Goal: Transaction & Acquisition: Subscribe to service/newsletter

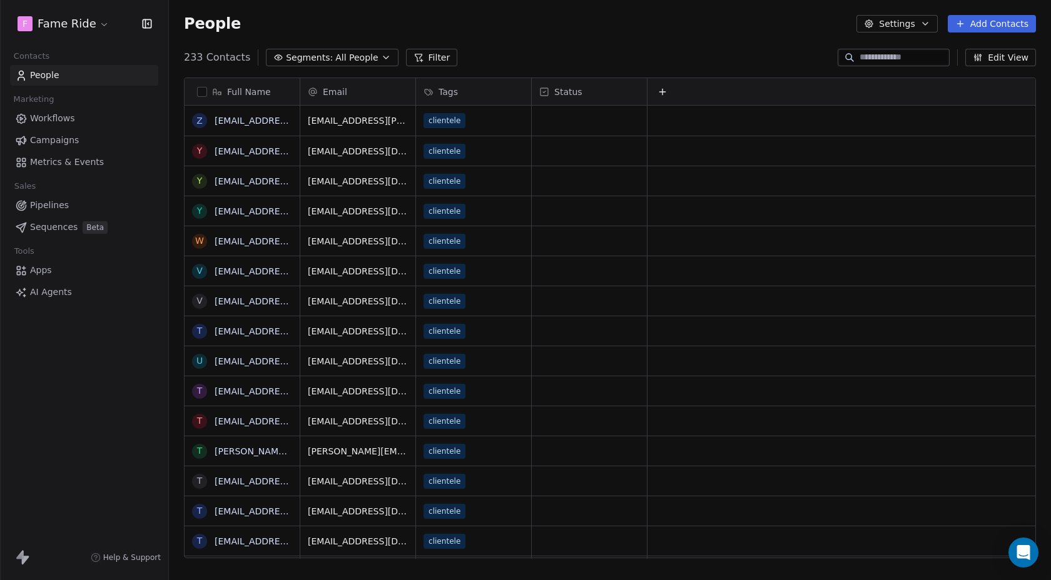
scroll to position [511, 882]
click at [44, 141] on span "Campaigns" at bounding box center [54, 140] width 49 height 13
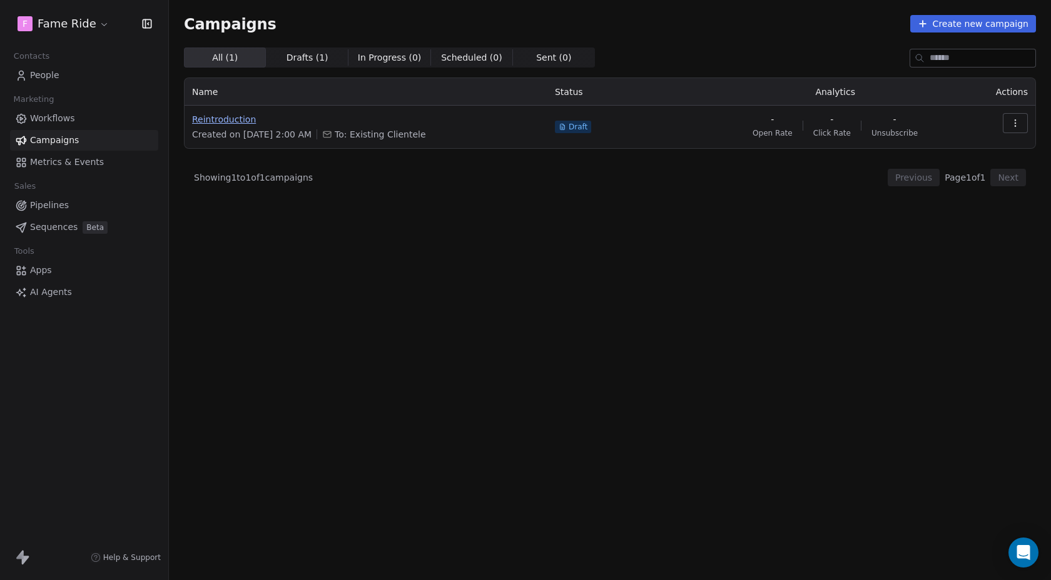
click at [217, 121] on span "Reintroduction" at bounding box center [366, 119] width 348 height 13
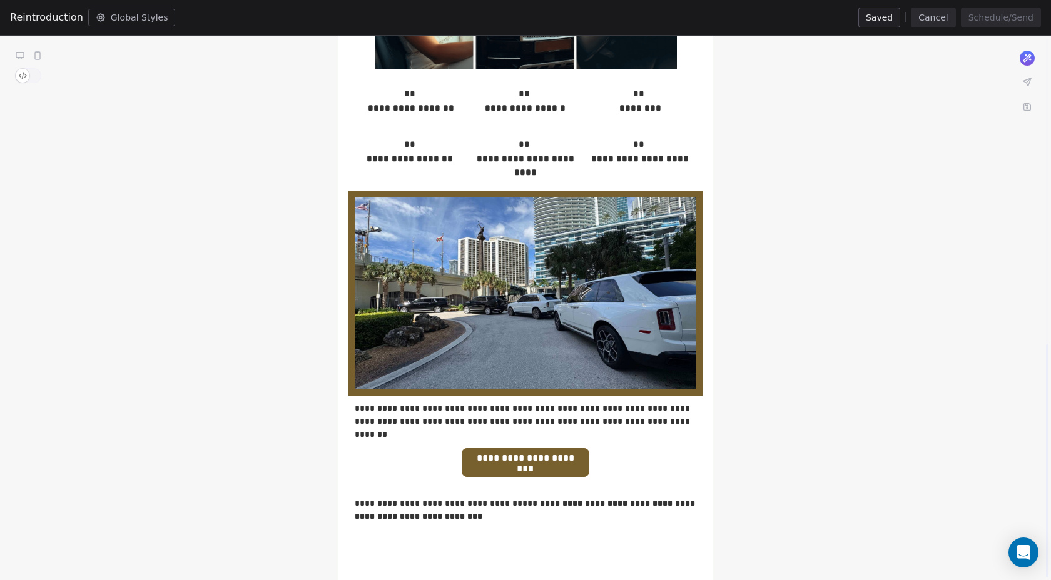
scroll to position [715, 0]
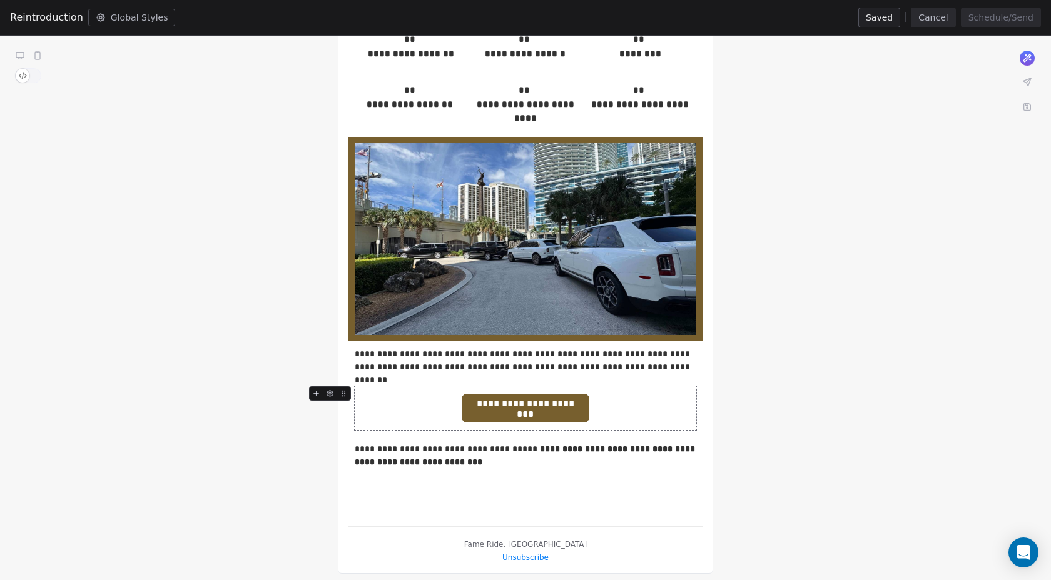
click at [397, 401] on div "**********" at bounding box center [525, 408] width 341 height 44
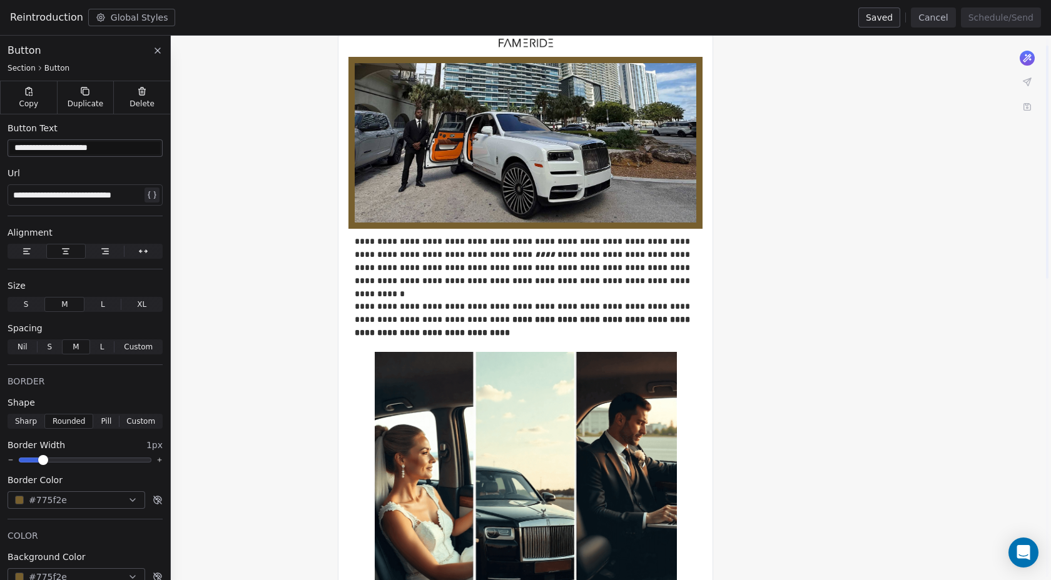
scroll to position [0, 0]
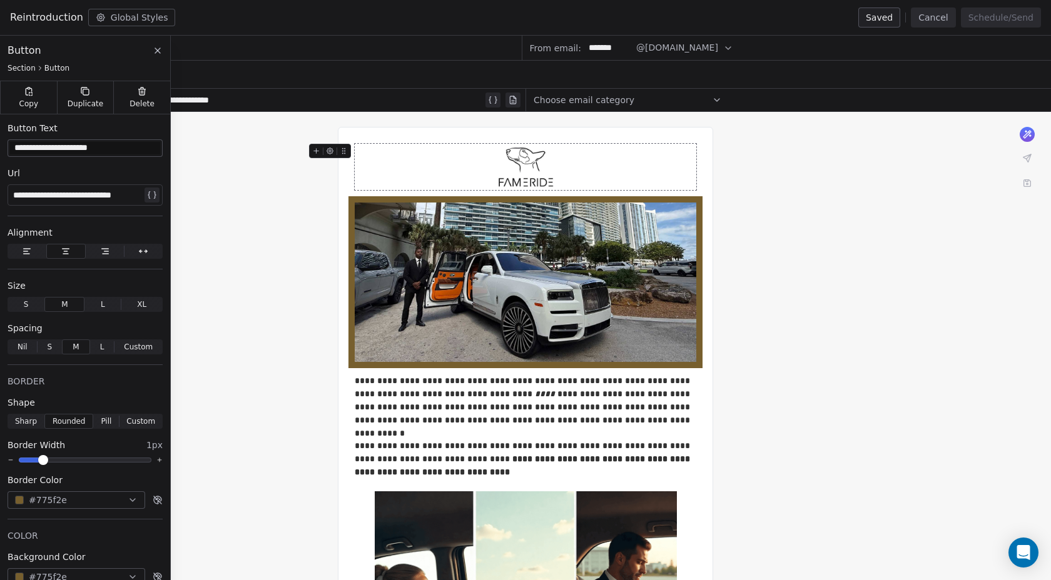
click at [1023, 156] on icon at bounding box center [1027, 158] width 8 height 8
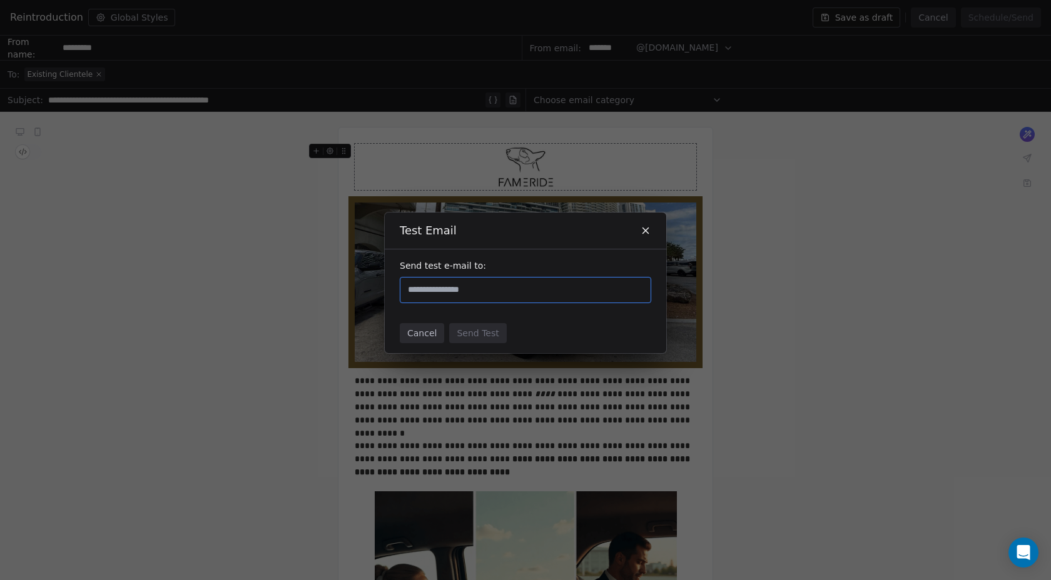
click at [435, 291] on input "text" at bounding box center [525, 290] width 240 height 15
type input "*"
type input "**********"
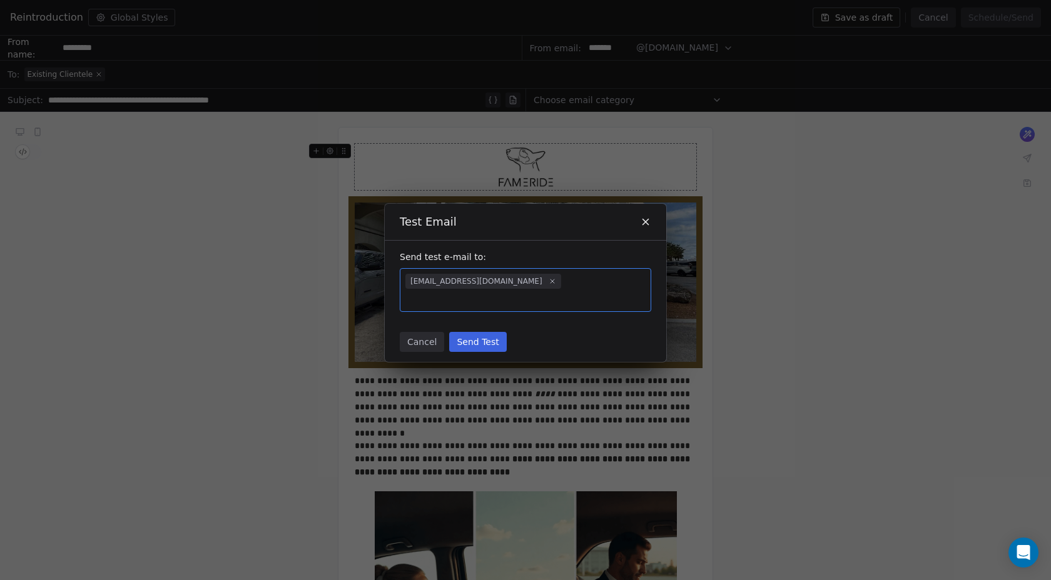
click at [482, 332] on button "Send Test" at bounding box center [477, 342] width 57 height 20
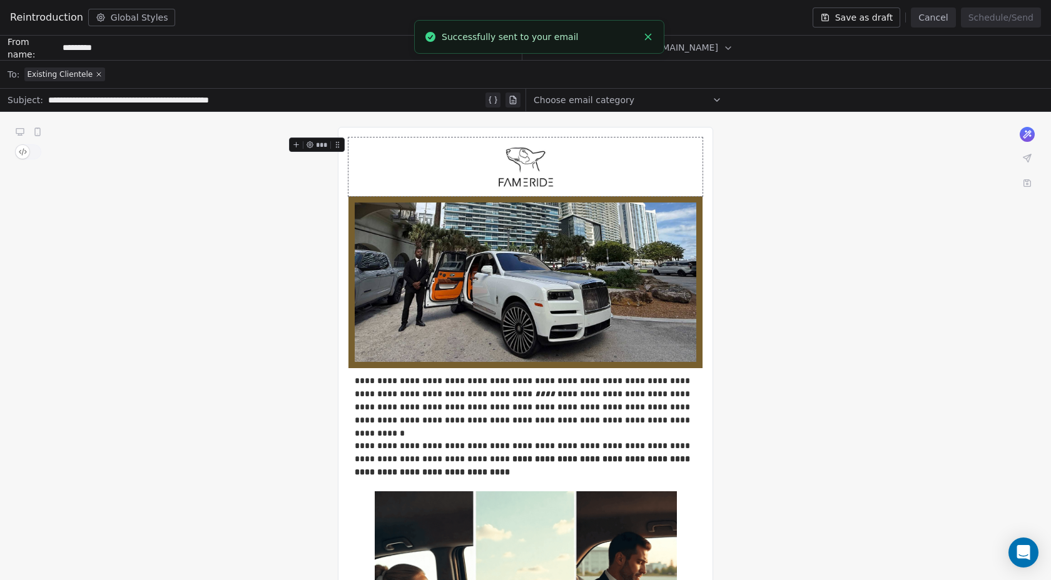
click at [864, 15] on button "Save as draft" at bounding box center [856, 18] width 88 height 20
click at [943, 17] on button "Cancel" at bounding box center [933, 18] width 44 height 20
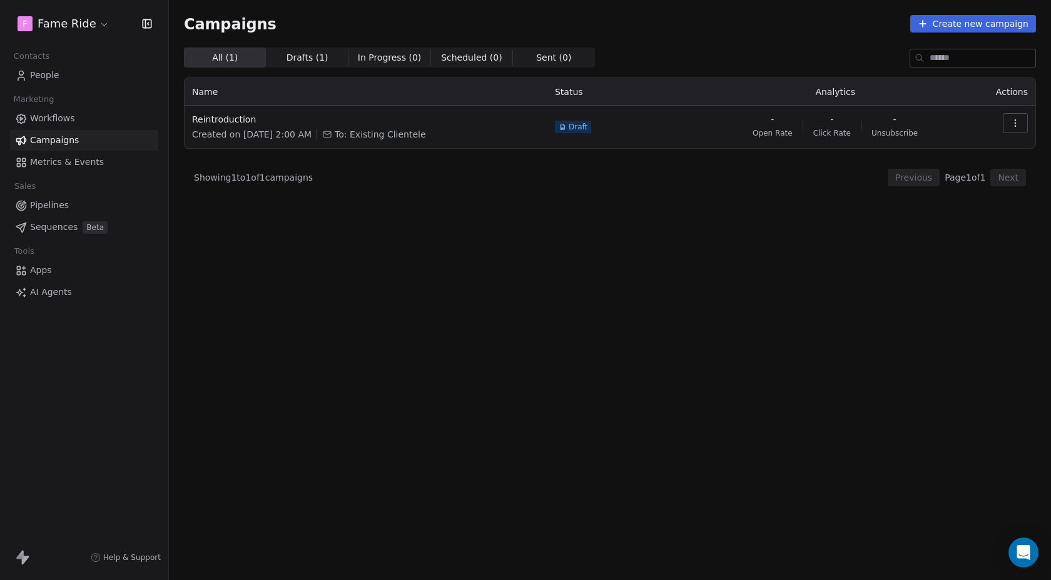
click at [45, 74] on span "People" at bounding box center [44, 75] width 29 height 13
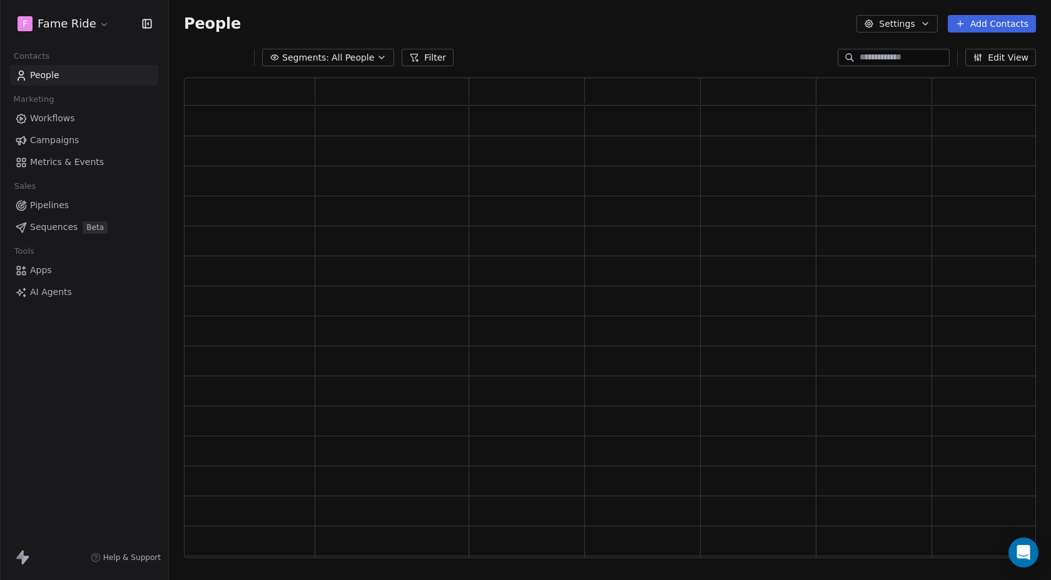
scroll to position [481, 852]
click at [1009, 28] on button "Add Contacts" at bounding box center [991, 24] width 88 height 18
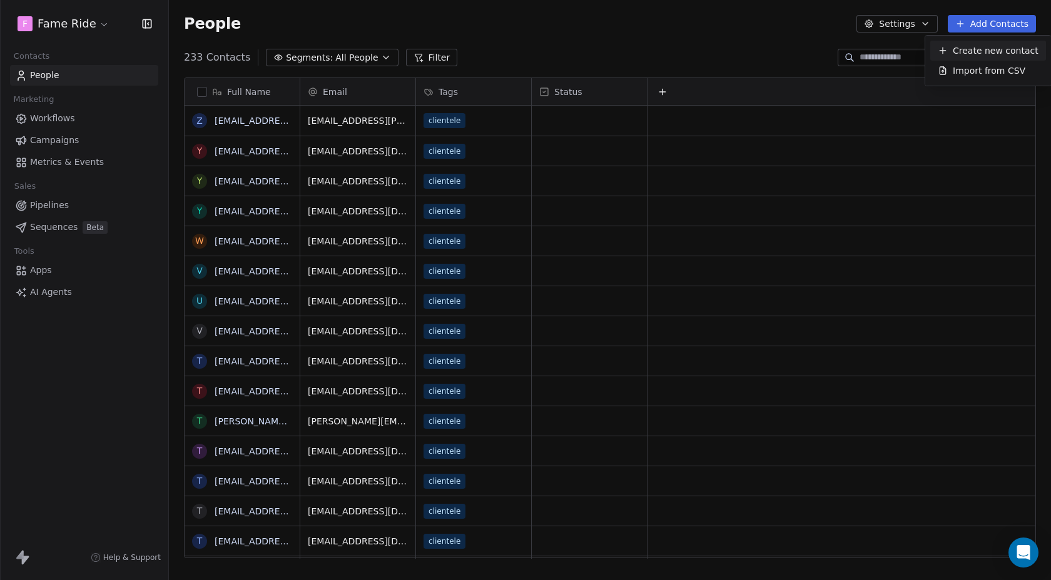
click at [977, 54] on span "Create new contact" at bounding box center [995, 50] width 86 height 13
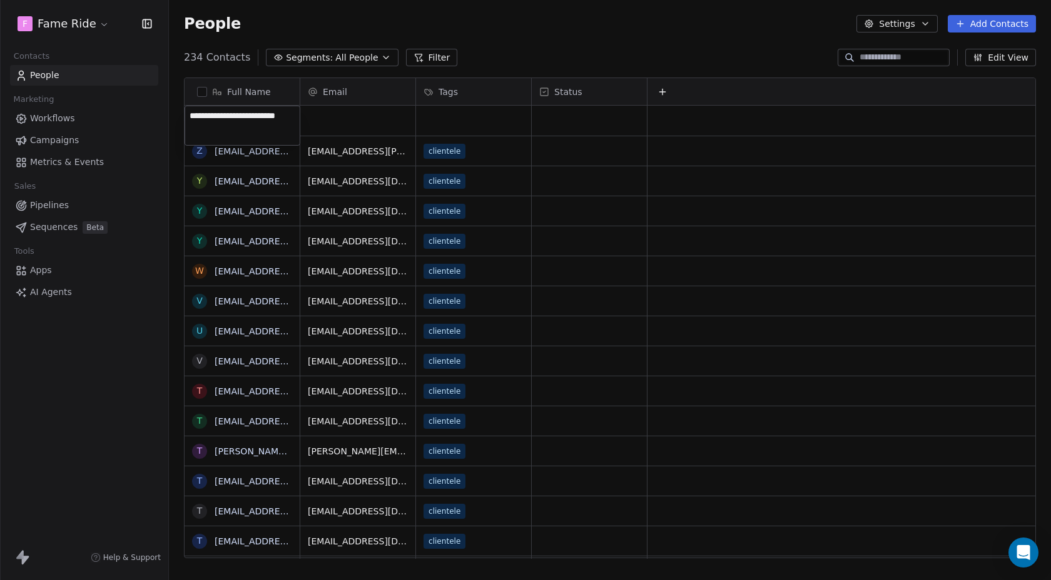
type textarea "**********"
click at [267, 132] on textarea "**********" at bounding box center [242, 125] width 114 height 39
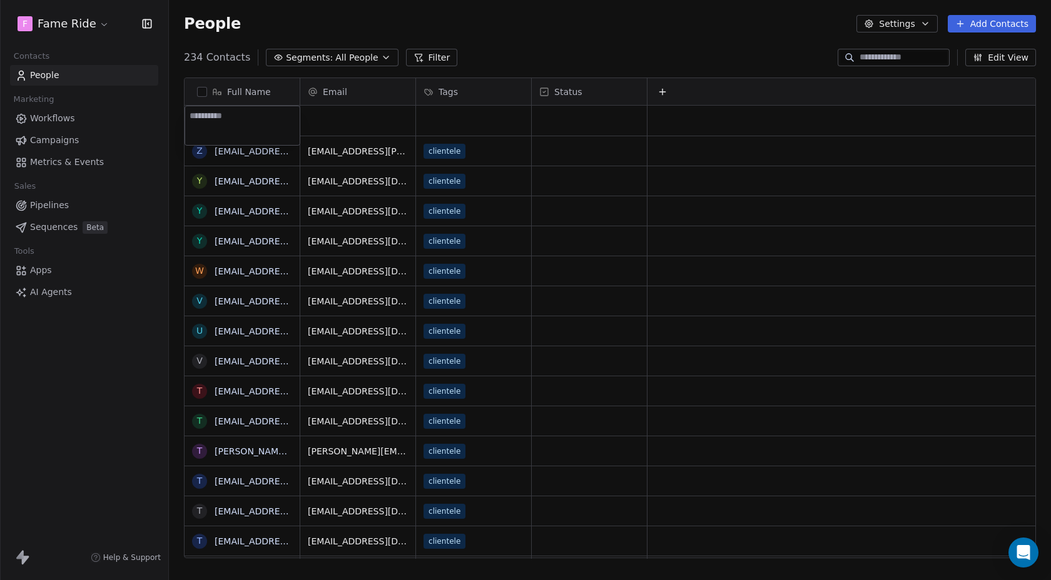
click at [344, 123] on html "F Fame Ride Contacts People Marketing Workflows Campaigns Metrics & Events Sale…" at bounding box center [525, 290] width 1051 height 580
click at [986, 28] on button "Add Contacts" at bounding box center [991, 24] width 88 height 18
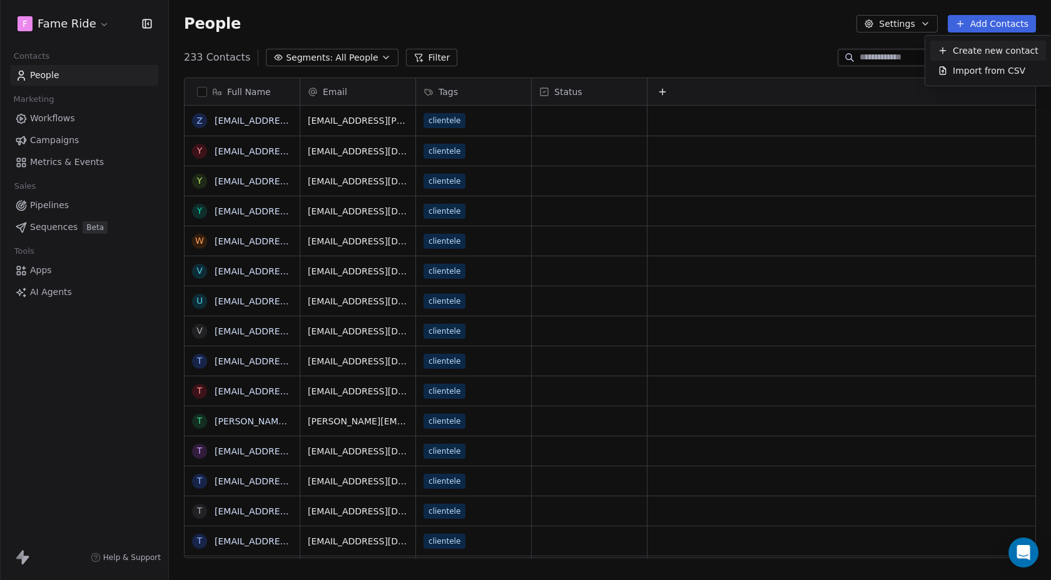
click at [968, 57] on div "Create new contact" at bounding box center [988, 51] width 116 height 20
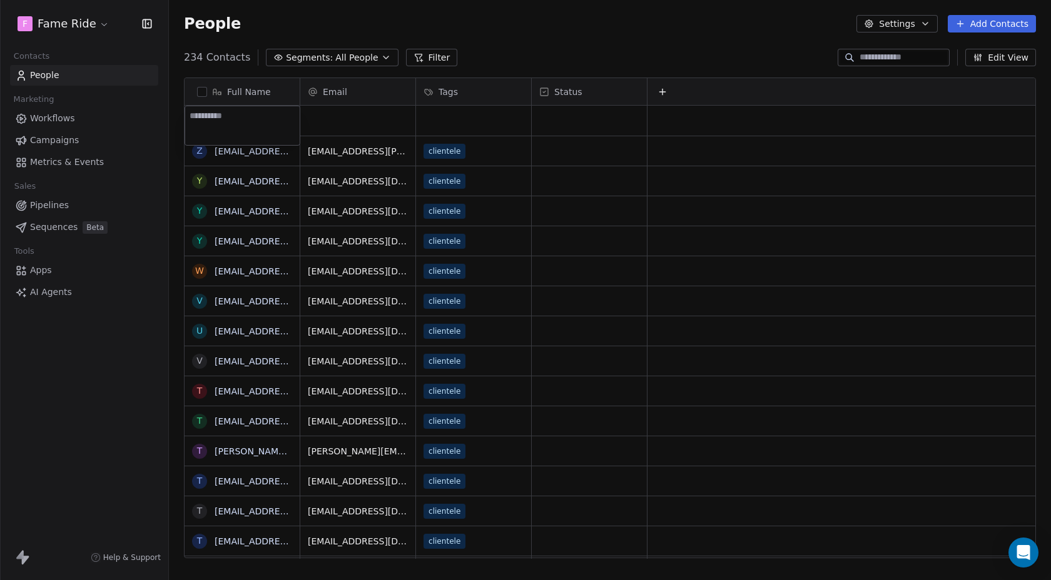
click at [368, 121] on html "F Fame Ride Contacts People Marketing Workflows Campaigns Metrics & Events Sale…" at bounding box center [525, 290] width 1051 height 580
click at [976, 25] on button "Add Contacts" at bounding box center [991, 24] width 88 height 18
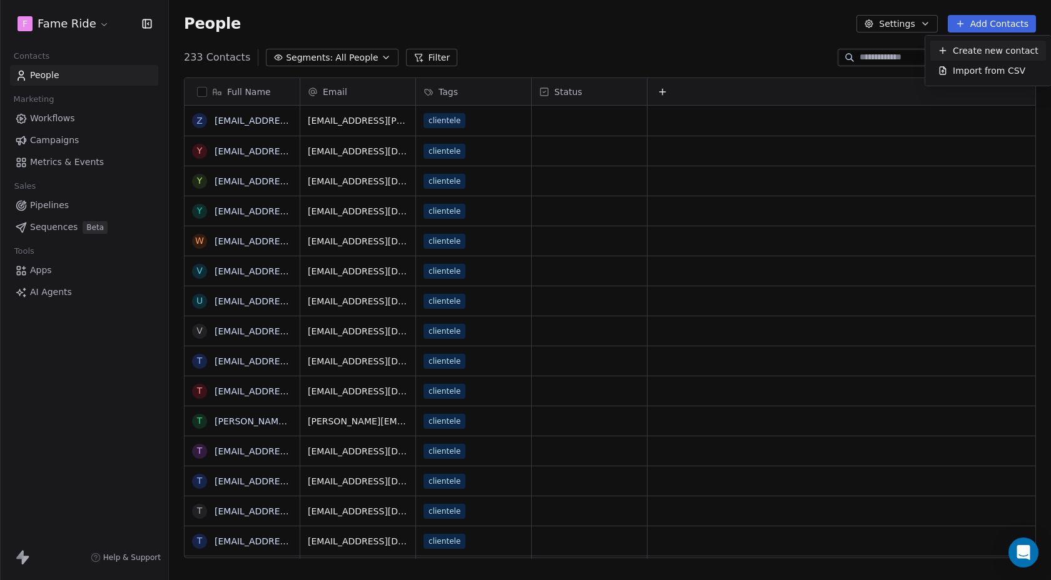
click at [977, 49] on span "Create new contact" at bounding box center [995, 50] width 86 height 13
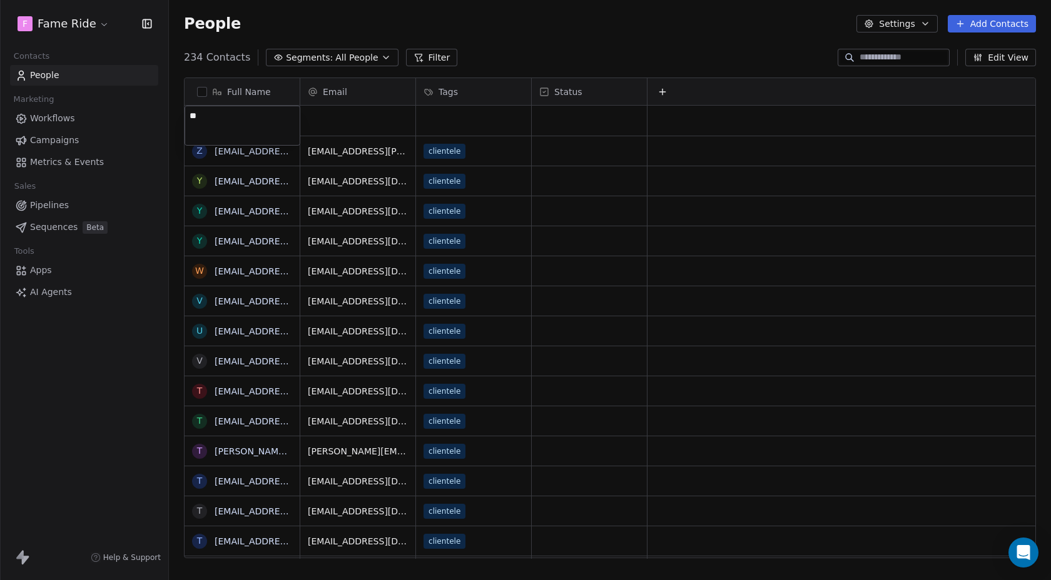
type textarea "***"
click at [361, 124] on html "F Fame Ride Contacts People Marketing Workflows Campaigns Metrics & Events Sale…" at bounding box center [525, 290] width 1051 height 580
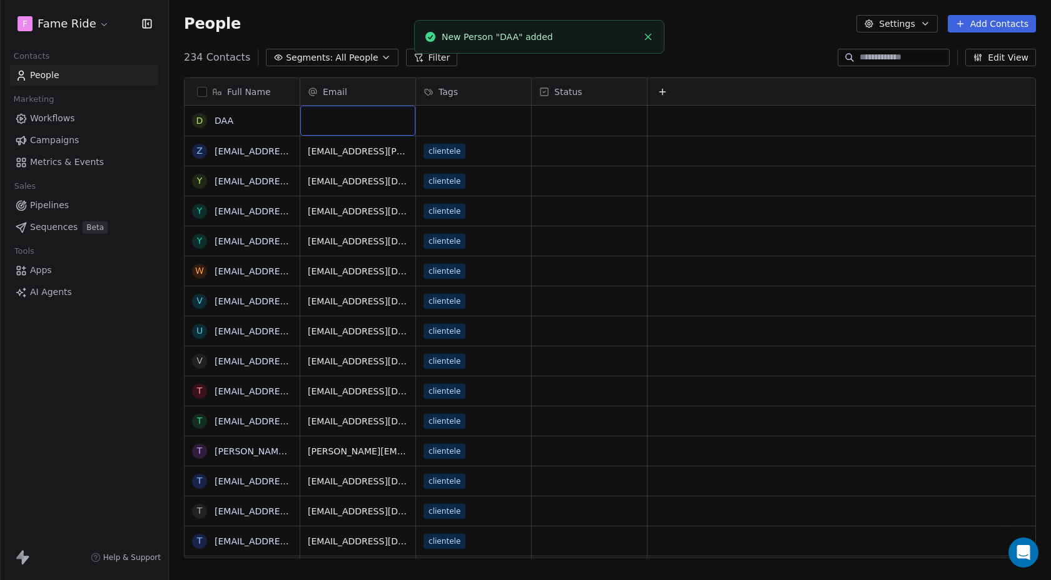
click at [361, 124] on div "grid" at bounding box center [357, 121] width 115 height 30
type input "**********"
click at [467, 110] on html "F Fame Ride Contacts People Marketing Workflows Campaigns Metrics & Events Sale…" at bounding box center [525, 290] width 1051 height 580
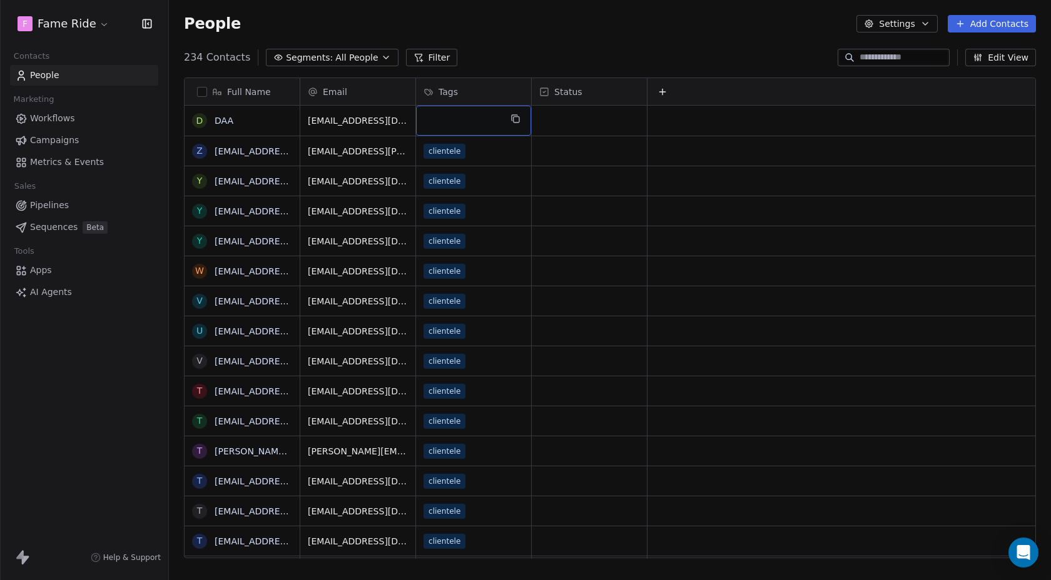
click at [451, 121] on div "grid" at bounding box center [473, 121] width 115 height 30
type input "*******"
click at [513, 152] on span "testing" at bounding box center [504, 156] width 31 height 13
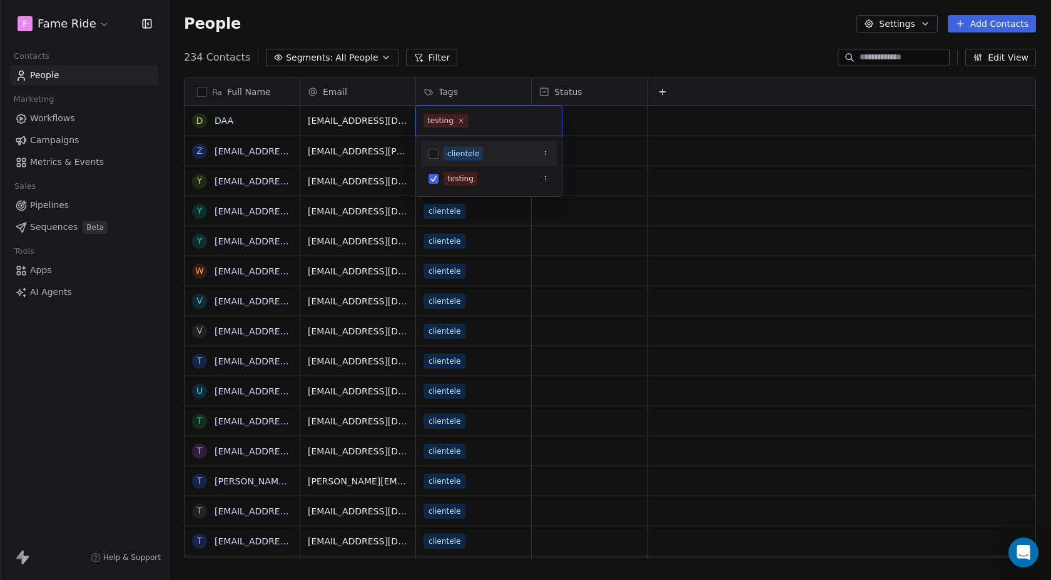
click at [523, 60] on html "F Fame Ride Contacts People Marketing Workflows Campaigns Metrics & Events Sale…" at bounding box center [525, 290] width 1051 height 580
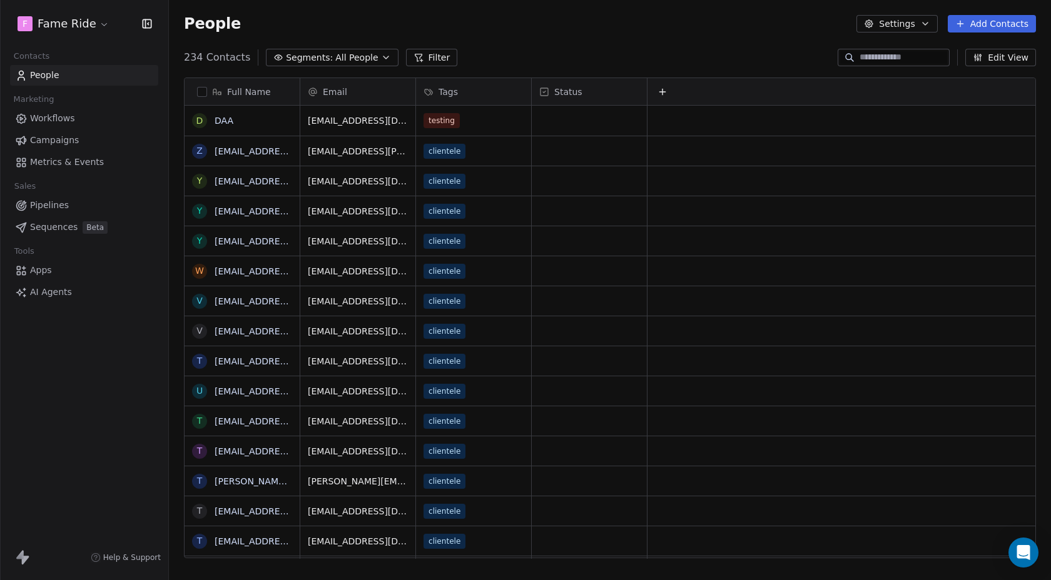
click at [1003, 19] on button "Add Contacts" at bounding box center [991, 24] width 88 height 18
click at [1001, 45] on span "Create new contact" at bounding box center [995, 50] width 86 height 13
type textarea "*****"
click at [338, 105] on html "F Fame Ride Contacts People Marketing Workflows Campaigns Metrics & Events Sale…" at bounding box center [525, 290] width 1051 height 580
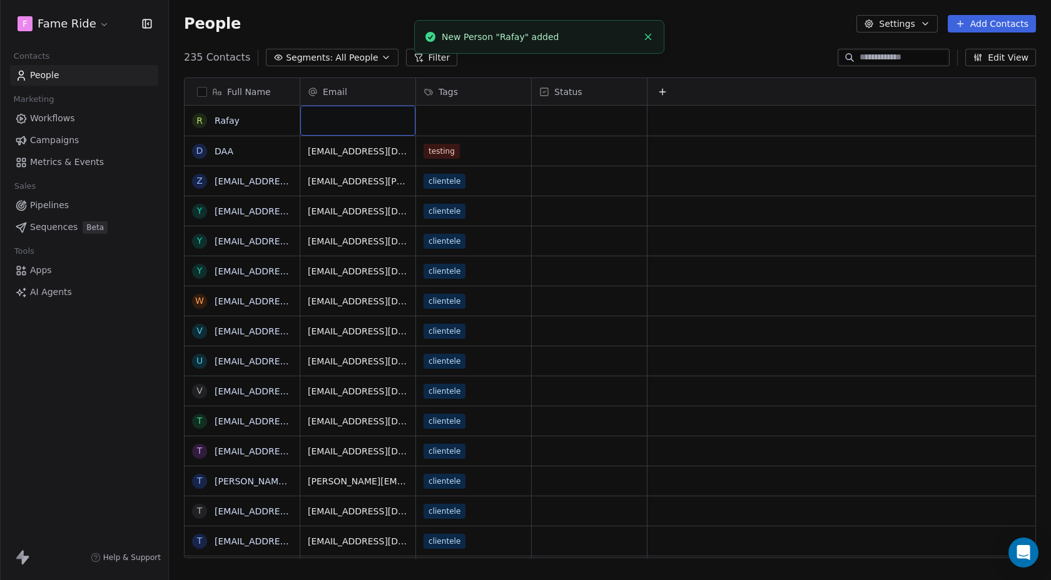
click at [340, 119] on div "grid" at bounding box center [357, 121] width 115 height 30
click at [340, 119] on input "email" at bounding box center [358, 121] width 110 height 25
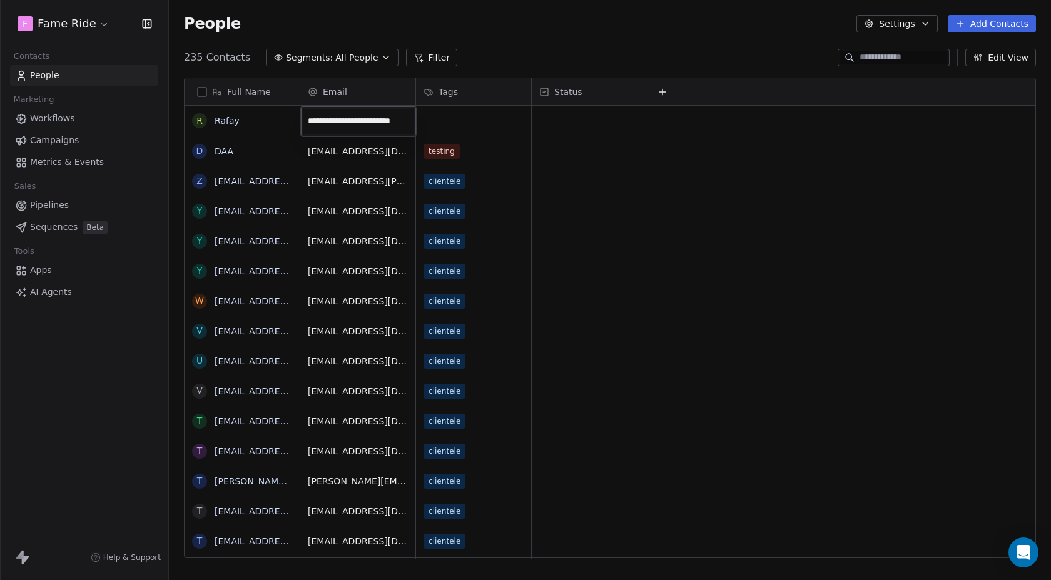
type input "**********"
click at [500, 126] on html "F Fame Ride Contacts People Marketing Workflows Campaigns Metrics & Events Sale…" at bounding box center [525, 290] width 1051 height 580
click at [477, 125] on div "grid" at bounding box center [473, 121] width 115 height 30
click at [438, 123] on div "grid" at bounding box center [473, 121] width 115 height 30
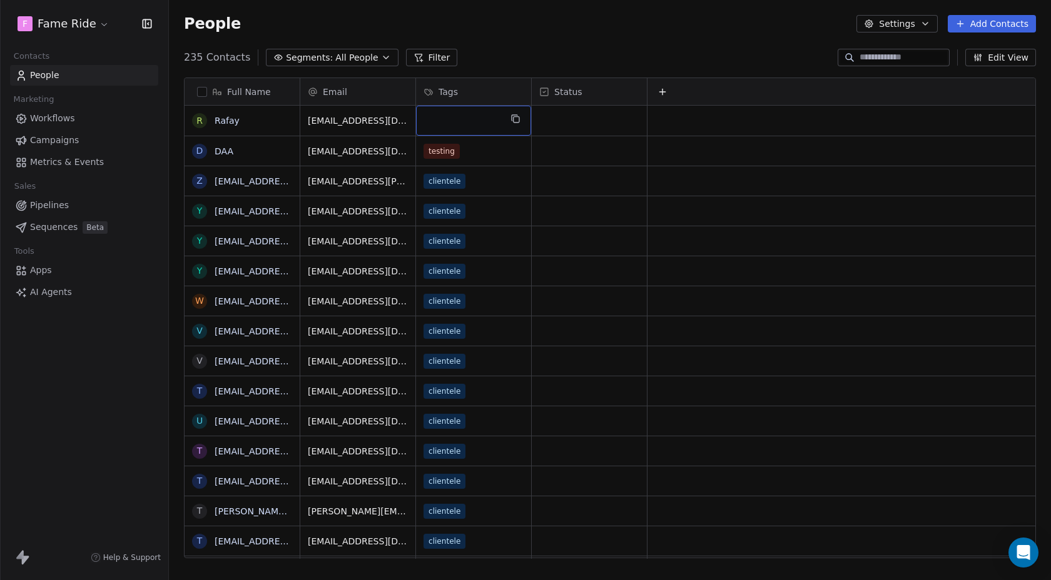
click at [450, 126] on div "grid" at bounding box center [473, 121] width 115 height 30
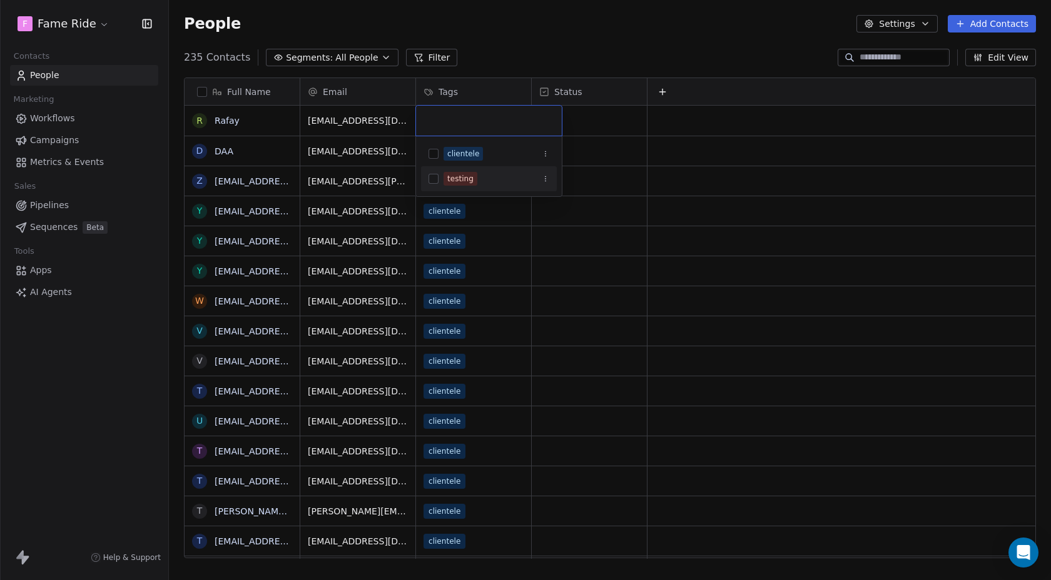
click at [456, 184] on div "testing" at bounding box center [460, 178] width 26 height 11
click at [530, 38] on html "F Fame Ride Contacts People Marketing Workflows Campaigns Metrics & Events Sale…" at bounding box center [525, 290] width 1051 height 580
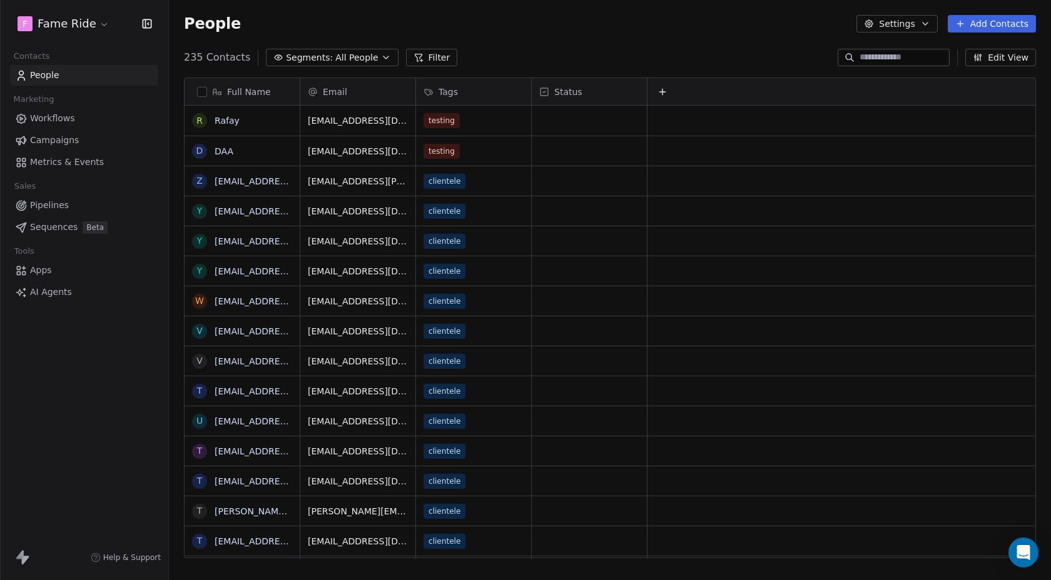
click at [991, 21] on button "Add Contacts" at bounding box center [991, 24] width 88 height 18
click at [999, 46] on span "Create new contact" at bounding box center [995, 50] width 86 height 13
type textarea "**********"
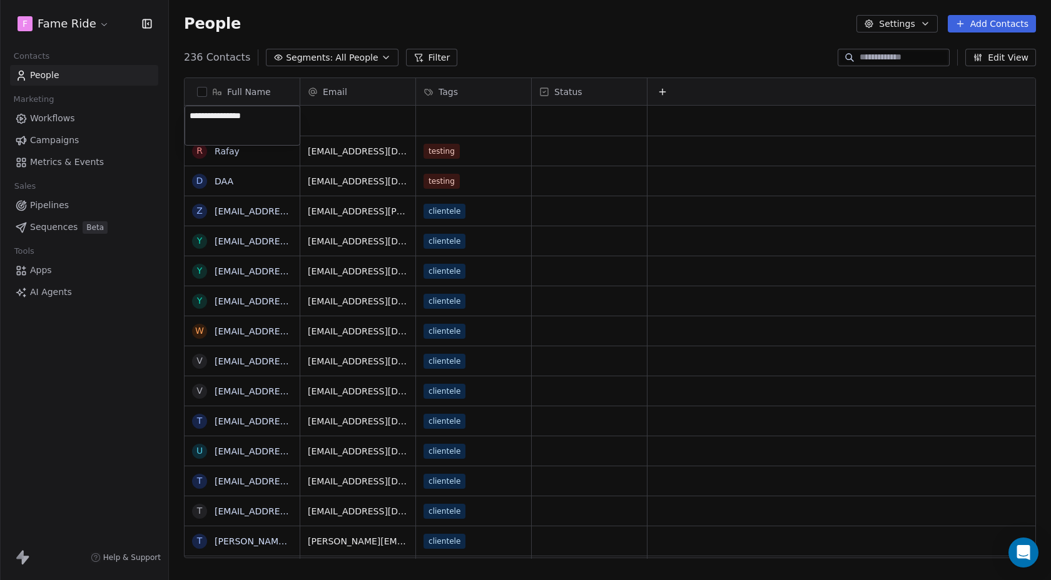
click at [342, 128] on html "F Fame Ride Contacts People Marketing Workflows Campaigns Metrics & Events Sale…" at bounding box center [525, 290] width 1051 height 580
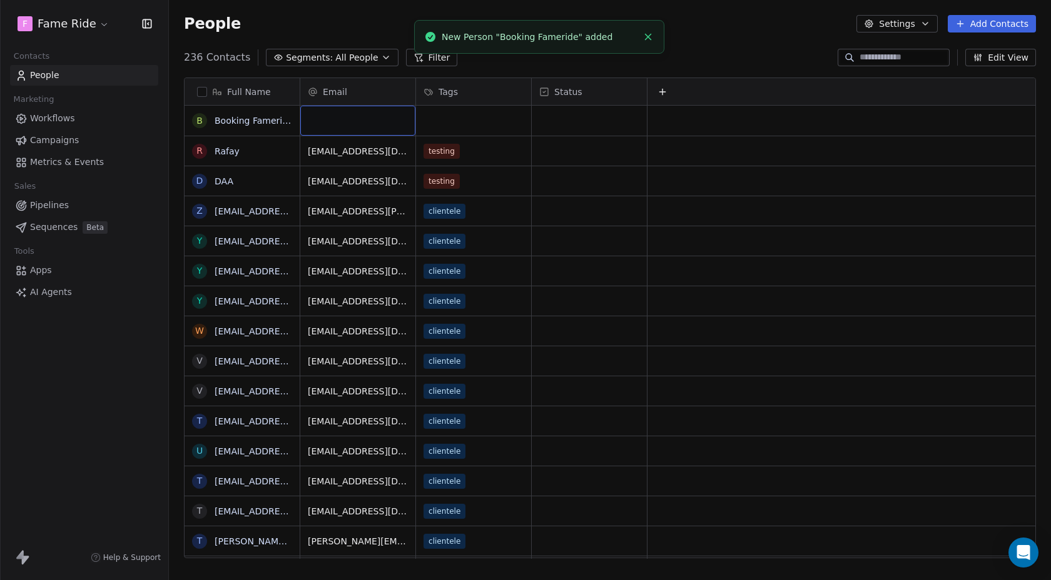
click at [342, 128] on div "grid" at bounding box center [357, 121] width 115 height 30
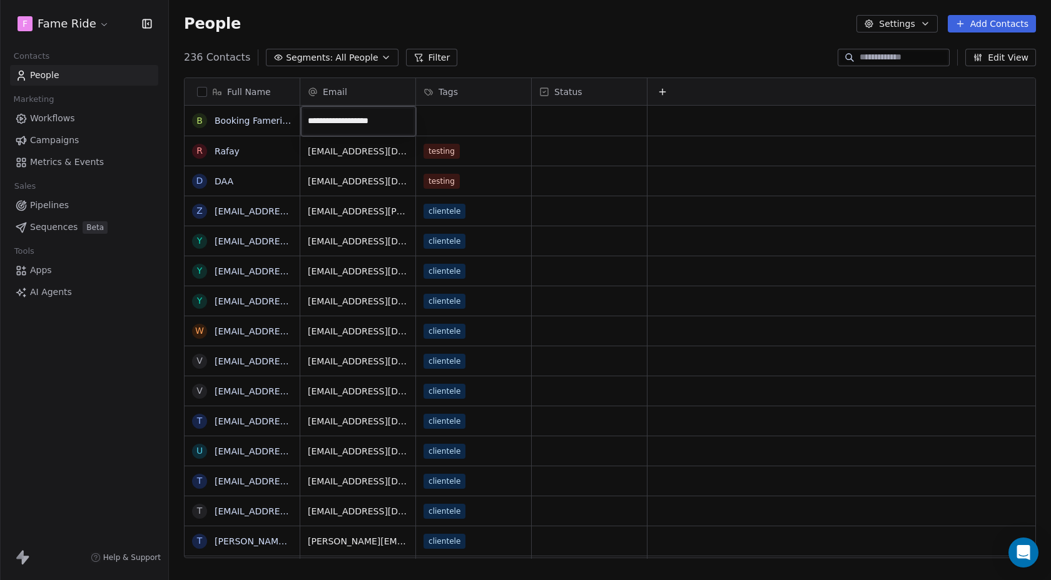
type input "**********"
click at [463, 124] on html "F Fame Ride Contacts People Marketing Workflows Campaigns Metrics & Events Sale…" at bounding box center [525, 290] width 1051 height 580
click at [876, 56] on input at bounding box center [903, 57] width 88 height 13
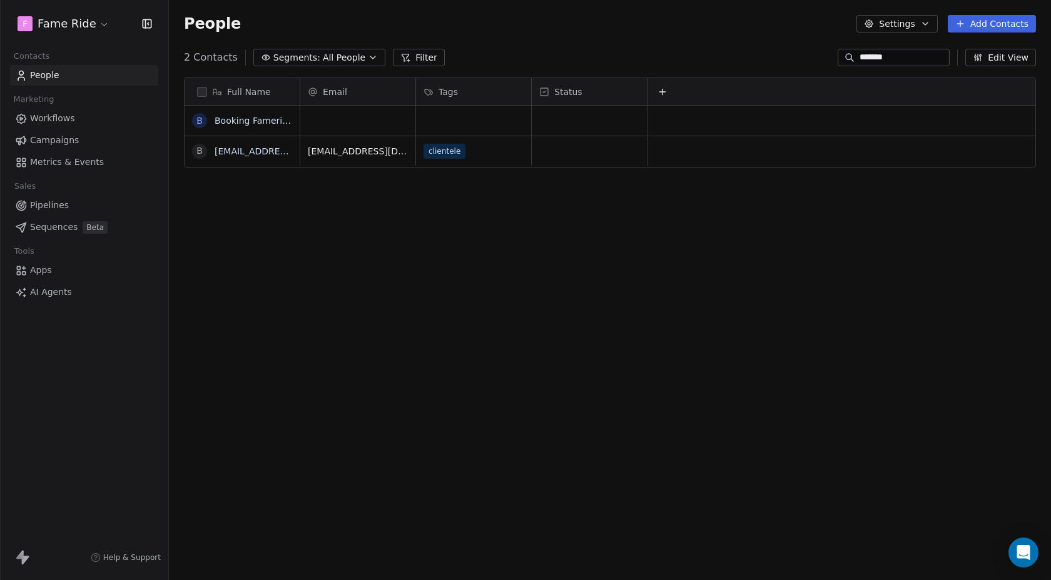
scroll to position [511, 882]
type input "*******"
click at [453, 151] on span "clientele" at bounding box center [445, 151] width 42 height 15
click at [478, 153] on div "clientele" at bounding box center [462, 151] width 76 height 15
click at [441, 157] on span "clientele" at bounding box center [445, 151] width 42 height 15
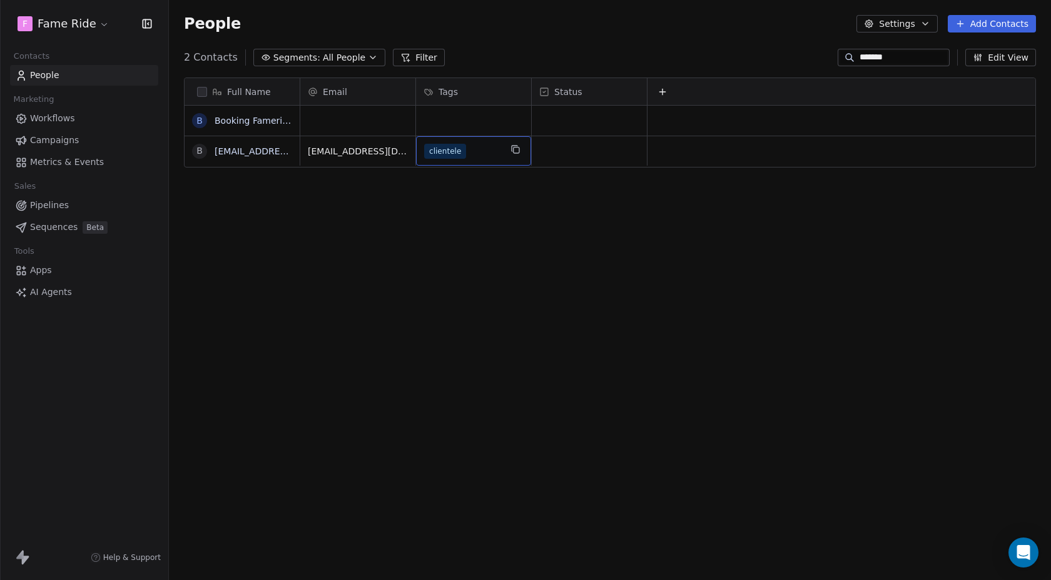
click at [468, 154] on div "clientele" at bounding box center [462, 151] width 76 height 15
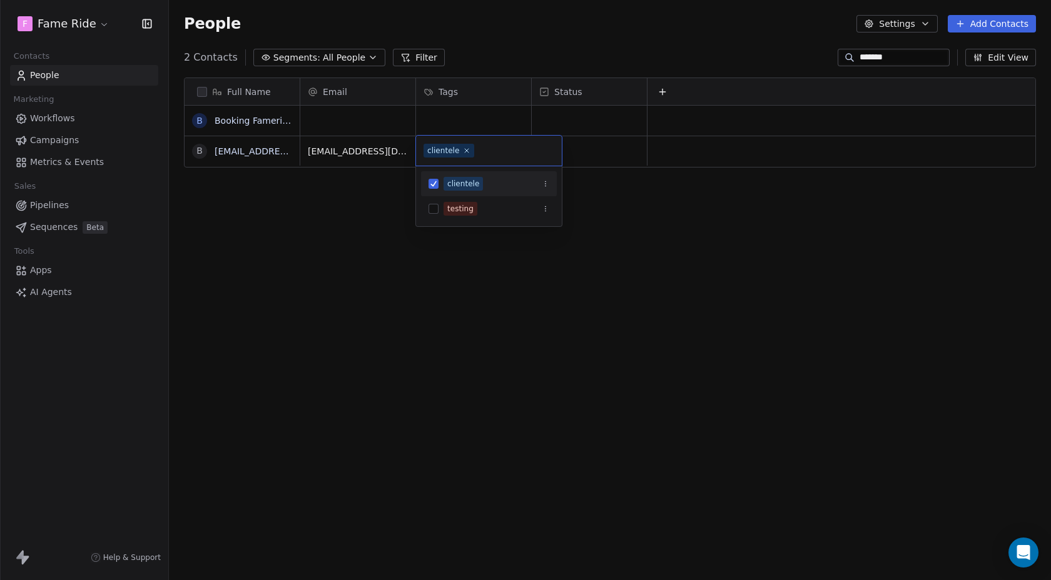
click at [437, 186] on button "Suggestions" at bounding box center [433, 184] width 10 height 10
click at [435, 205] on button "Suggestions" at bounding box center [433, 209] width 10 height 10
click at [321, 223] on html "F Fame Ride Contacts People Marketing Workflows Campaigns Metrics & Events Sale…" at bounding box center [525, 290] width 1051 height 580
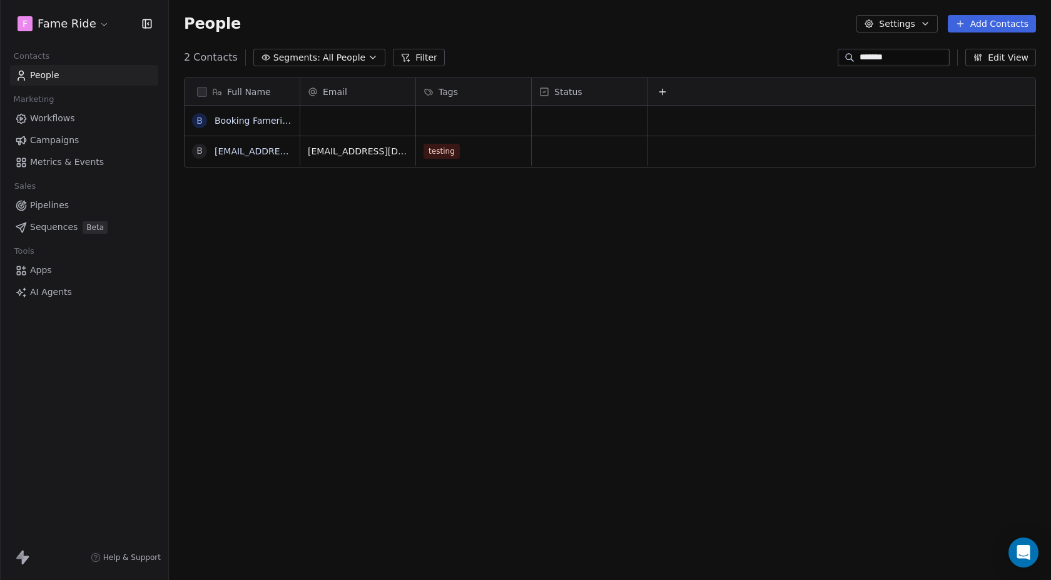
click at [917, 49] on div "*******" at bounding box center [893, 58] width 112 height 18
click at [919, 63] on input "*******" at bounding box center [903, 57] width 88 height 13
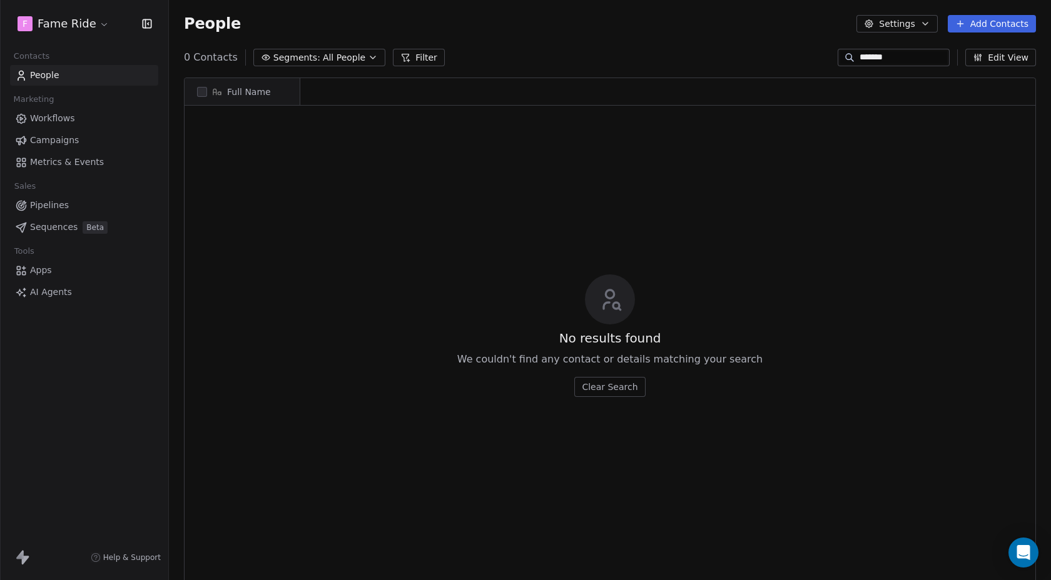
scroll to position [0, 0]
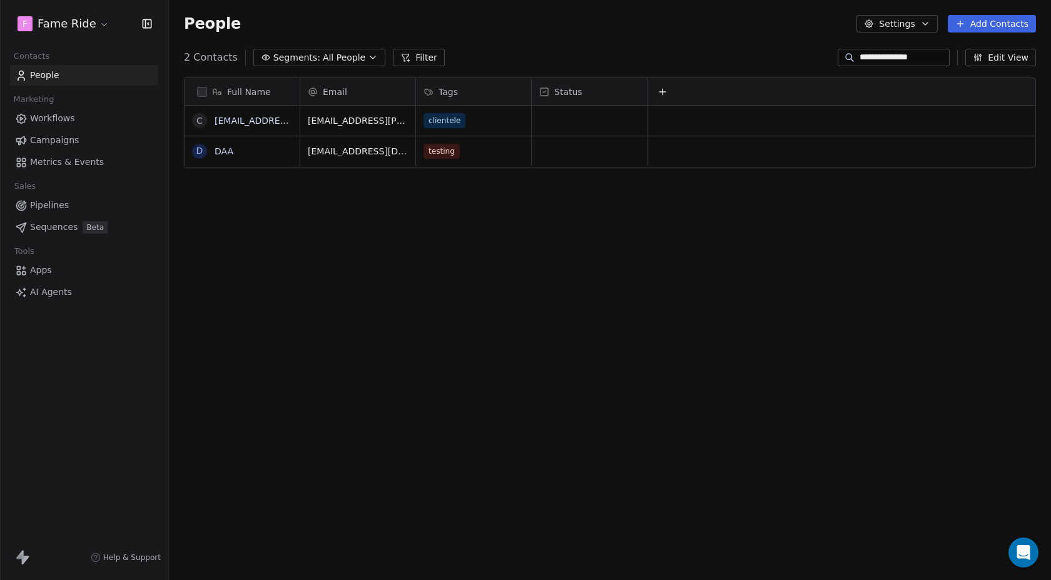
type input "**********"
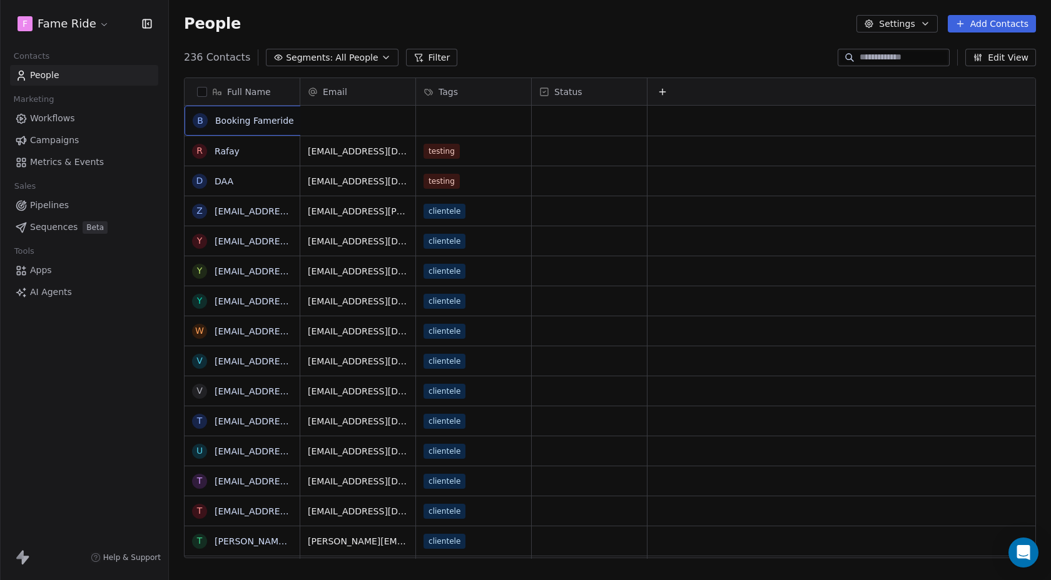
click at [263, 114] on span "Booking Fameride" at bounding box center [254, 120] width 79 height 13
click at [224, 116] on textarea "**********" at bounding box center [252, 125] width 134 height 39
type textarea "**********"
click at [388, 126] on html "F Fame Ride Contacts People Marketing Workflows Campaigns Metrics & Events Sale…" at bounding box center [525, 290] width 1051 height 580
click at [388, 126] on div "grid" at bounding box center [357, 121] width 115 height 30
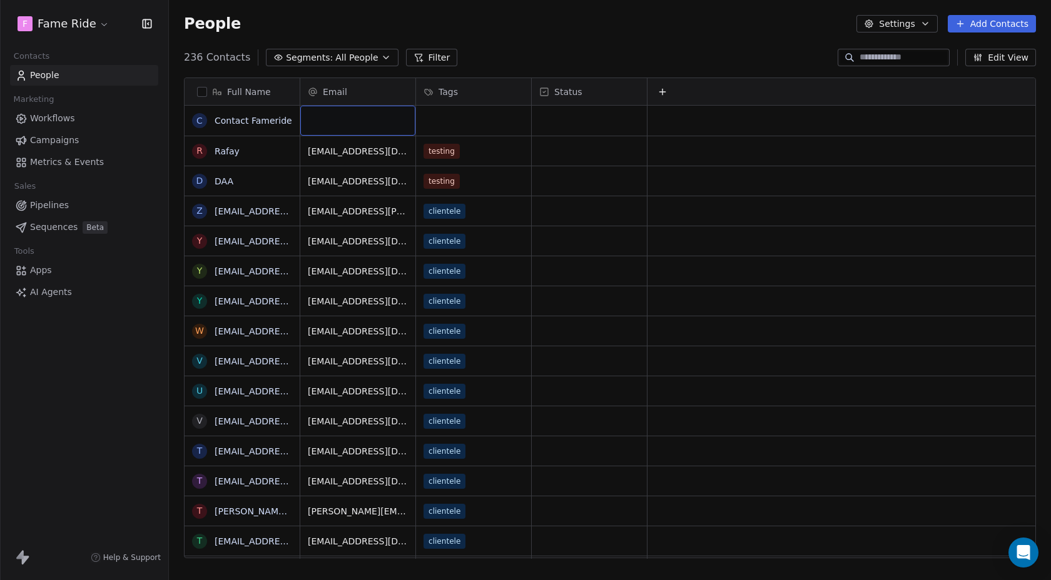
click at [388, 126] on div "grid" at bounding box center [357, 121] width 115 height 30
click at [388, 126] on input "email" at bounding box center [358, 121] width 110 height 25
type input "**********"
click at [492, 130] on html "F Fame Ride Contacts People Marketing Workflows Campaigns Metrics & Events Sale…" at bounding box center [525, 290] width 1051 height 580
click at [452, 125] on div "grid" at bounding box center [473, 121] width 115 height 30
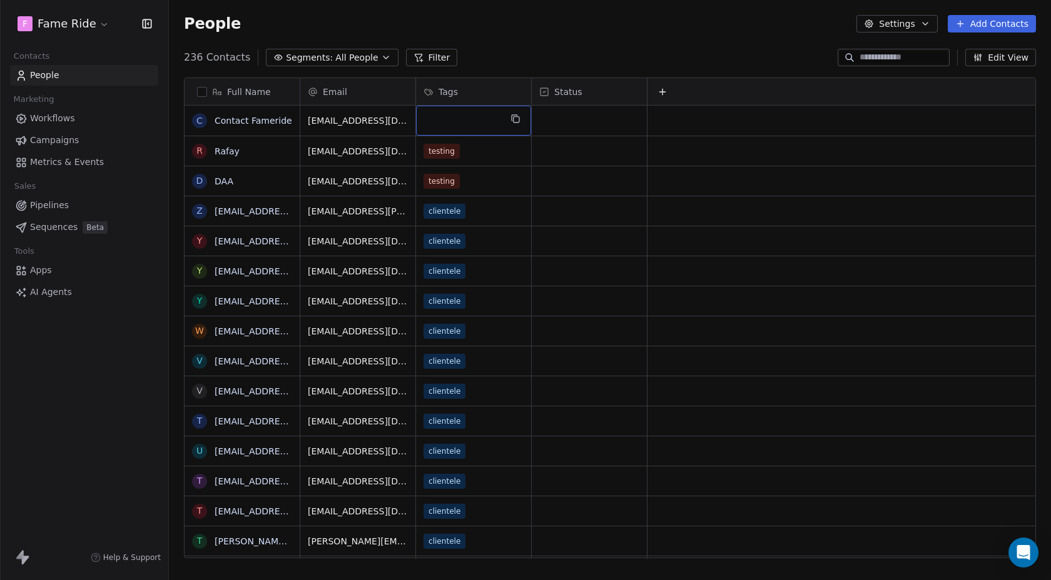
click at [435, 122] on div "grid" at bounding box center [473, 121] width 115 height 30
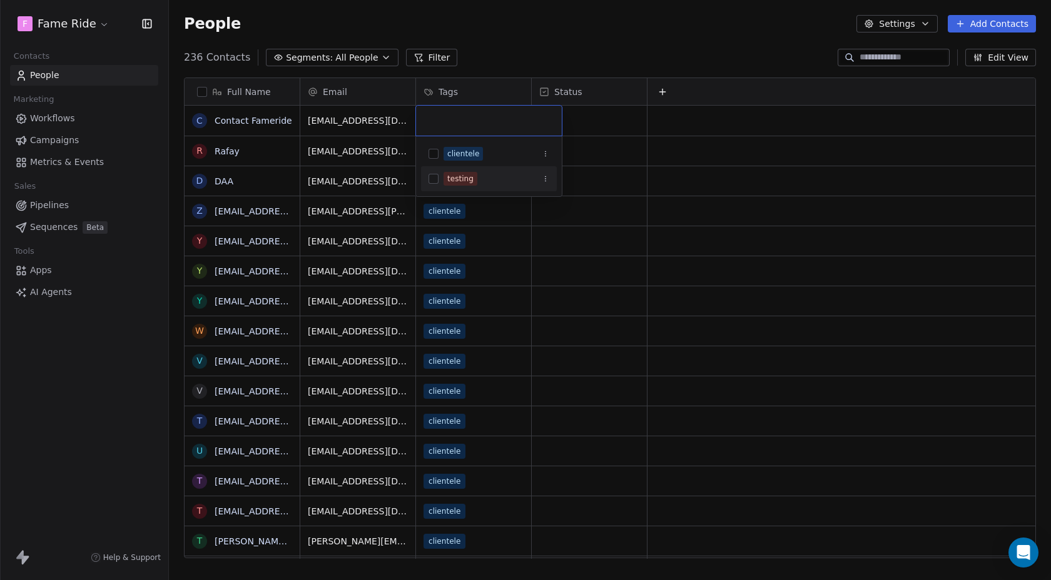
click at [455, 176] on div "testing" at bounding box center [460, 178] width 26 height 11
click at [491, 15] on html "F Fame Ride Contacts People Marketing Workflows Campaigns Metrics & Events Sale…" at bounding box center [525, 290] width 1051 height 580
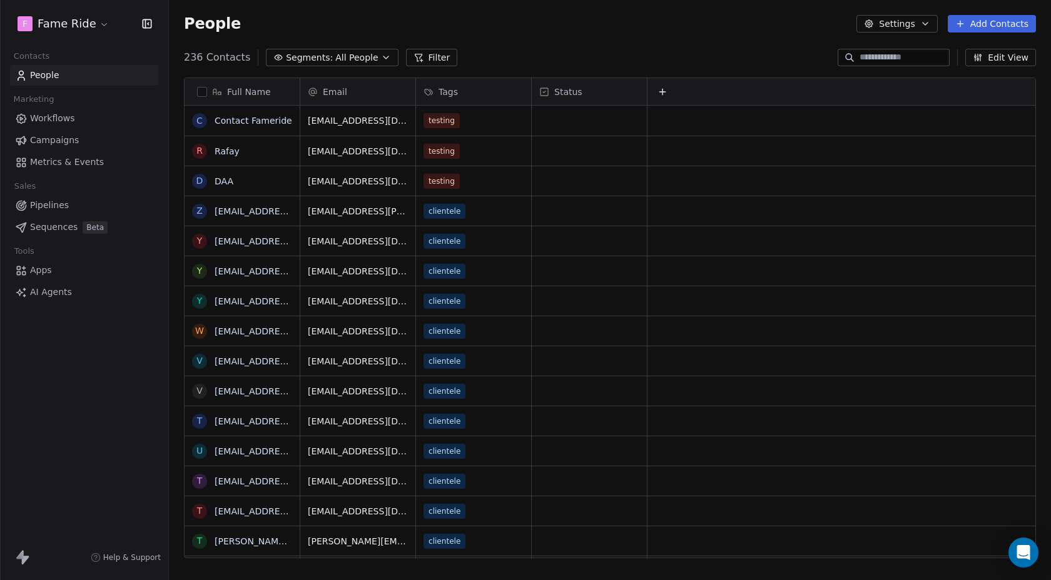
click at [435, 54] on button "Filter" at bounding box center [432, 58] width 52 height 18
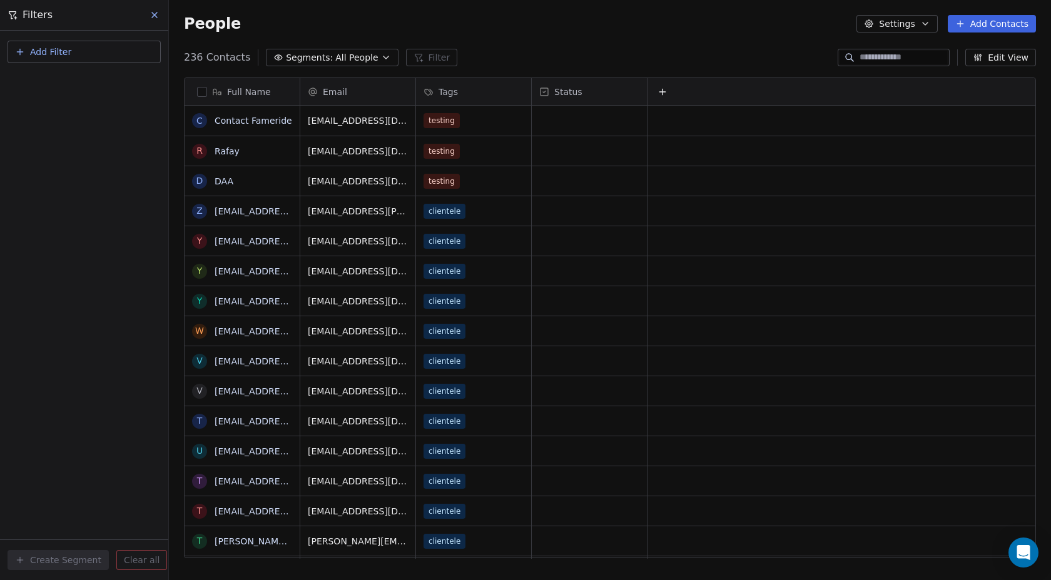
click at [61, 49] on span "Add Filter" at bounding box center [50, 52] width 41 height 13
click at [79, 83] on span "Contact properties" at bounding box center [61, 81] width 81 height 13
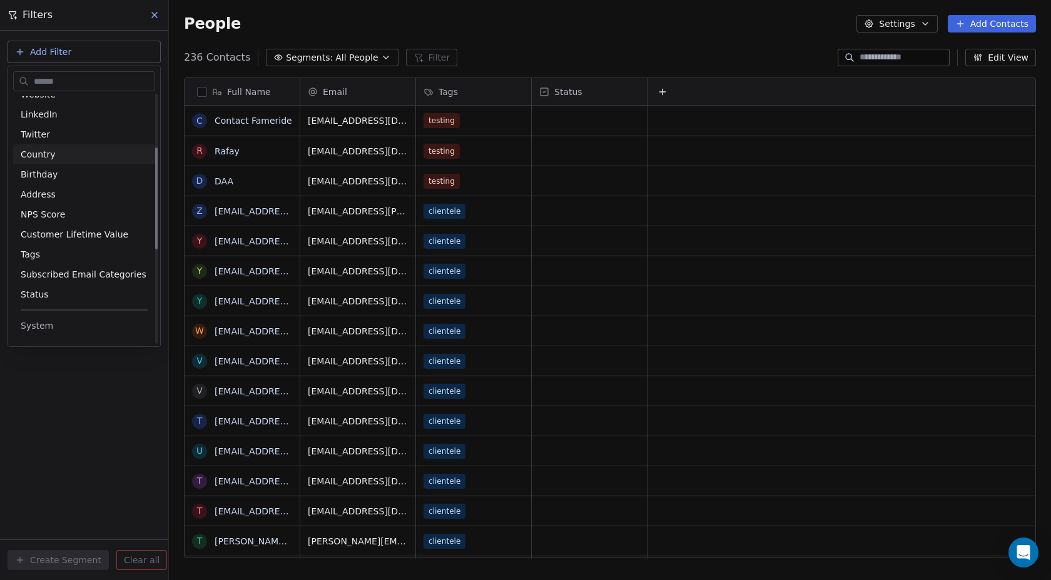
scroll to position [136, 0]
click at [43, 250] on div "Tags" at bounding box center [84, 251] width 127 height 13
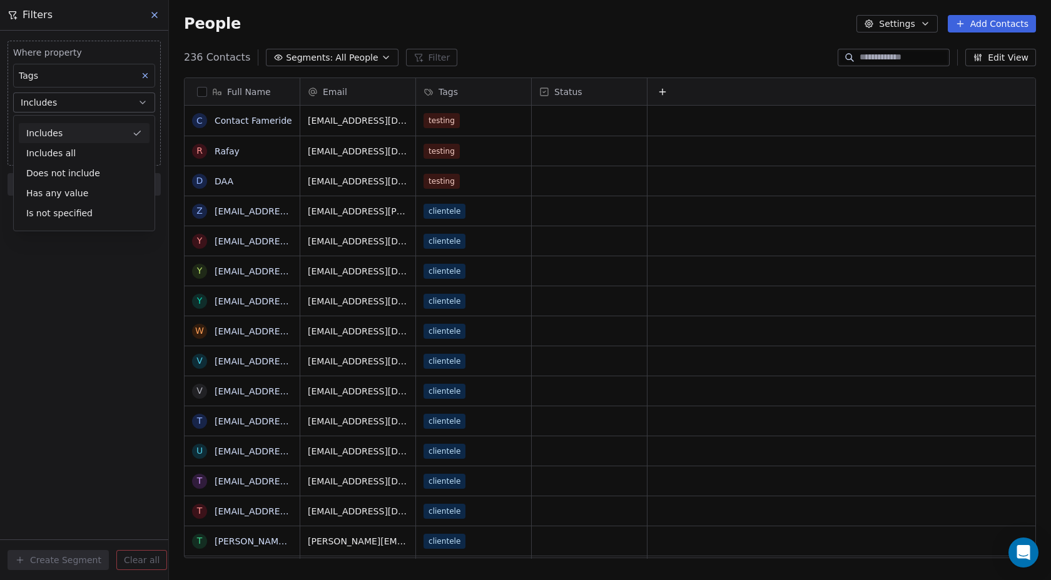
click at [73, 133] on div "Includes" at bounding box center [84, 133] width 131 height 20
click at [72, 128] on body "F Fame Ride Contacts People Marketing Workflows Campaigns Metrics & Events Sale…" at bounding box center [525, 290] width 1051 height 580
click at [53, 186] on div "testing" at bounding box center [57, 191] width 26 height 11
click at [33, 286] on html "F Fame Ride Contacts People Marketing Workflows Campaigns Metrics & Events Sale…" at bounding box center [525, 290] width 1051 height 580
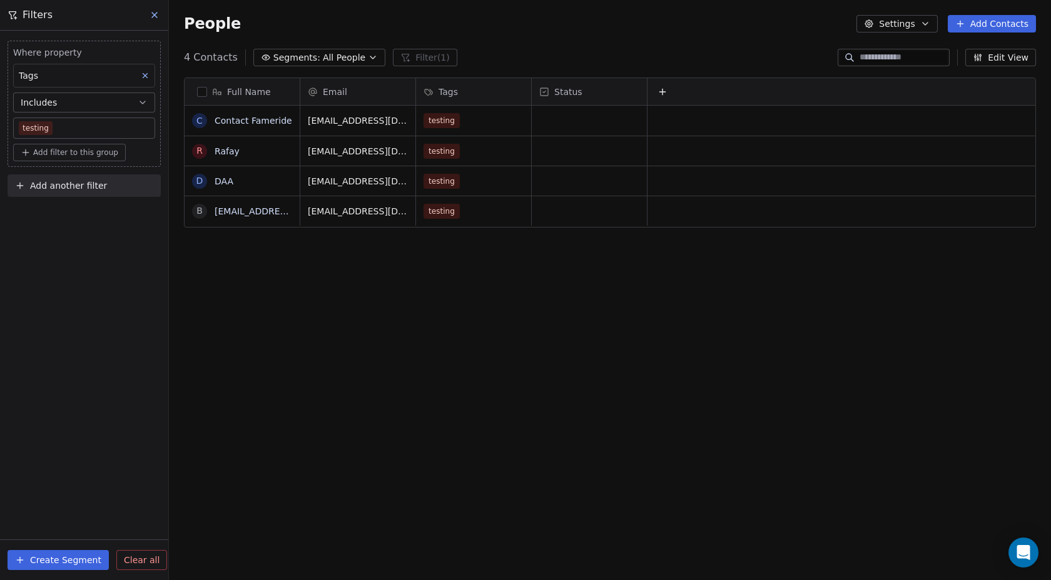
scroll to position [511, 882]
click at [79, 560] on button "Create Segment" at bounding box center [58, 560] width 101 height 20
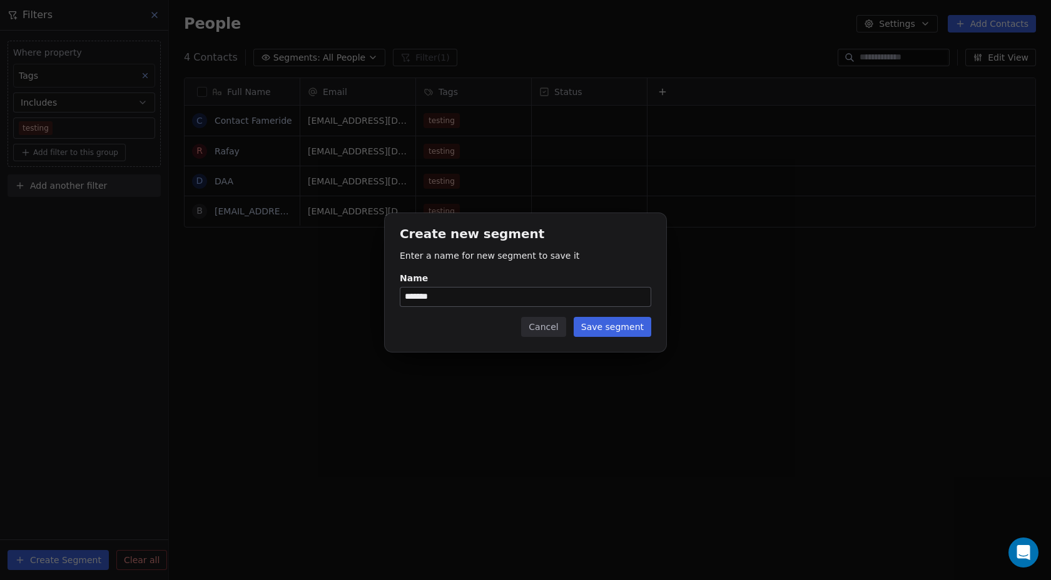
type input "*******"
click at [638, 324] on button "Save segment" at bounding box center [612, 327] width 78 height 20
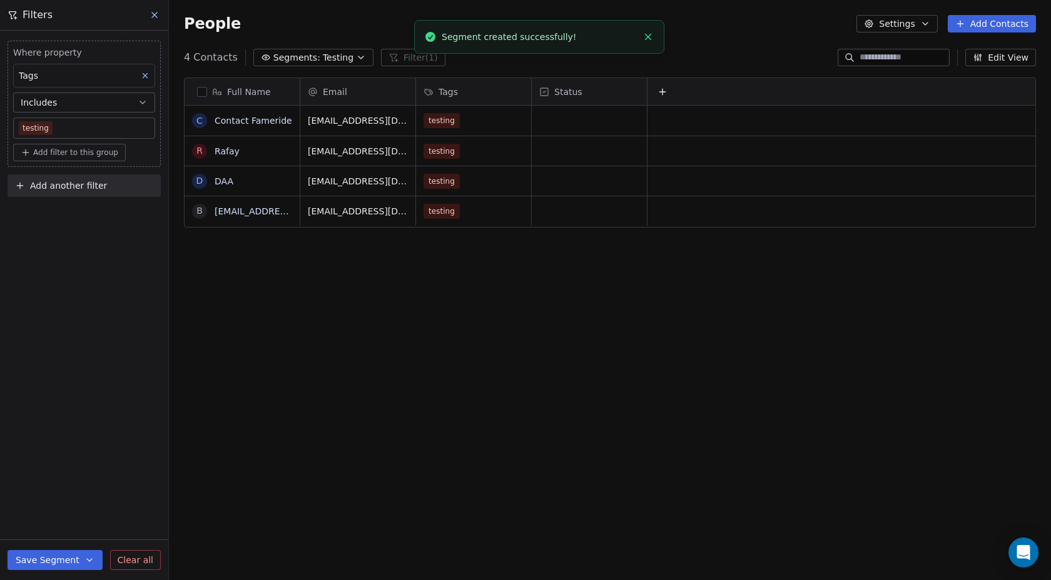
click at [321, 360] on div "Full Name C Contact Fameride R Rafay D DAA b booking@fameride.com Email Tags St…" at bounding box center [610, 323] width 882 height 511
click at [156, 14] on icon at bounding box center [154, 15] width 10 height 10
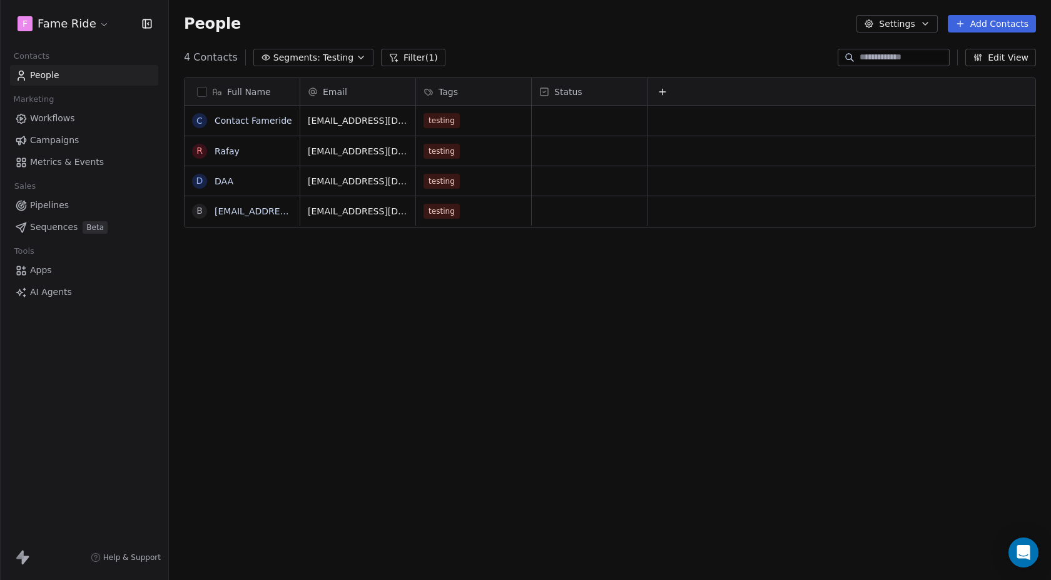
click at [78, 141] on link "Campaigns" at bounding box center [84, 140] width 148 height 21
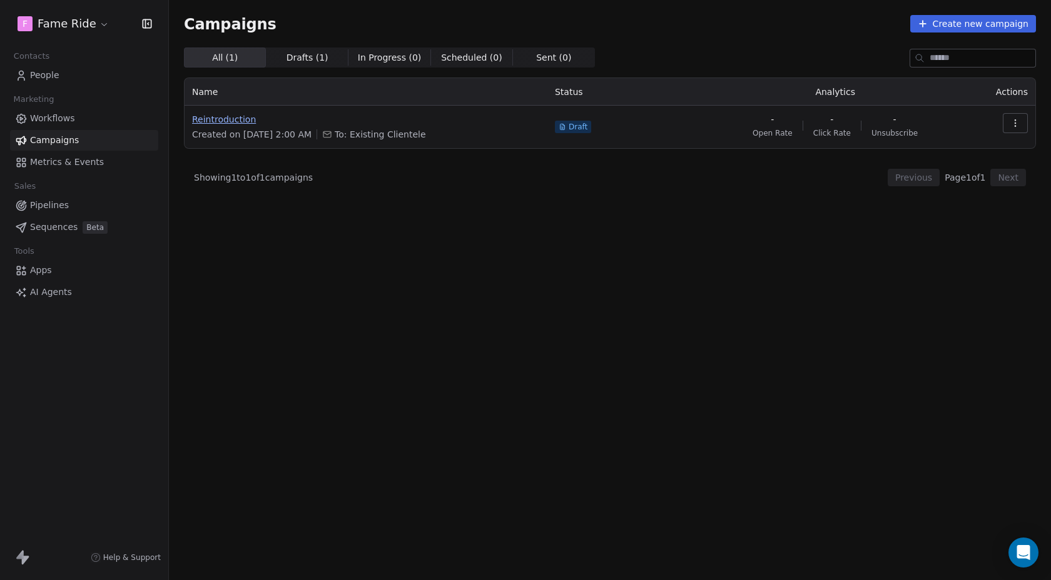
click at [215, 119] on span "Reintroduction" at bounding box center [366, 119] width 348 height 13
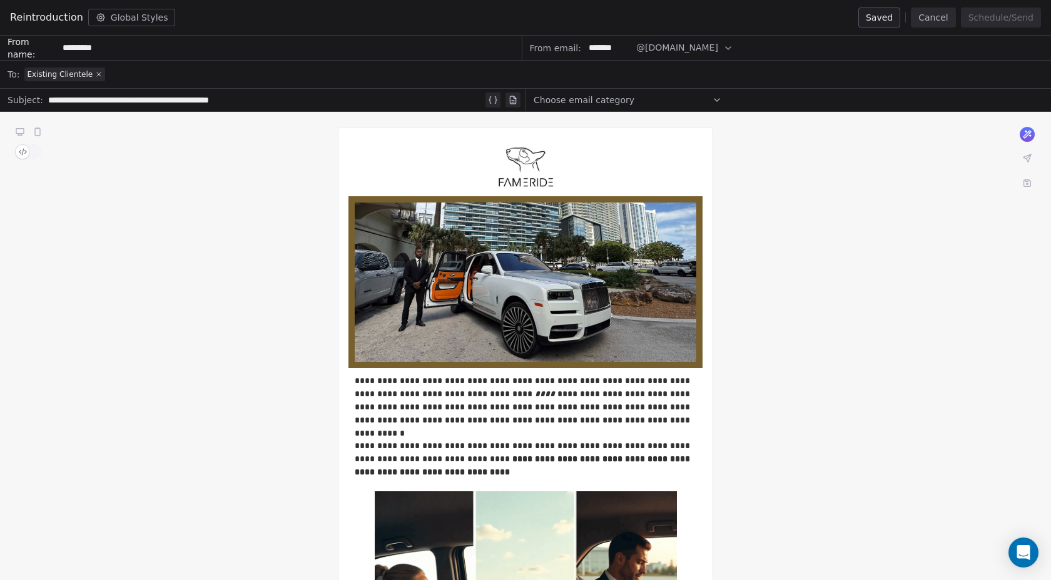
click at [88, 74] on span "Existing Clientele" at bounding box center [60, 74] width 66 height 10
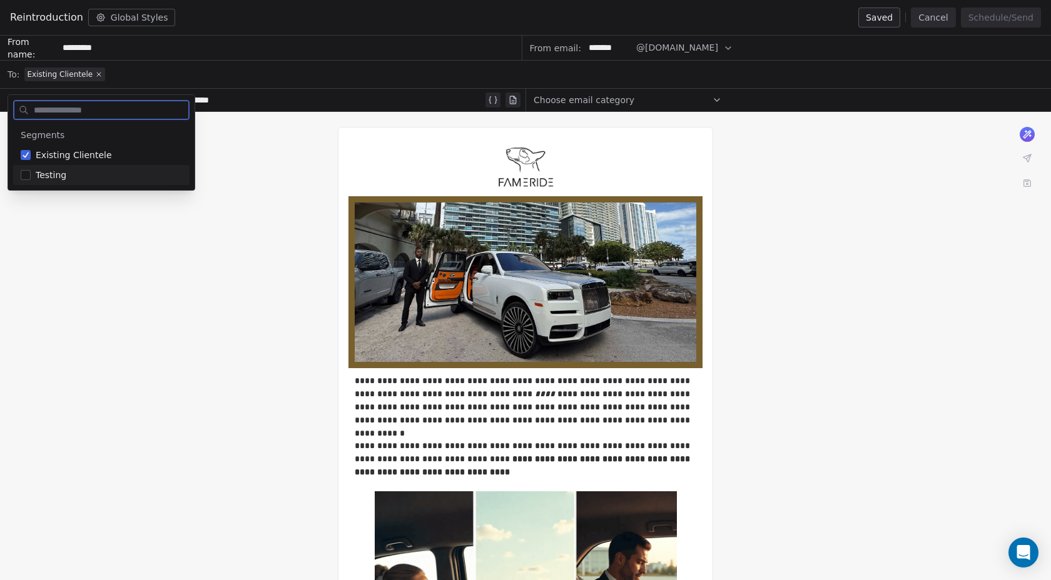
click at [39, 181] on span "Testing" at bounding box center [51, 175] width 31 height 13
click at [24, 153] on button "Suggestions" at bounding box center [26, 155] width 10 height 10
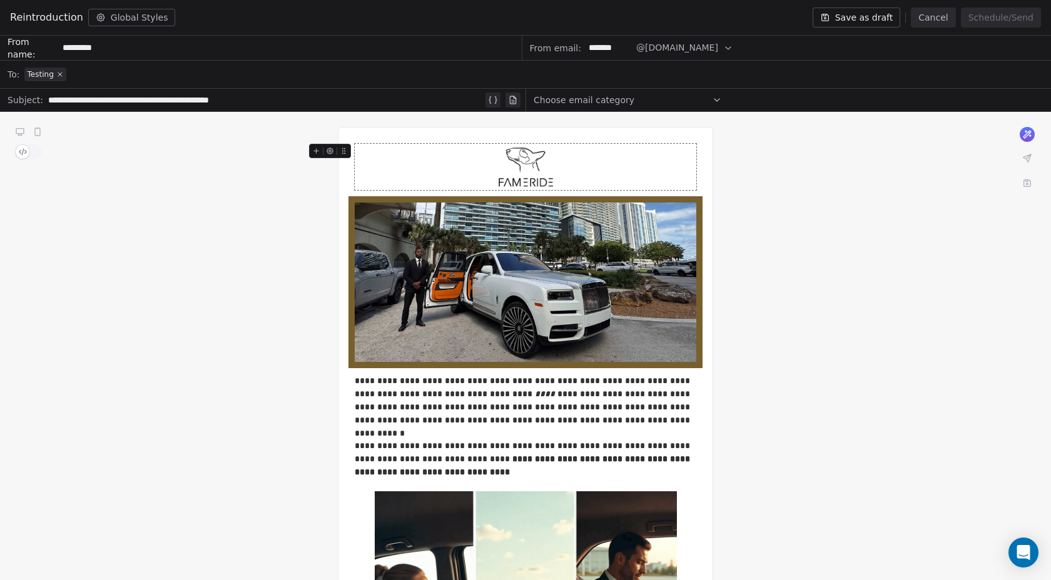
click at [881, 17] on button "Save as draft" at bounding box center [856, 18] width 88 height 20
click at [680, 94] on div "Choose email category" at bounding box center [627, 100] width 188 height 20
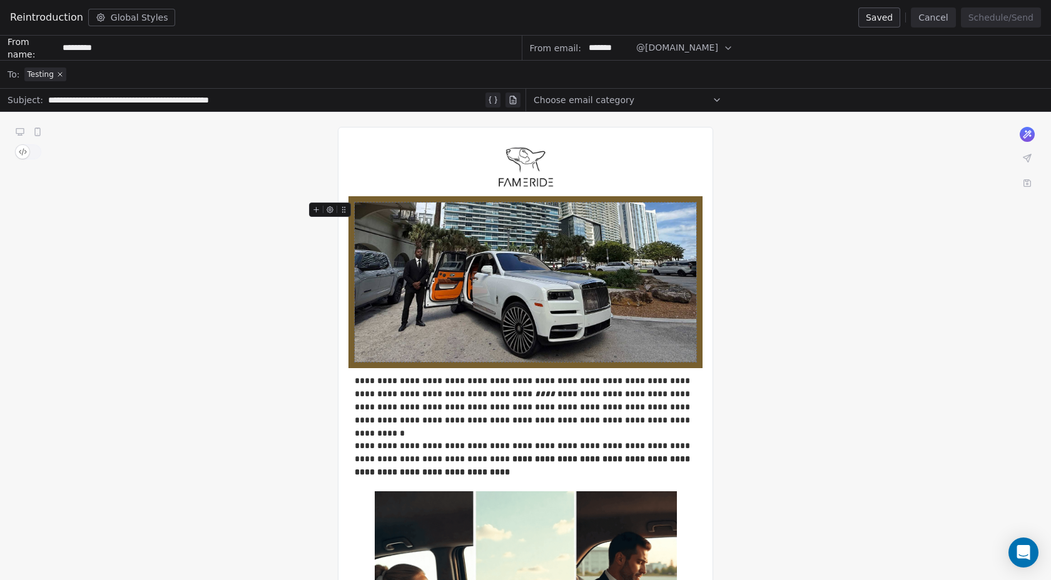
click at [934, 24] on button "Cancel" at bounding box center [933, 18] width 44 height 20
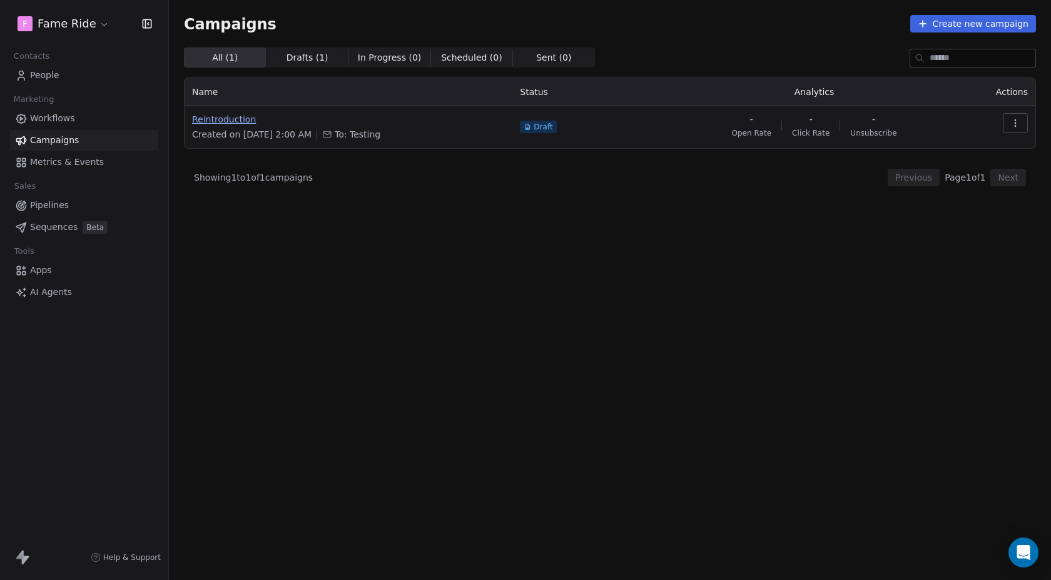
click at [257, 119] on span "Reintroduction" at bounding box center [348, 119] width 313 height 13
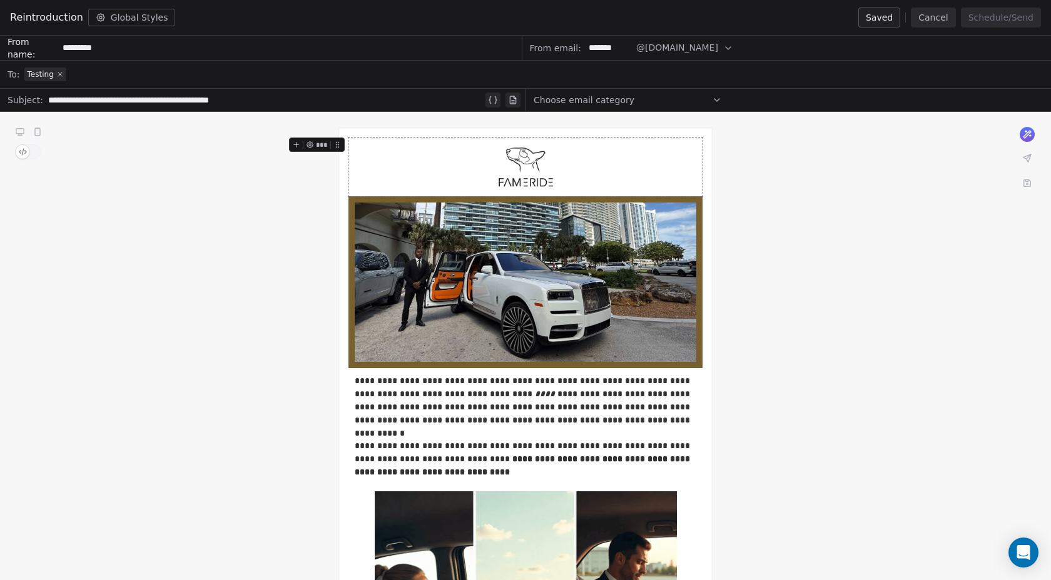
click at [944, 18] on button "Cancel" at bounding box center [933, 18] width 44 height 20
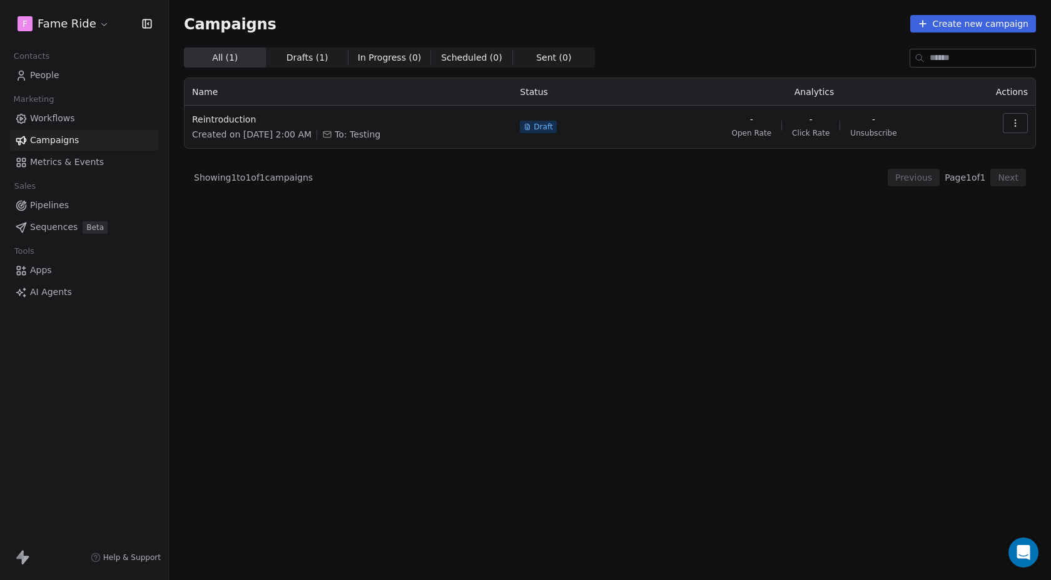
click at [88, 24] on html "F Fame Ride Contacts People Marketing Workflows Campaigns Metrics & Events Sale…" at bounding box center [525, 290] width 1051 height 580
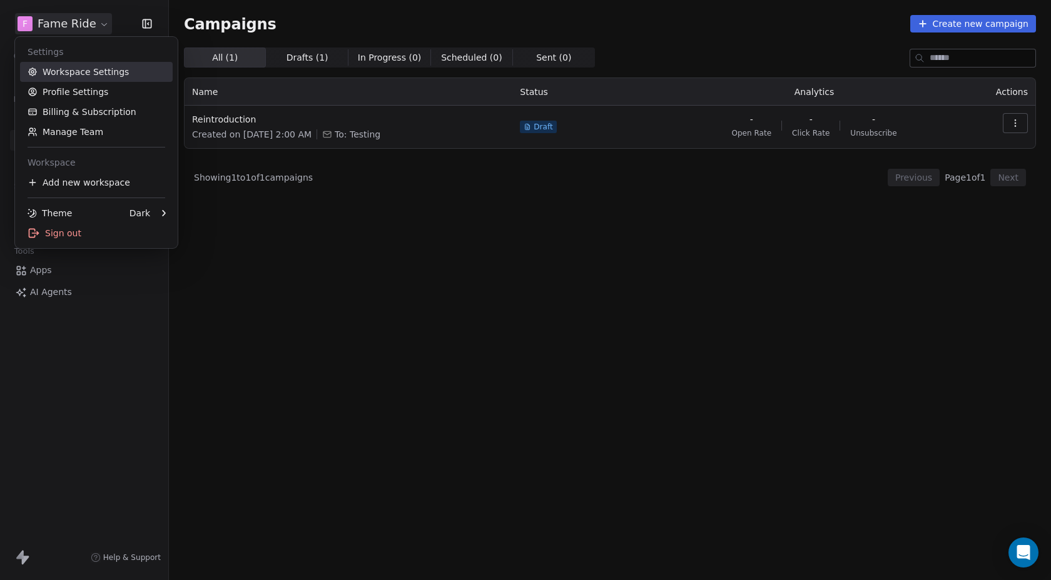
click at [78, 69] on link "Workspace Settings" at bounding box center [96, 72] width 153 height 20
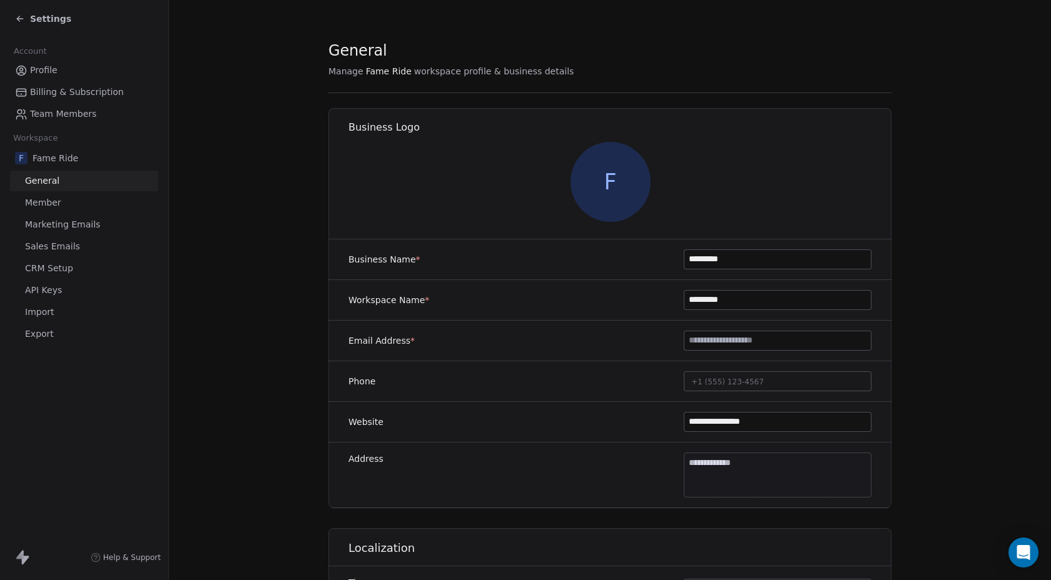
click at [725, 492] on body "**********" at bounding box center [525, 290] width 1051 height 580
click at [728, 468] on input at bounding box center [756, 466] width 215 height 13
paste input "**********"
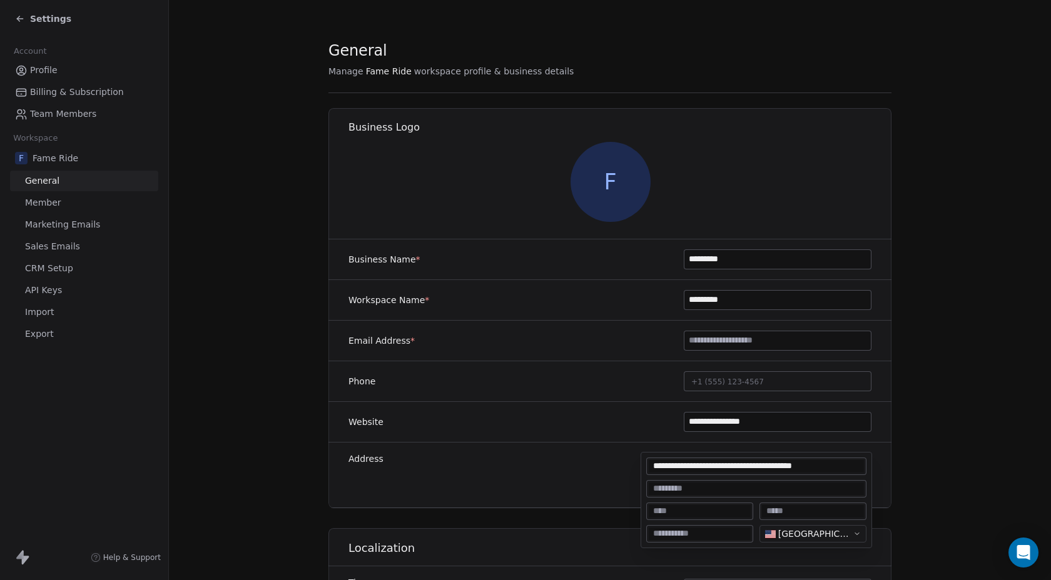
click at [723, 467] on input "**********" at bounding box center [756, 466] width 215 height 13
type input "**********"
click at [662, 533] on input at bounding box center [700, 534] width 102 height 13
paste input "*******"
type input "*******"
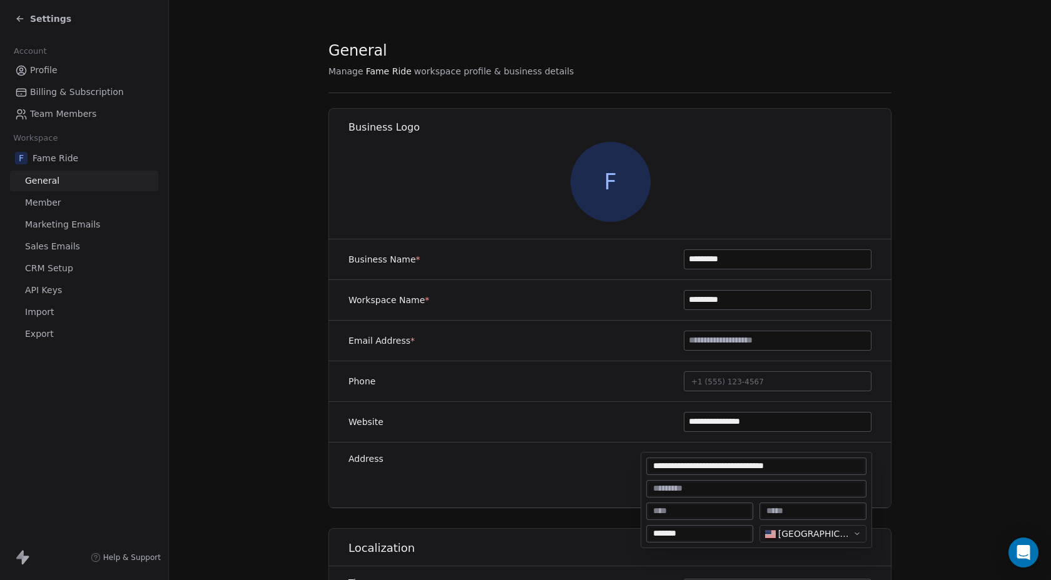
click at [680, 535] on input "*******" at bounding box center [700, 534] width 102 height 13
click at [779, 514] on input at bounding box center [813, 511] width 102 height 13
paste input "*******"
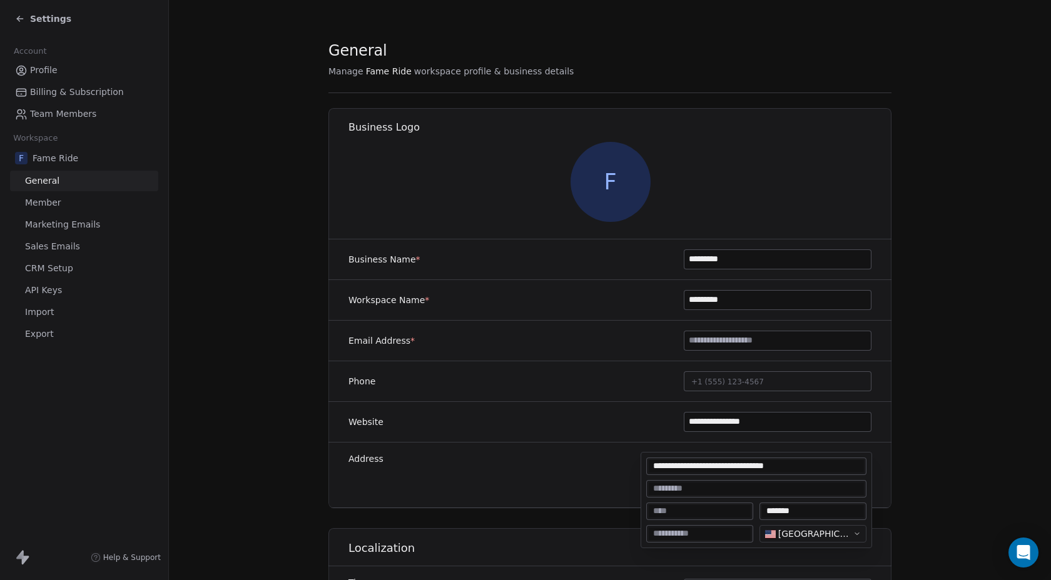
type input "*******"
click at [722, 515] on input at bounding box center [700, 511] width 102 height 13
type input "*****"
click at [801, 465] on input "**********" at bounding box center [756, 466] width 215 height 13
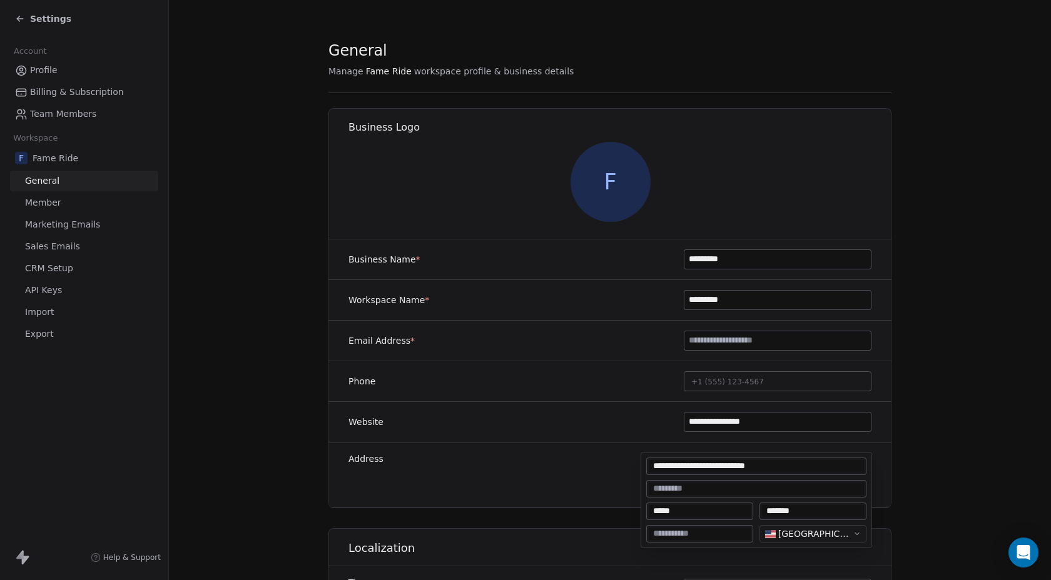
type input "**********"
click at [720, 531] on input at bounding box center [700, 534] width 102 height 13
paste input "*****"
type input "*****"
click at [634, 453] on html "**********" at bounding box center [525, 290] width 1051 height 580
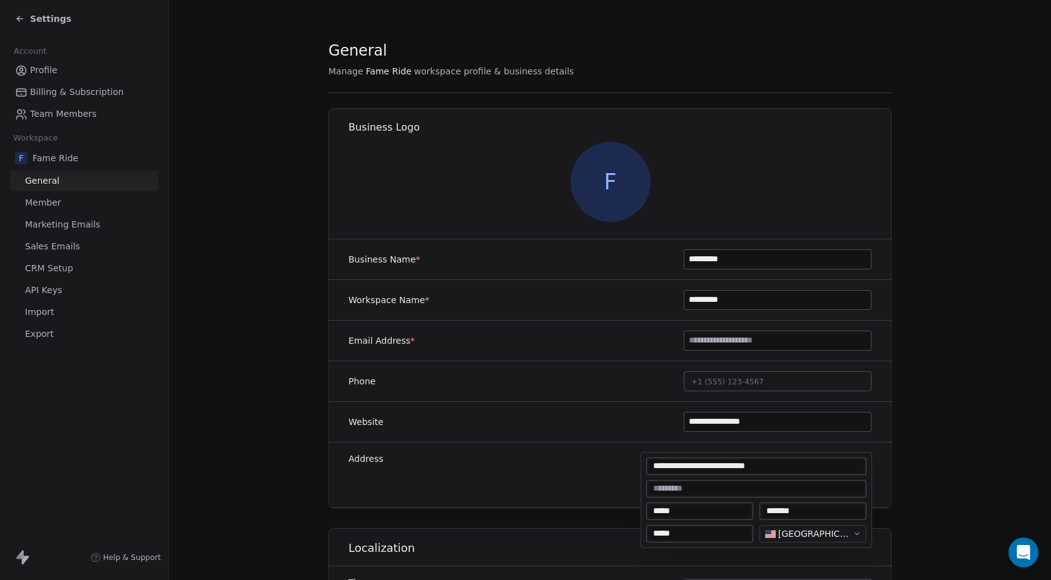
type textarea "**********"
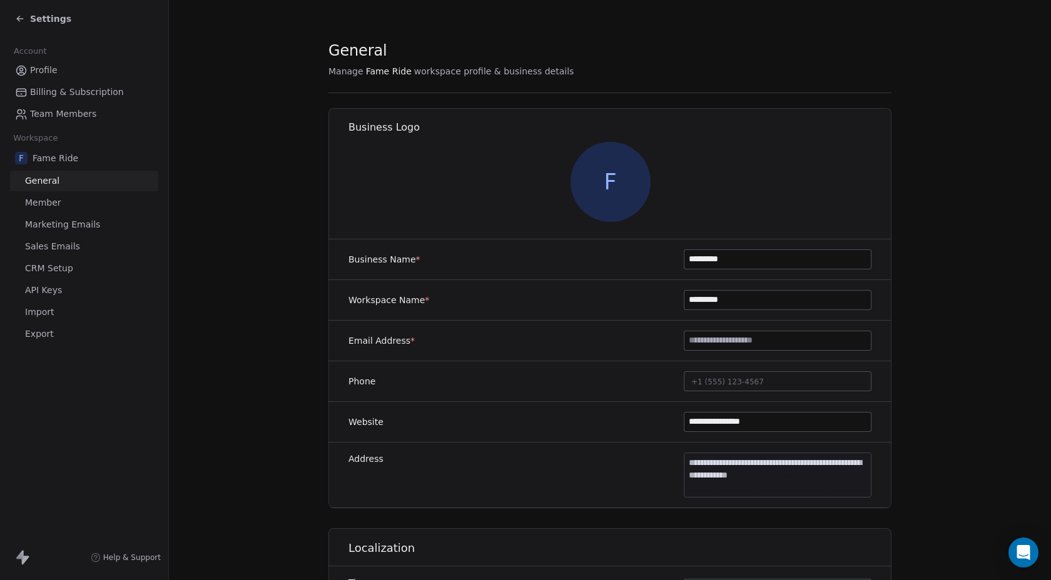
click at [51, 24] on span "Settings" at bounding box center [50, 19] width 41 height 13
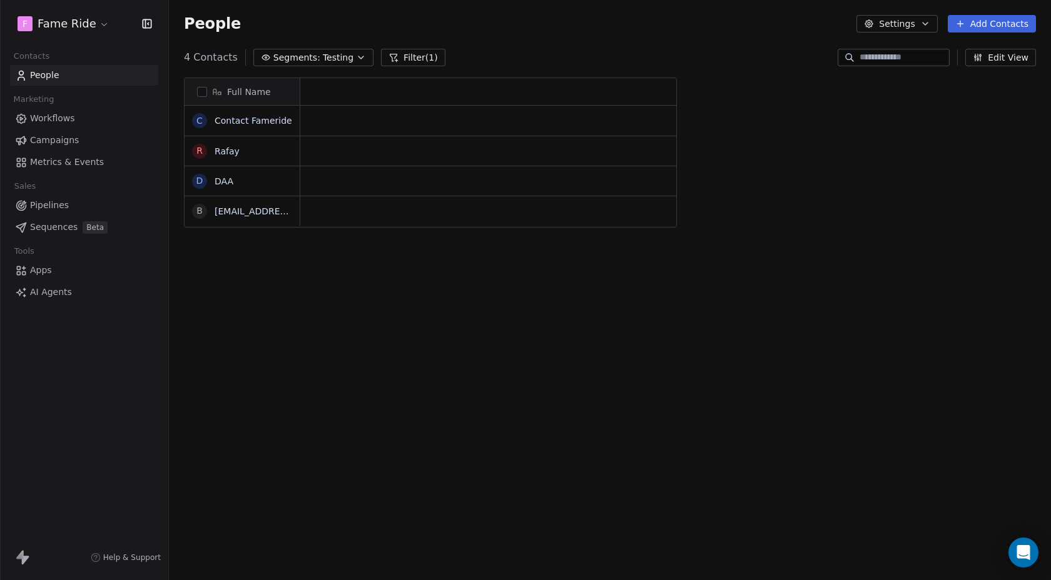
scroll to position [511, 882]
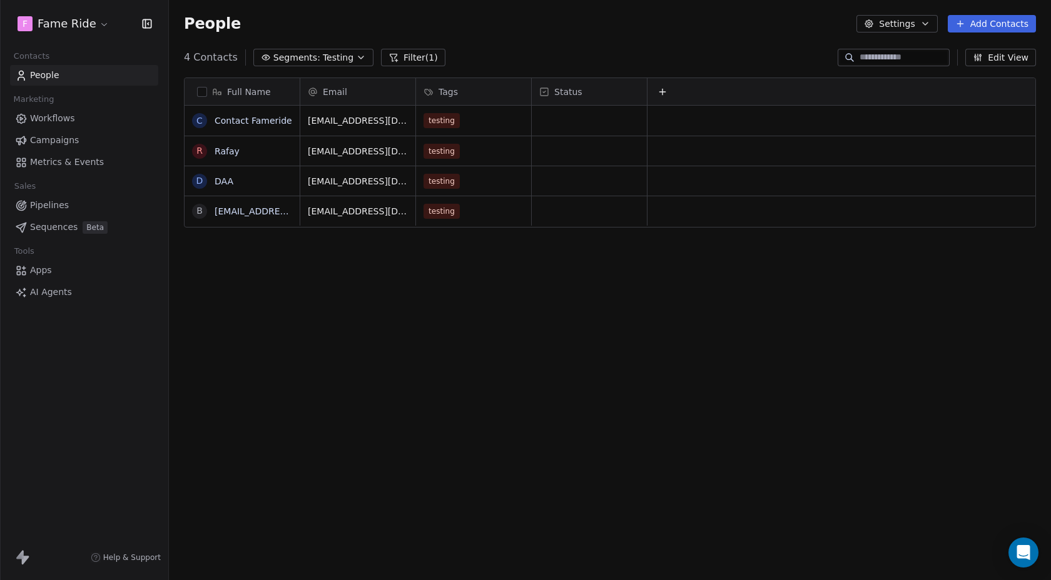
click at [55, 138] on span "Campaigns" at bounding box center [54, 140] width 49 height 13
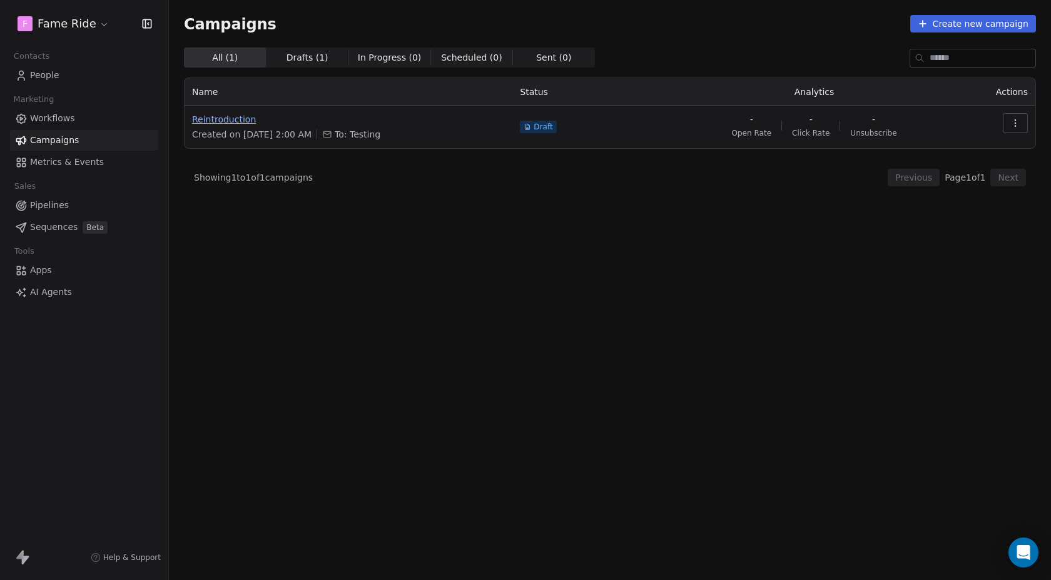
click at [235, 124] on span "Reintroduction" at bounding box center [348, 119] width 313 height 13
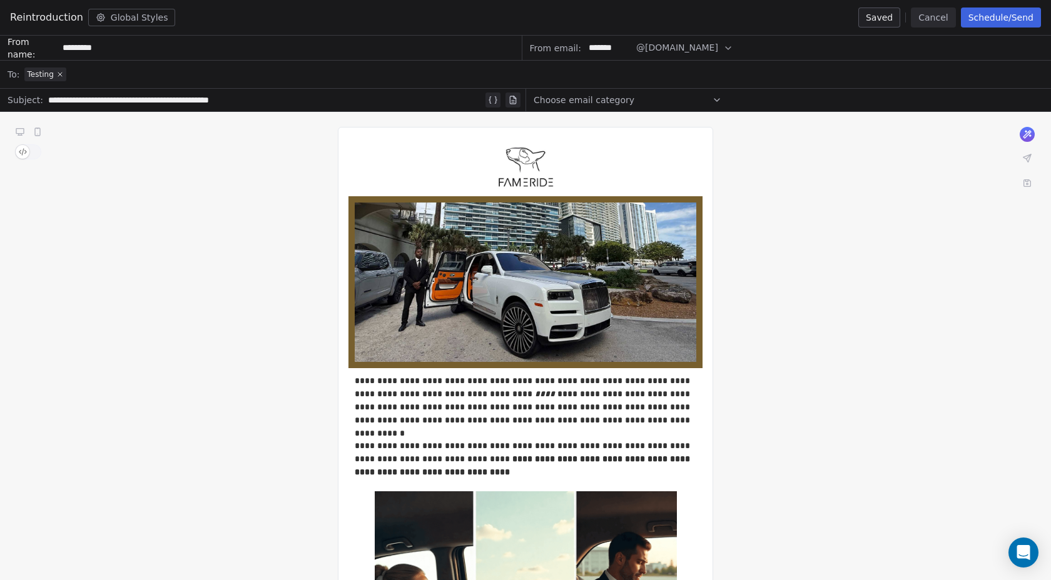
click at [1014, 21] on button "Schedule/Send" at bounding box center [1001, 18] width 80 height 20
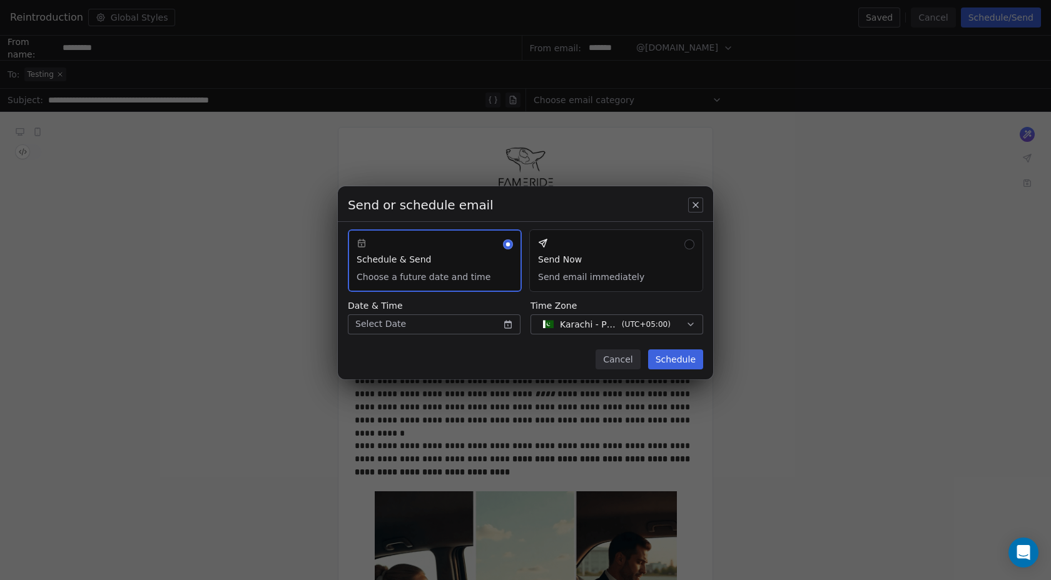
click at [675, 243] on button "Send Now Send email immediately" at bounding box center [616, 261] width 174 height 63
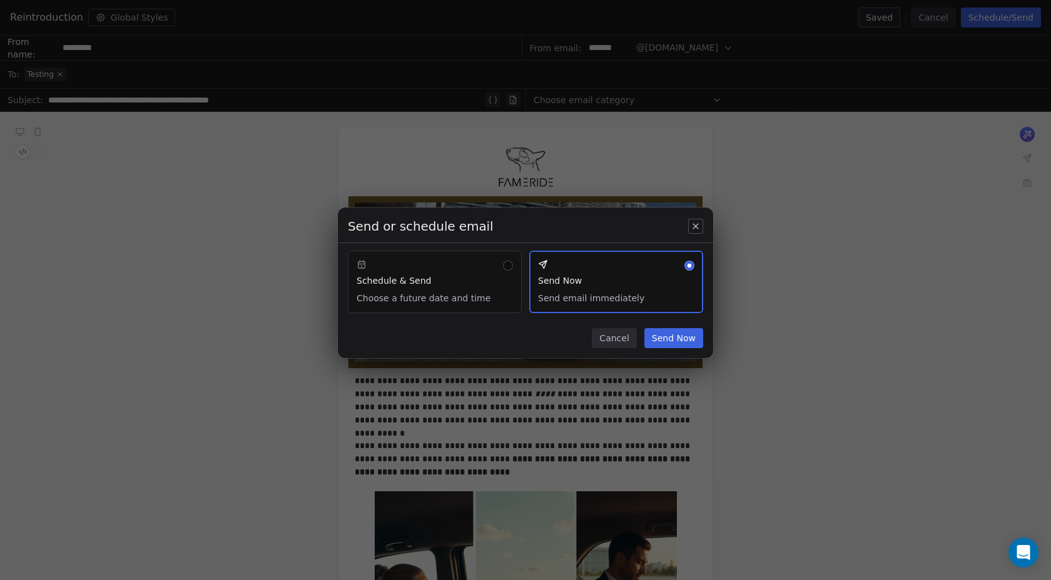
click at [694, 338] on button "Send Now" at bounding box center [673, 338] width 59 height 20
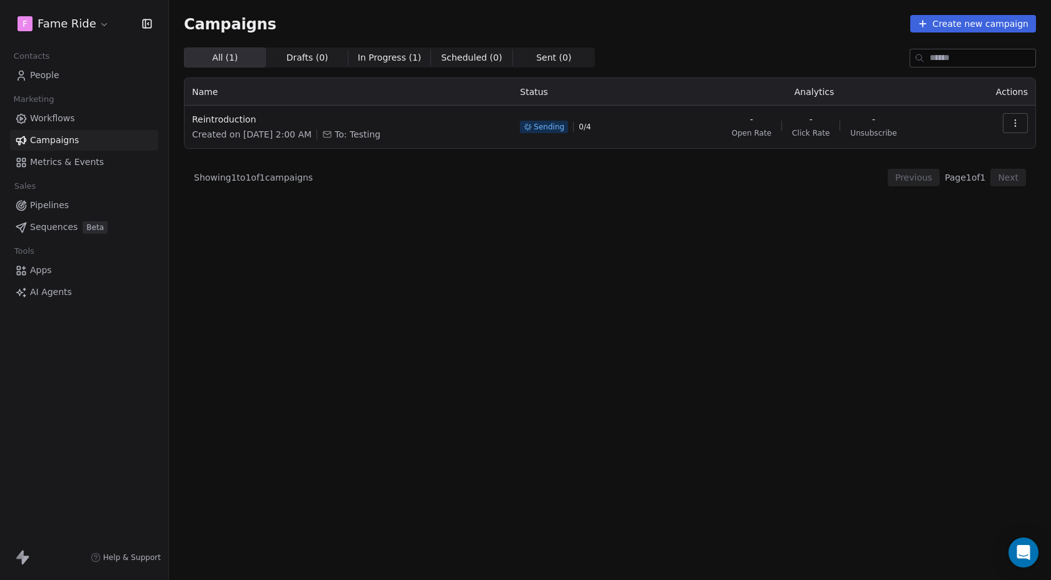
click at [394, 58] on span "In Progress ( 1 )" at bounding box center [390, 57] width 64 height 13
click at [238, 54] on span "All ( 1 ) All ( 1 )" at bounding box center [225, 58] width 82 height 20
click at [246, 181] on span "Showing 1 to 1 of 1 campaigns" at bounding box center [253, 177] width 119 height 13
click at [313, 180] on span "Showing 1 to 1 of 1 campaigns" at bounding box center [253, 177] width 119 height 13
click at [88, 22] on html "F Fame Ride Contacts People Marketing Workflows Campaigns Metrics & Events Sale…" at bounding box center [525, 290] width 1051 height 580
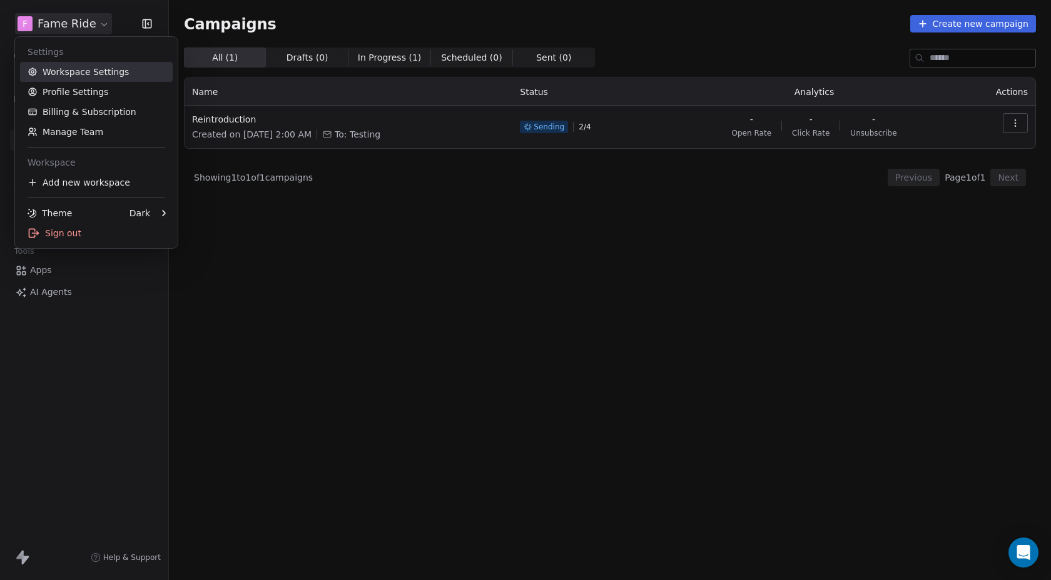
click at [85, 66] on link "Workspace Settings" at bounding box center [96, 72] width 153 height 20
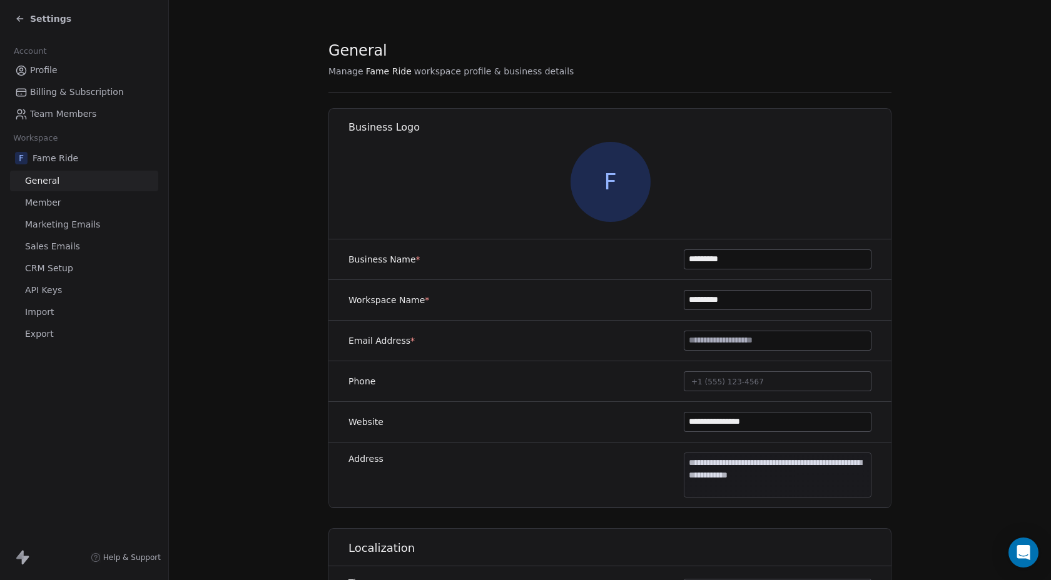
click at [61, 223] on span "Marketing Emails" at bounding box center [62, 224] width 75 height 13
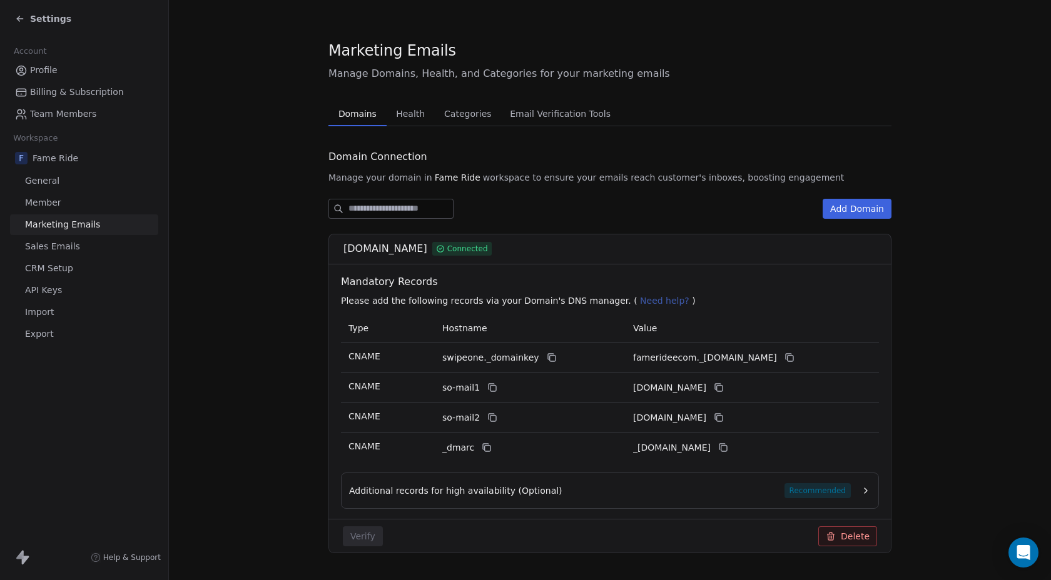
click at [393, 118] on span "Health" at bounding box center [410, 114] width 39 height 18
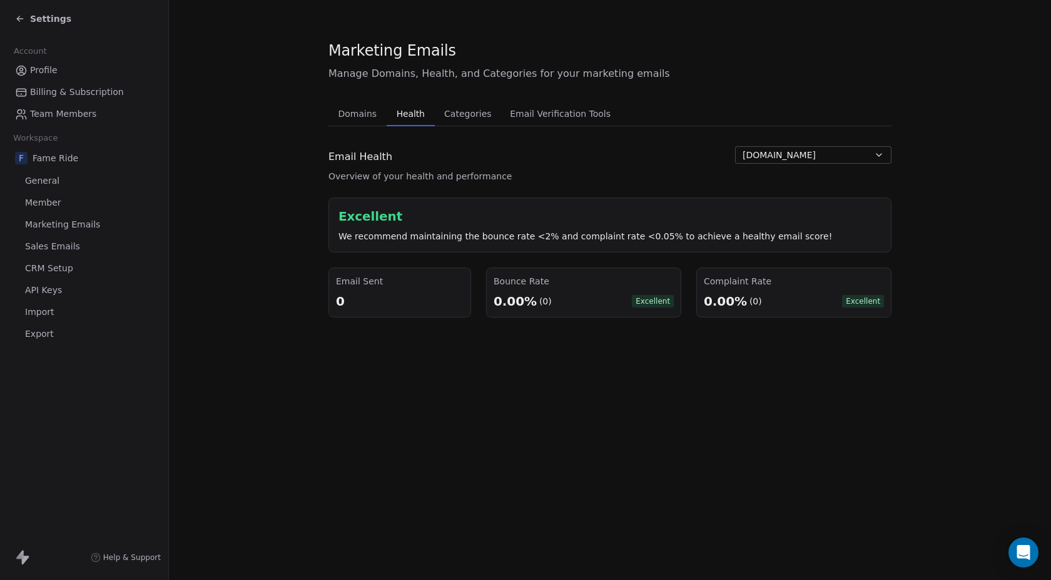
click at [548, 113] on span "Email Verification Tools" at bounding box center [560, 114] width 111 height 18
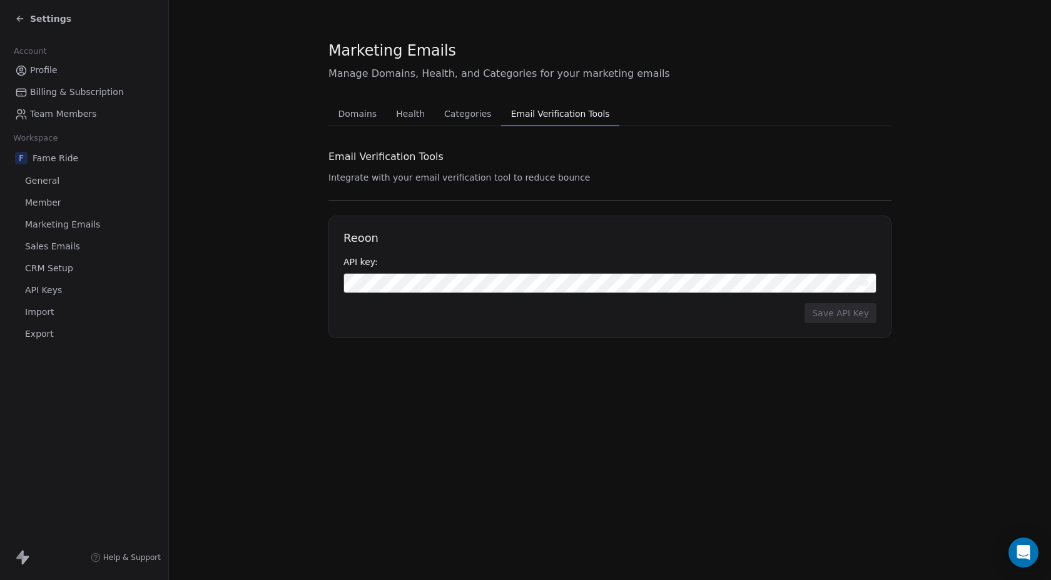
click at [407, 118] on span "Health" at bounding box center [410, 114] width 39 height 18
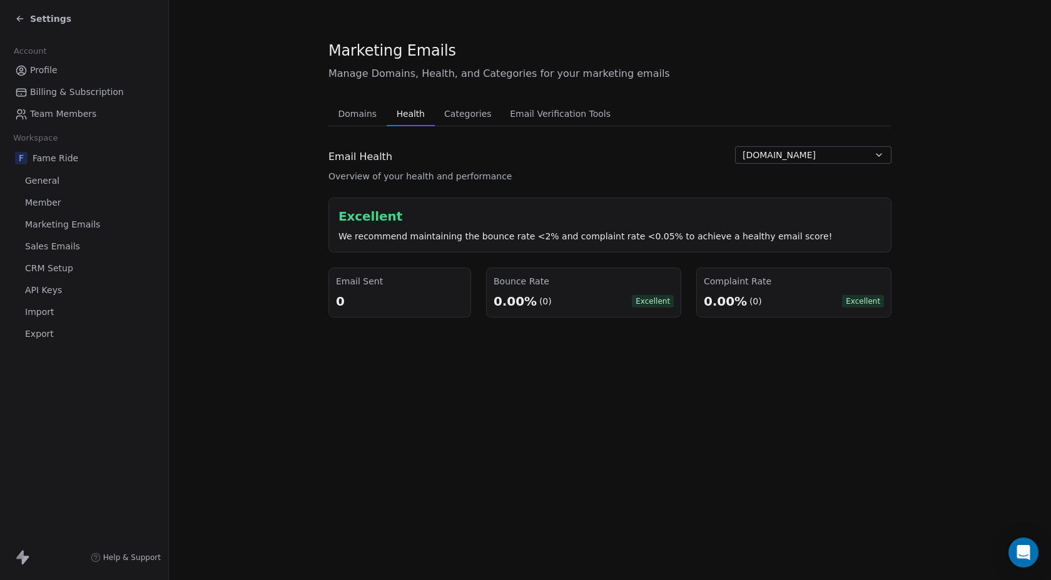
click at [31, 23] on span "Settings" at bounding box center [50, 19] width 41 height 13
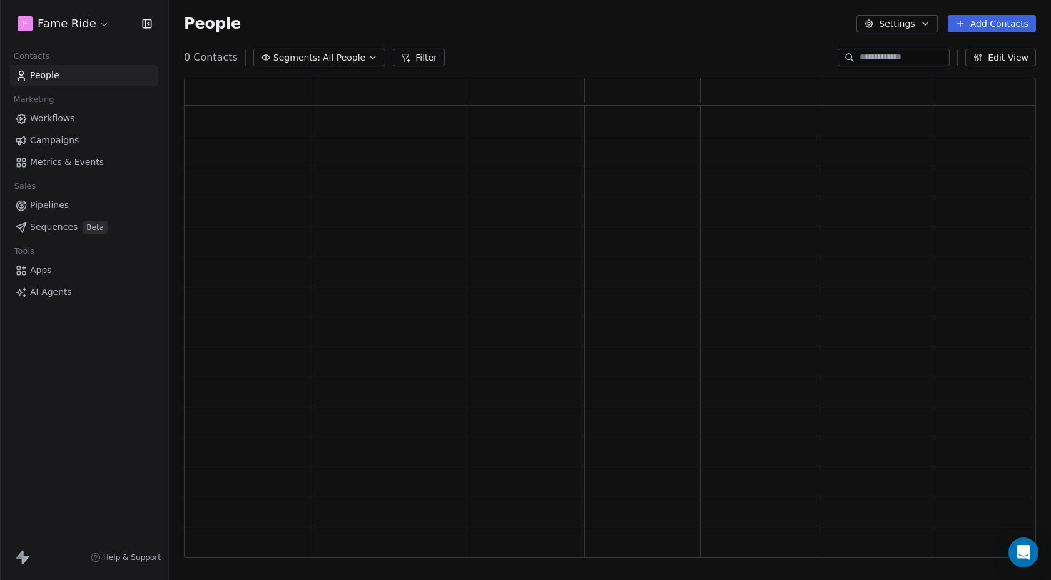
scroll to position [481, 852]
click at [68, 147] on link "Campaigns" at bounding box center [84, 140] width 148 height 21
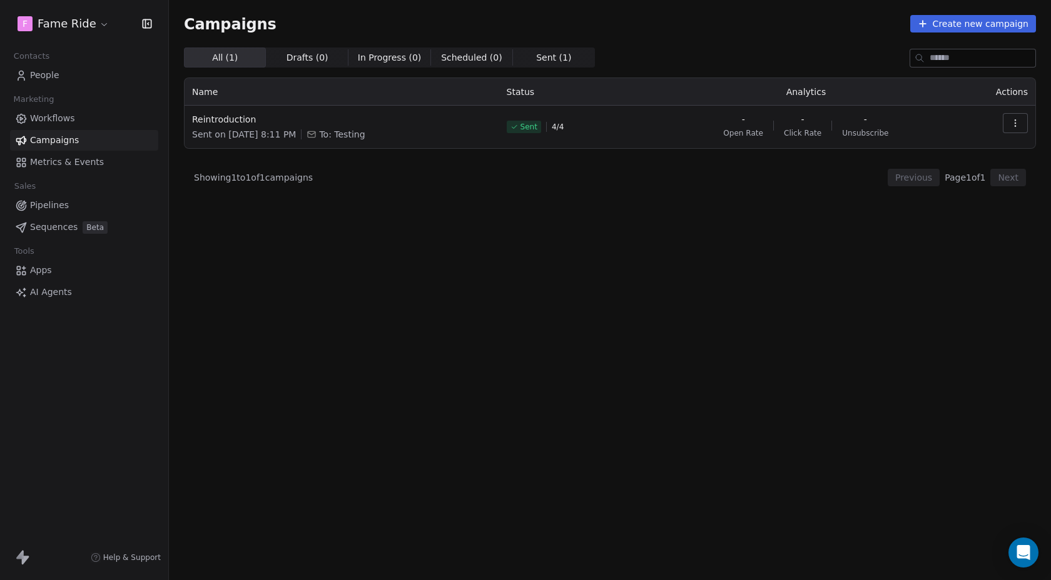
click at [50, 138] on span "Campaigns" at bounding box center [54, 140] width 49 height 13
click at [61, 79] on link "People" at bounding box center [84, 75] width 148 height 21
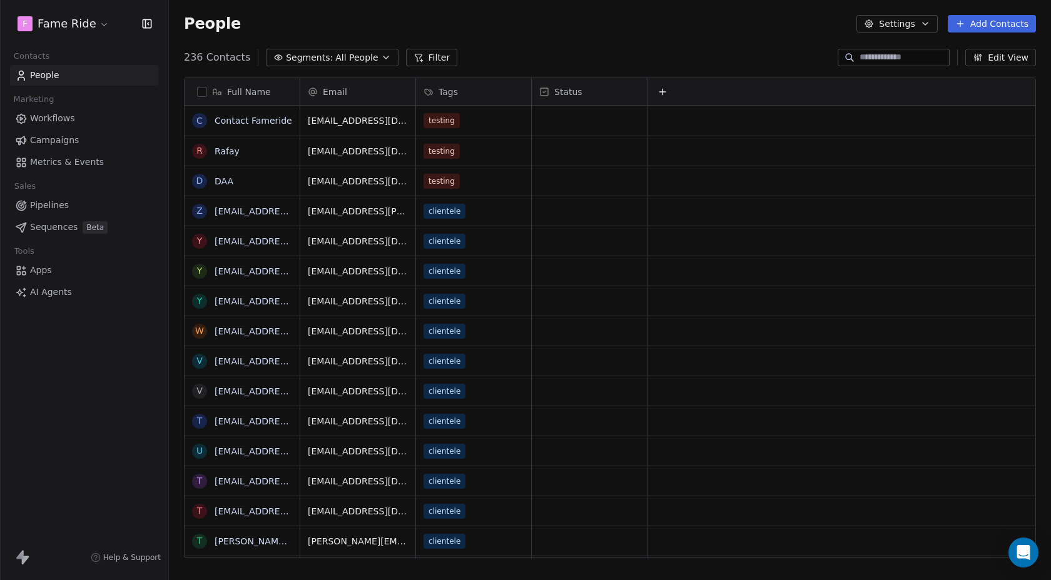
scroll to position [511, 882]
click at [987, 23] on button "Add Contacts" at bounding box center [991, 24] width 88 height 18
click at [974, 56] on span "Create new contact" at bounding box center [995, 50] width 86 height 13
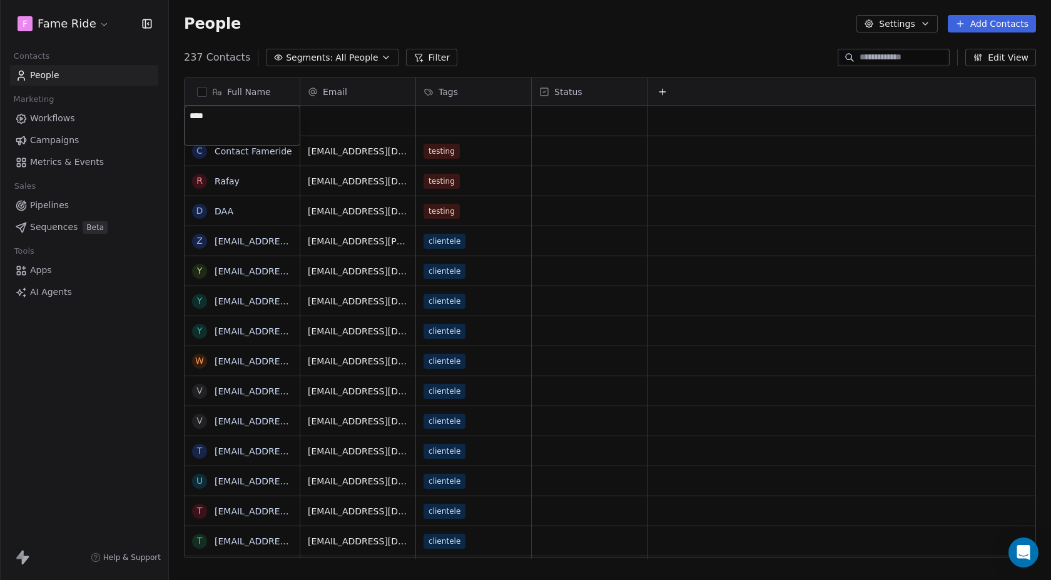
type textarea "*****"
click at [342, 129] on html "F Fame Ride Contacts People Marketing Workflows Campaigns Metrics & Events Sale…" at bounding box center [525, 290] width 1051 height 580
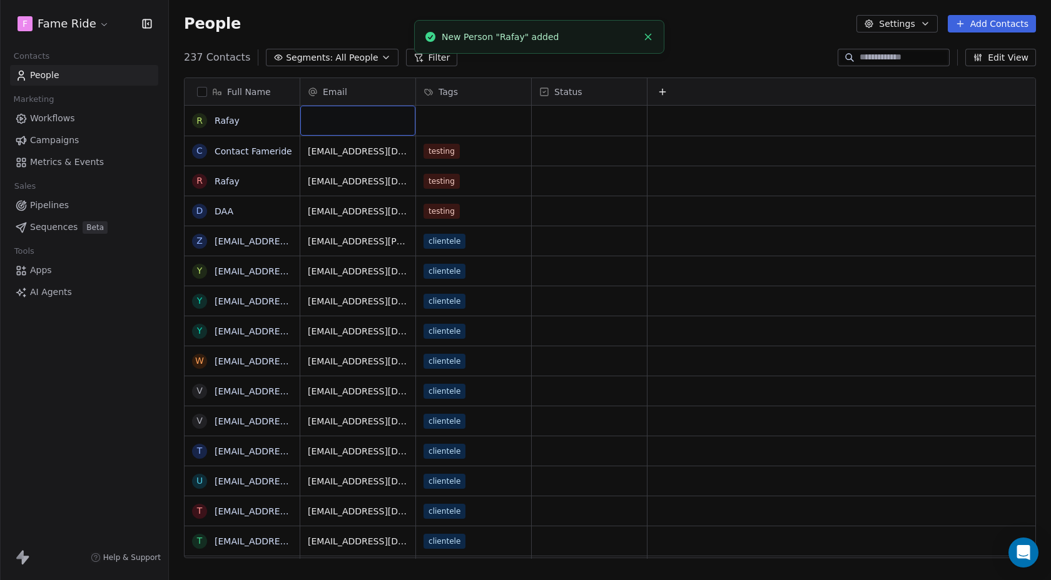
click at [368, 116] on div "grid" at bounding box center [357, 121] width 115 height 30
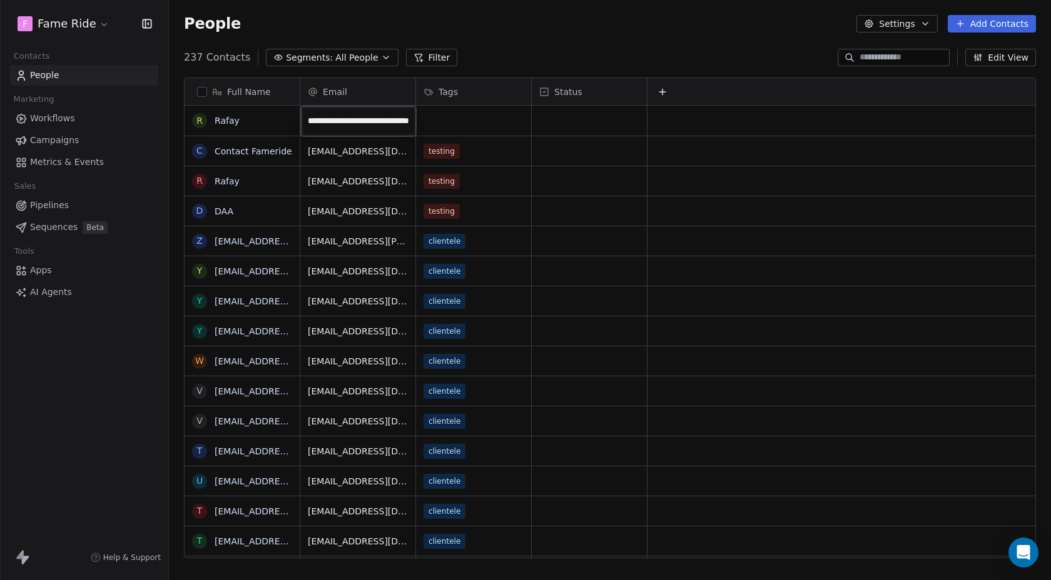
scroll to position [0, 34]
click at [378, 121] on input "**********" at bounding box center [358, 121] width 110 height 25
type input "**********"
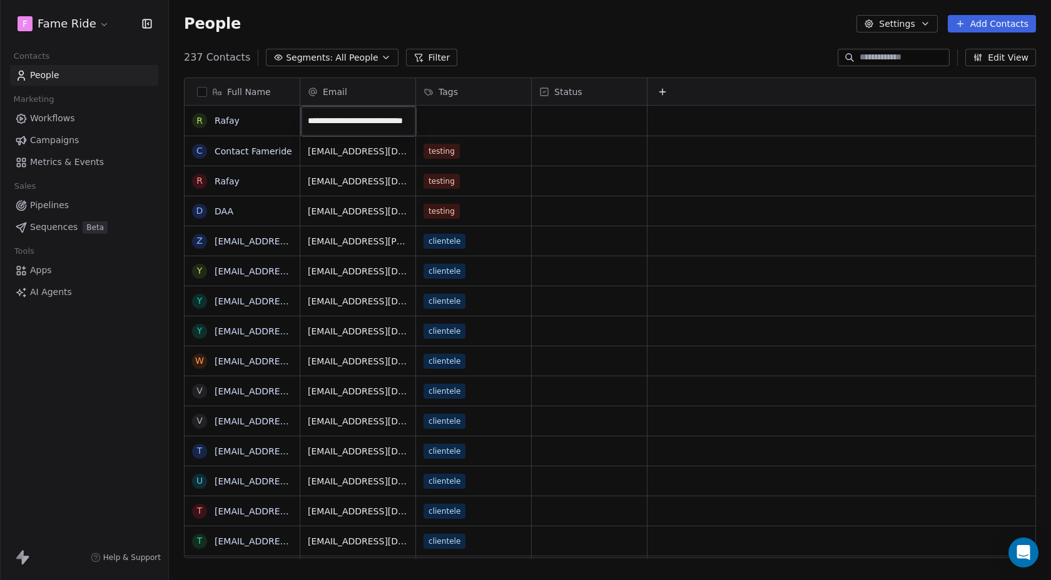
click at [470, 129] on html "F Fame Ride Contacts People Marketing Workflows Campaigns Metrics & Events Sale…" at bounding box center [525, 290] width 1051 height 580
click at [470, 129] on div "grid" at bounding box center [473, 121] width 115 height 30
click at [453, 124] on div "grid" at bounding box center [473, 121] width 115 height 30
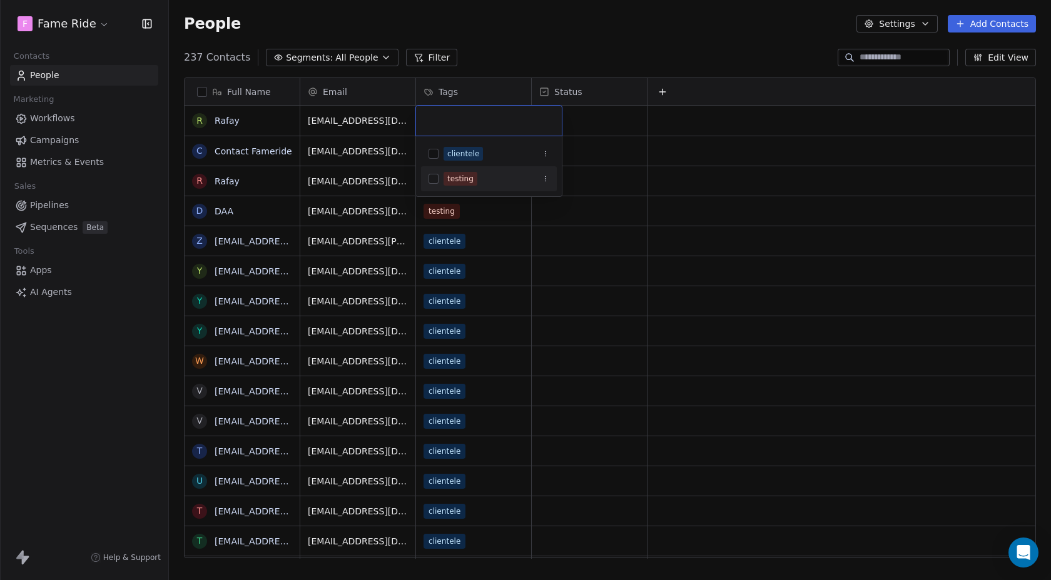
click at [470, 176] on div "testing" at bounding box center [460, 178] width 26 height 11
click at [559, 40] on html "F Fame Ride Contacts People Marketing Workflows Campaigns Metrics & Events Sale…" at bounding box center [525, 290] width 1051 height 580
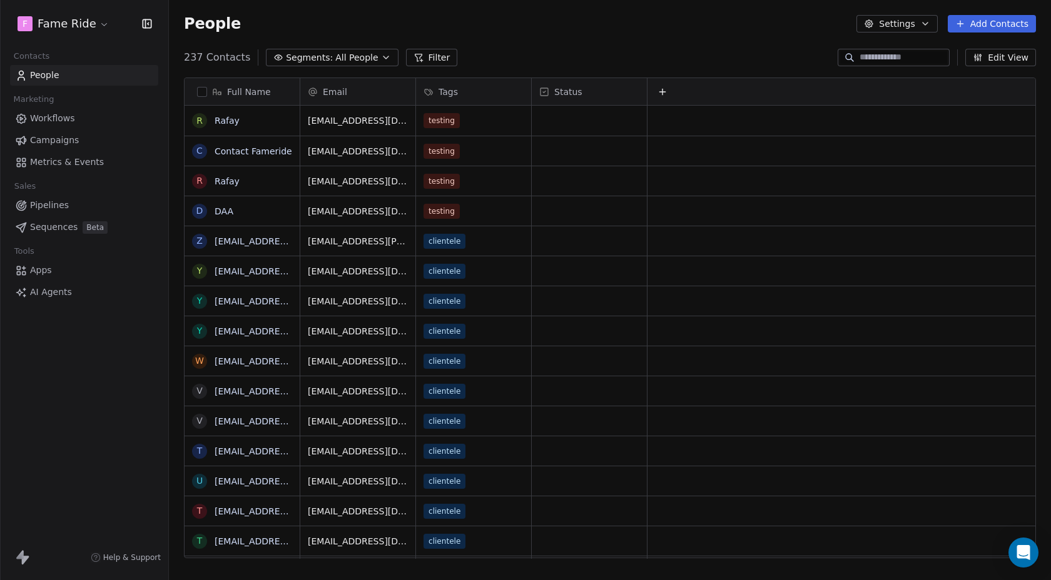
click at [65, 138] on span "Campaigns" at bounding box center [54, 140] width 49 height 13
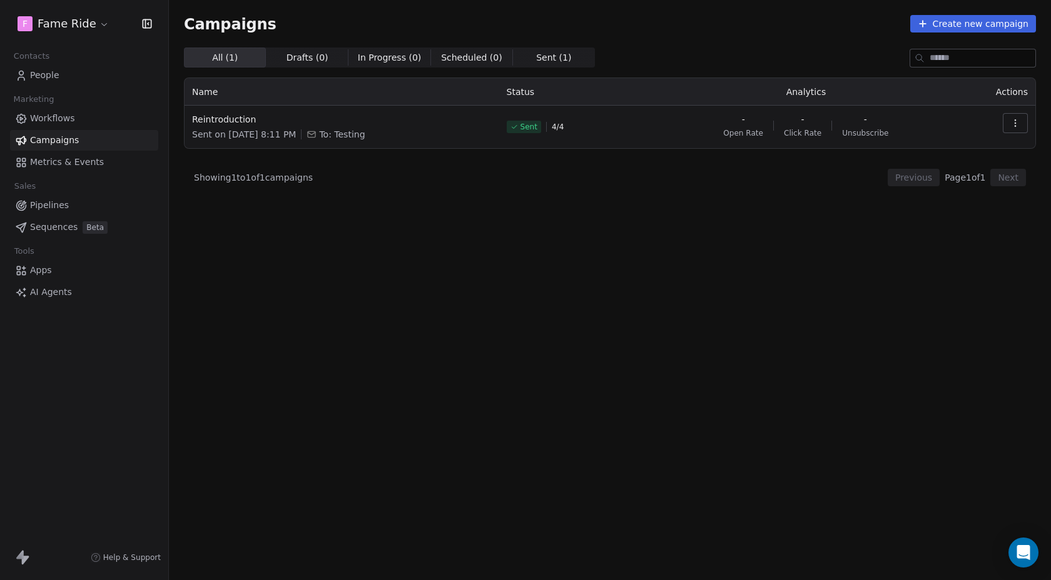
click at [1021, 119] on button "button" at bounding box center [1014, 123] width 25 height 20
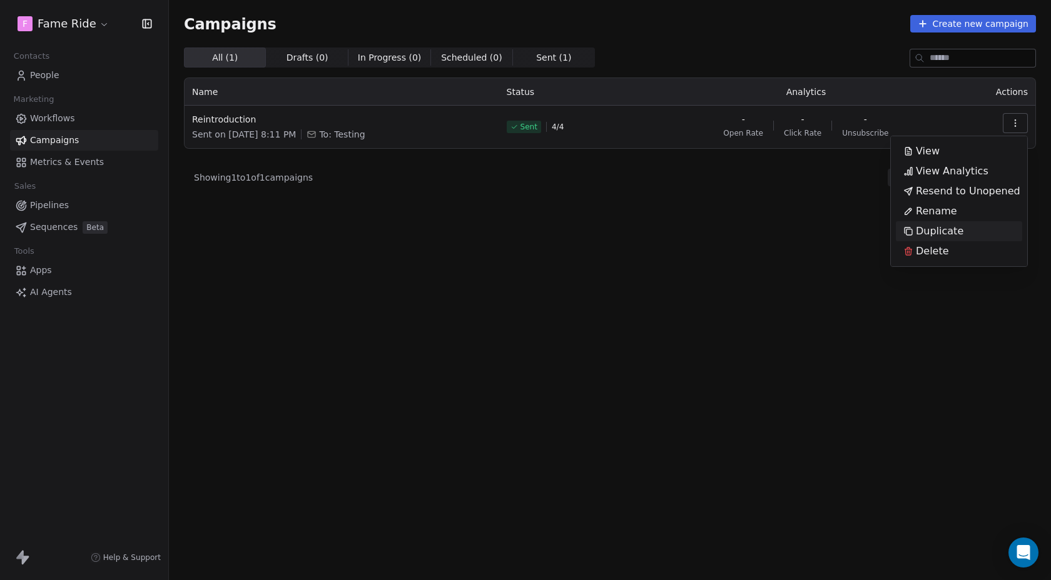
click at [934, 225] on span "Duplicate" at bounding box center [940, 231] width 48 height 15
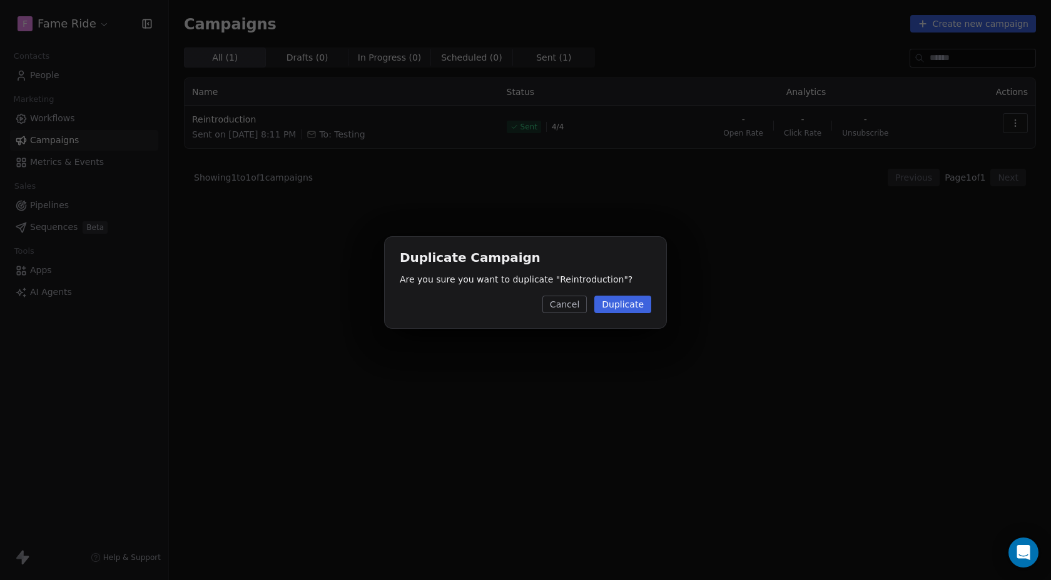
click at [617, 301] on button "Duplicate" at bounding box center [622, 305] width 57 height 18
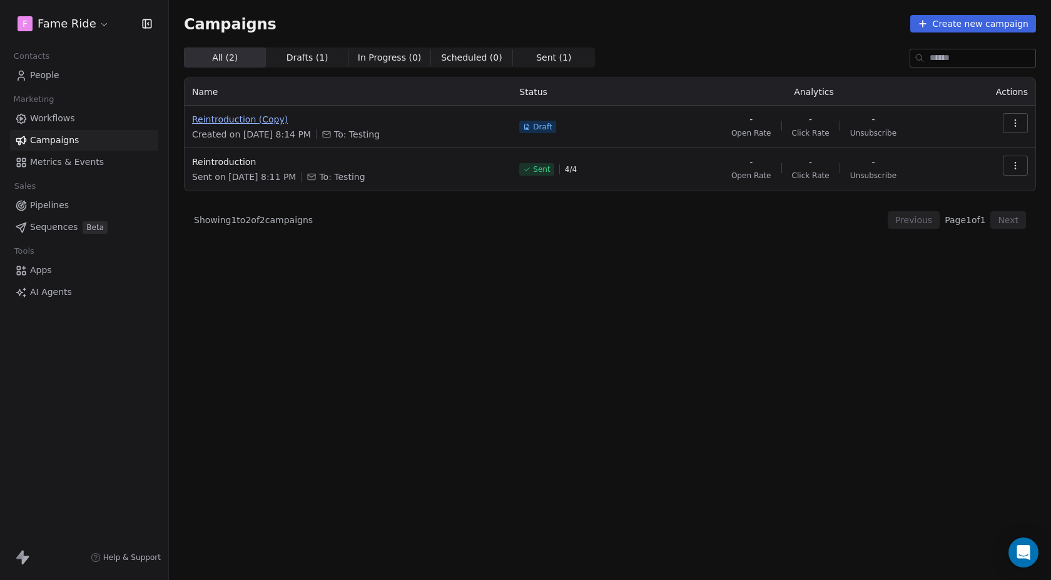
click at [243, 121] on span "Reintroduction (Copy)" at bounding box center [348, 119] width 312 height 13
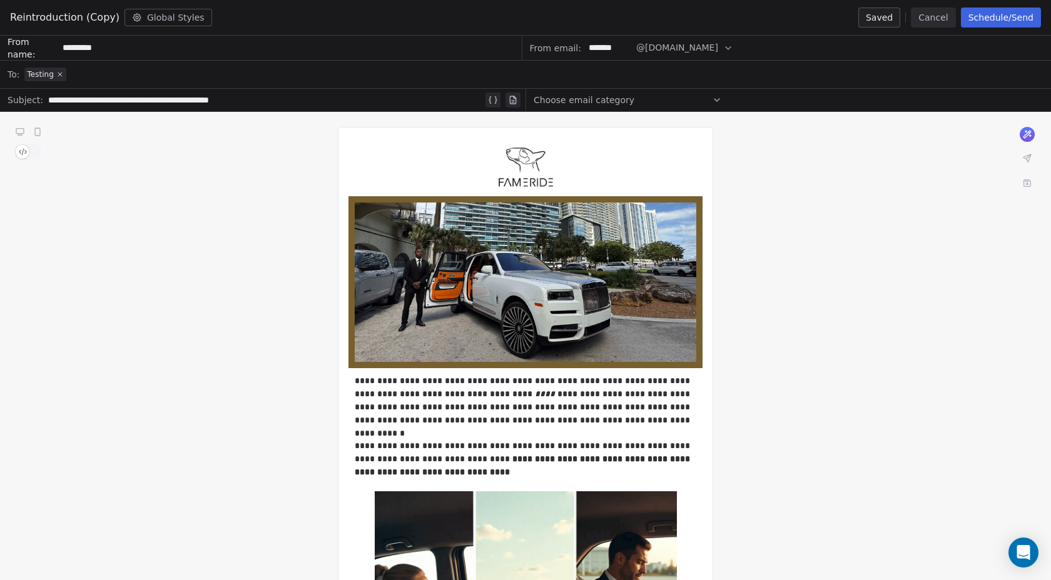
click at [1013, 16] on button "Schedule/Send" at bounding box center [1001, 18] width 80 height 20
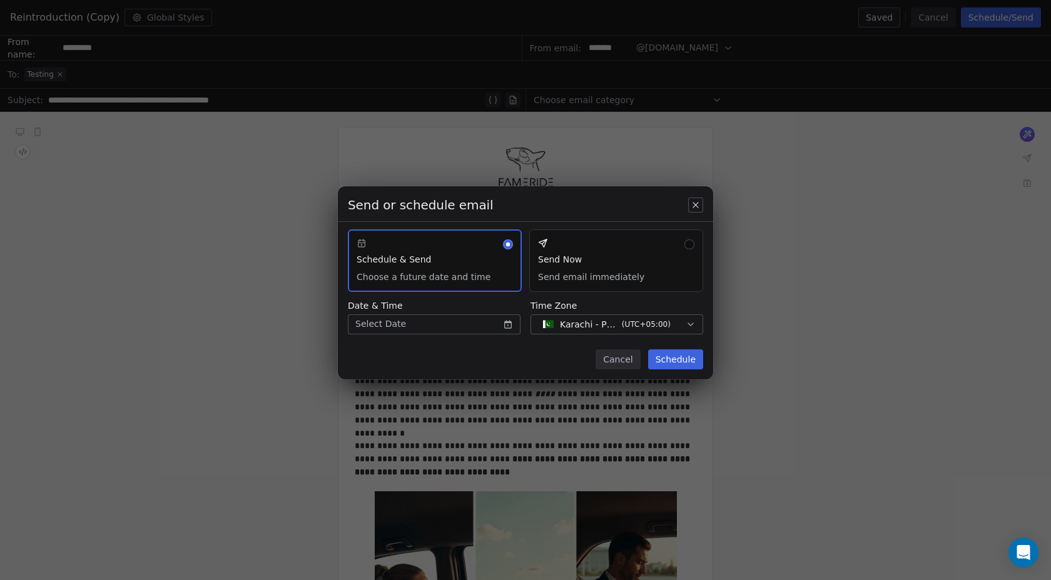
click at [570, 255] on button "Send Now Send email immediately" at bounding box center [616, 261] width 174 height 63
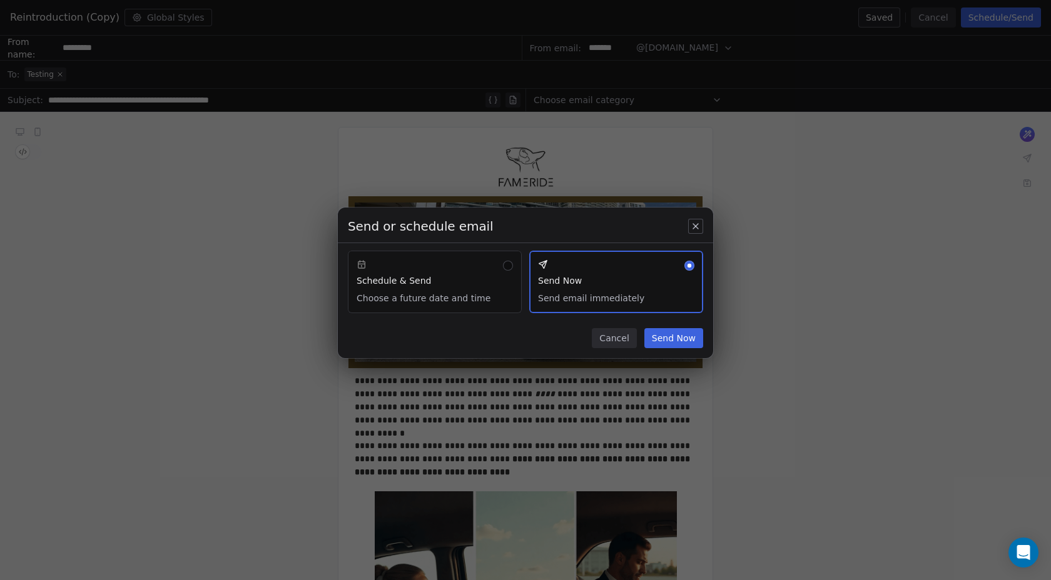
click at [683, 344] on button "Send Now" at bounding box center [673, 338] width 59 height 20
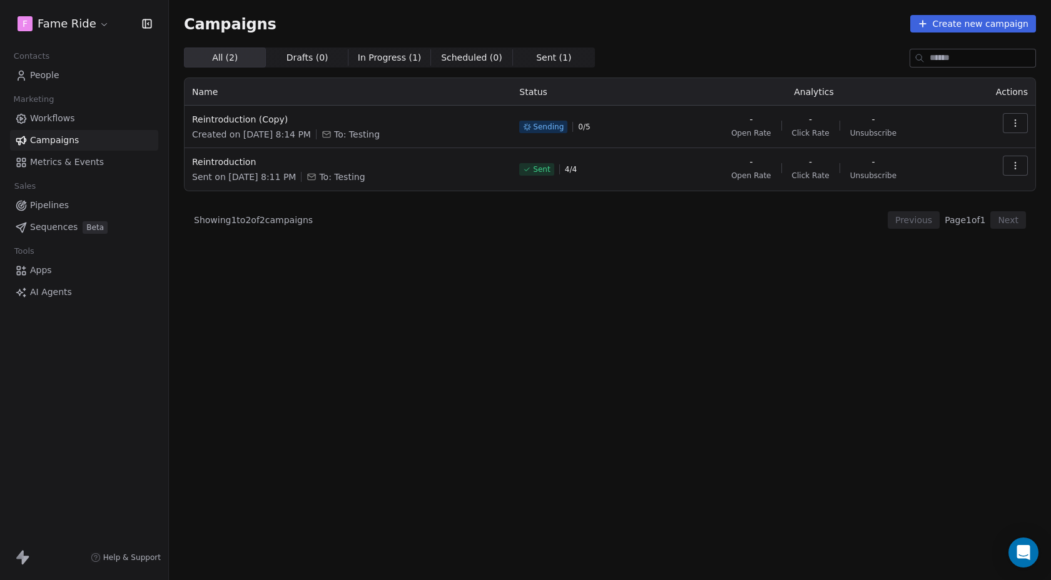
click at [79, 163] on span "Metrics & Events" at bounding box center [67, 162] width 74 height 13
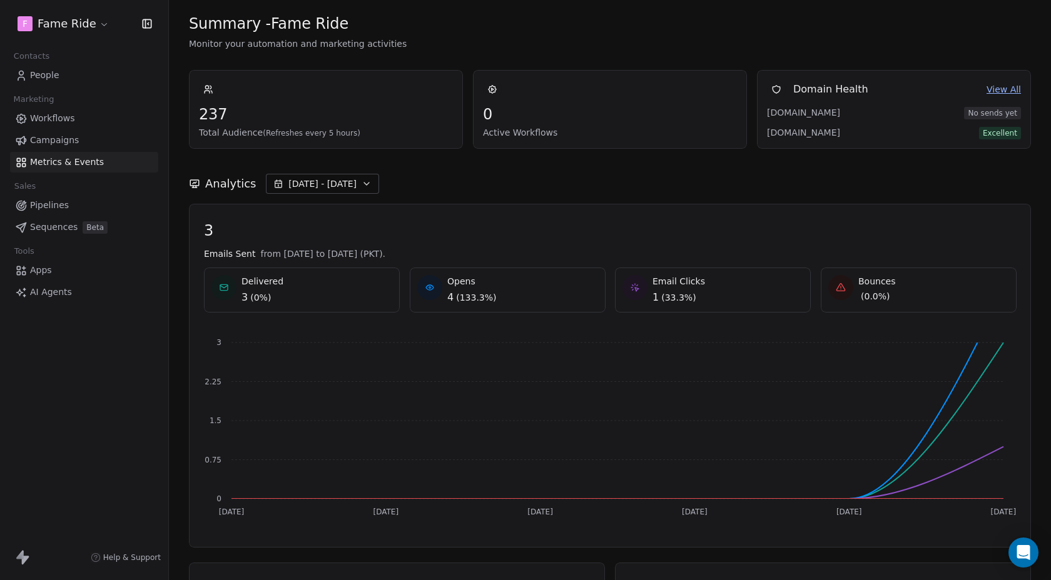
click at [54, 146] on span "Campaigns" at bounding box center [54, 140] width 49 height 13
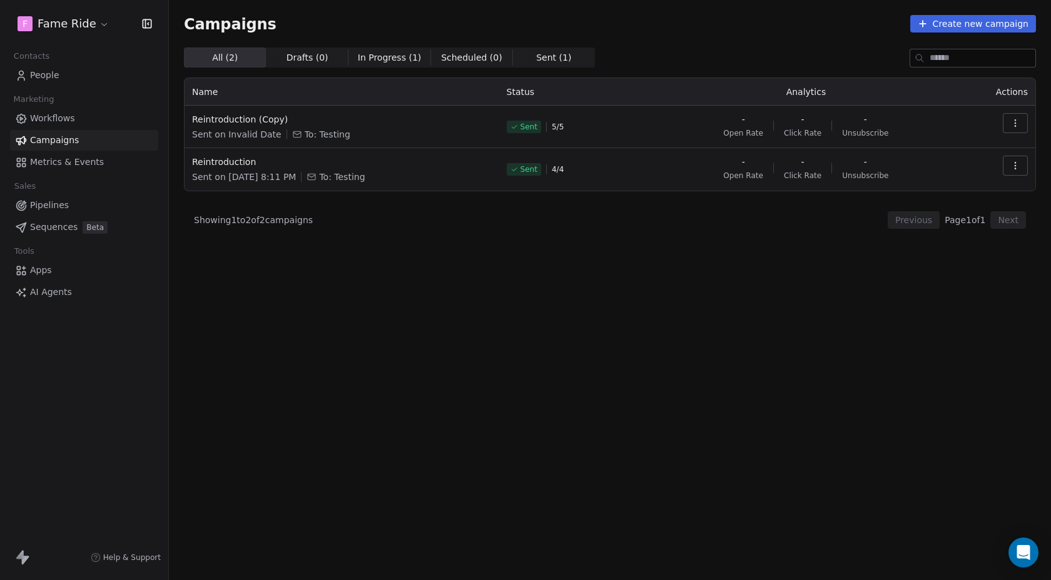
click at [1018, 126] on icon "button" at bounding box center [1015, 123] width 10 height 10
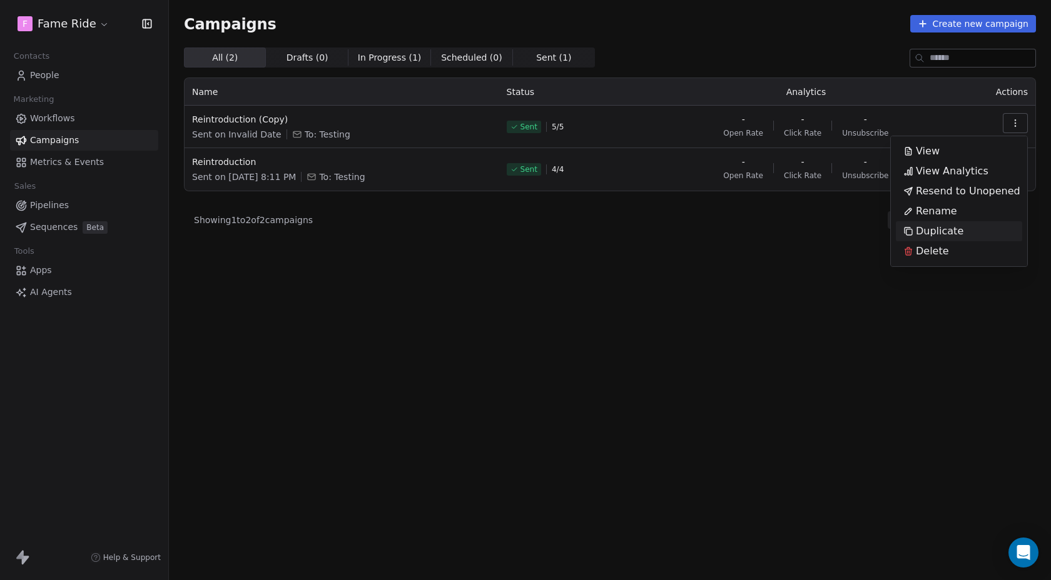
click at [934, 228] on span "Duplicate" at bounding box center [940, 231] width 48 height 15
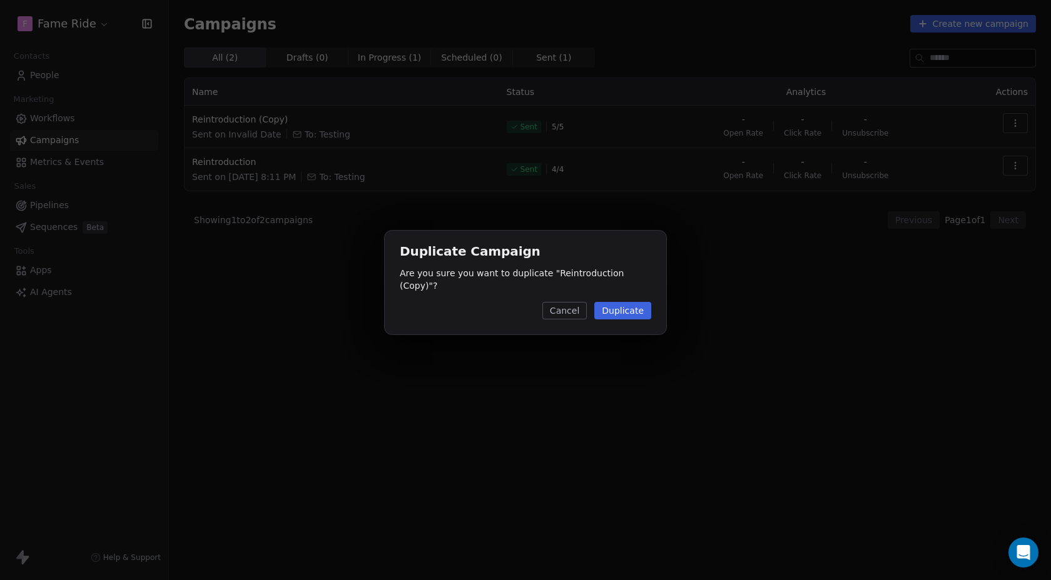
click at [619, 308] on button "Duplicate" at bounding box center [622, 311] width 57 height 18
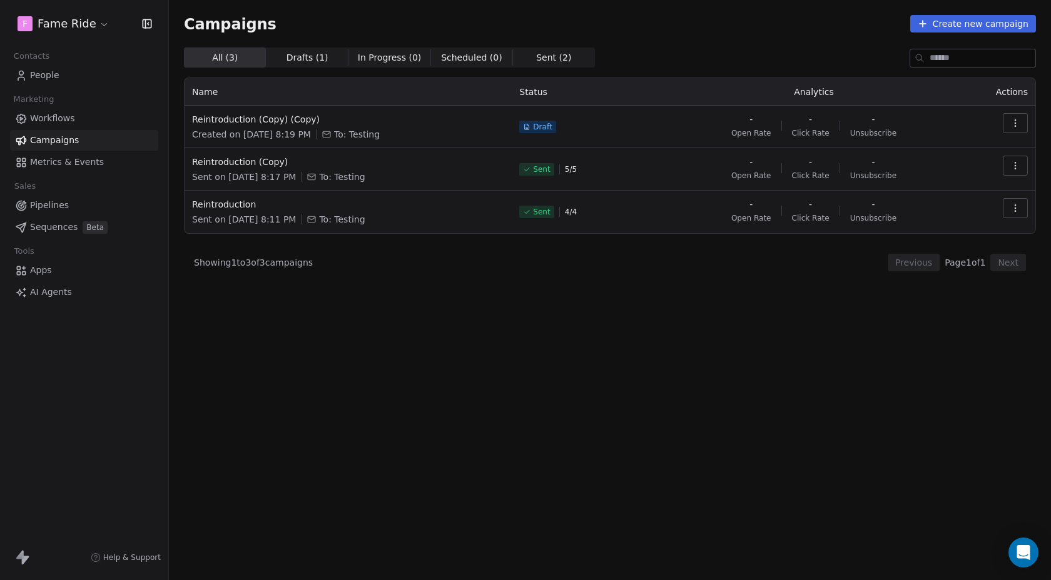
click at [1018, 123] on icon "button" at bounding box center [1015, 123] width 10 height 10
click at [946, 149] on div "Edit" at bounding box center [959, 151] width 126 height 20
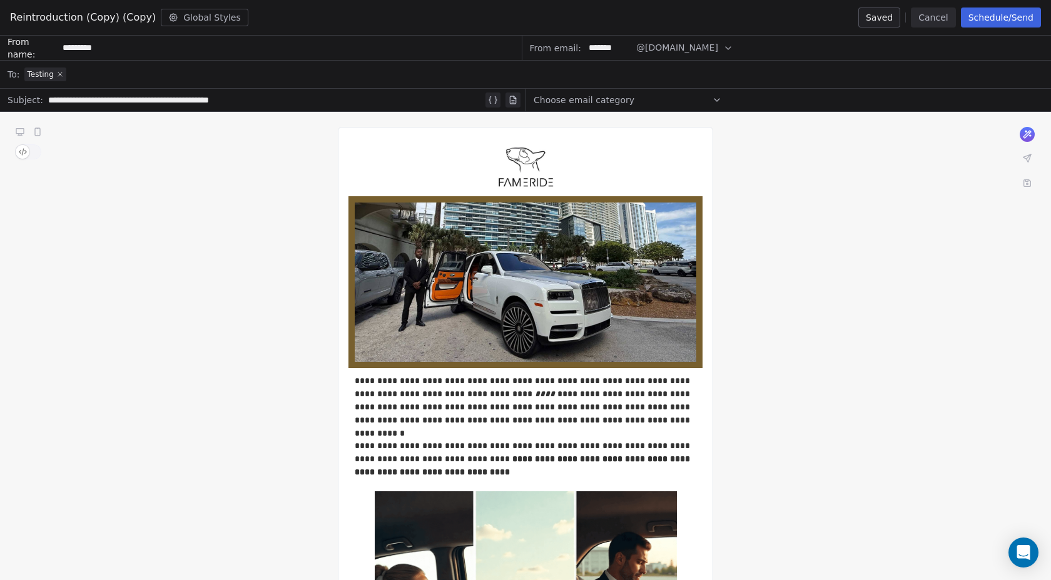
click at [51, 76] on span "Testing" at bounding box center [40, 74] width 26 height 10
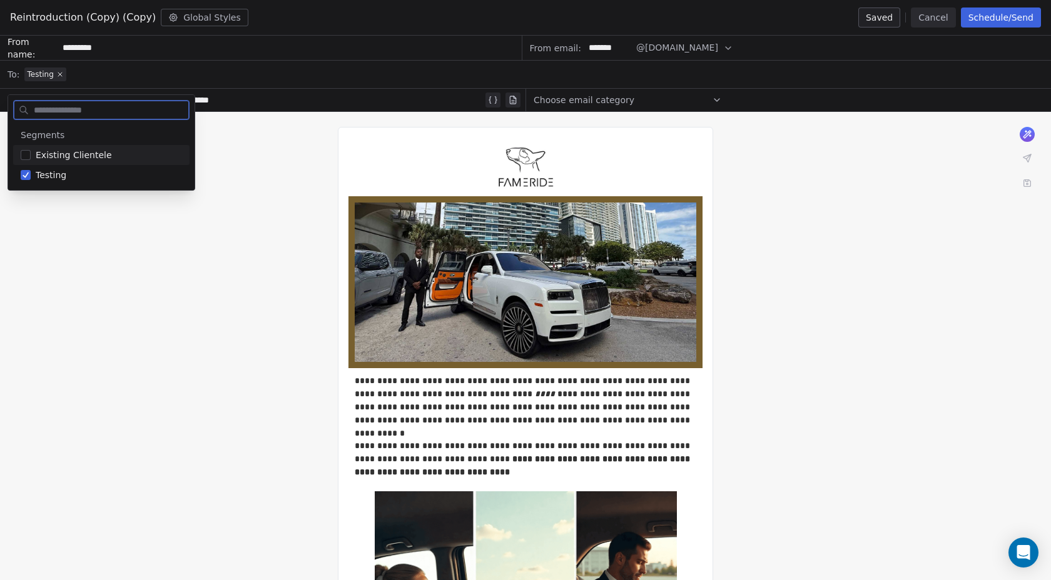
click at [64, 152] on span "Existing Clientele" at bounding box center [74, 155] width 76 height 13
click at [31, 176] on div "Testing" at bounding box center [101, 175] width 176 height 20
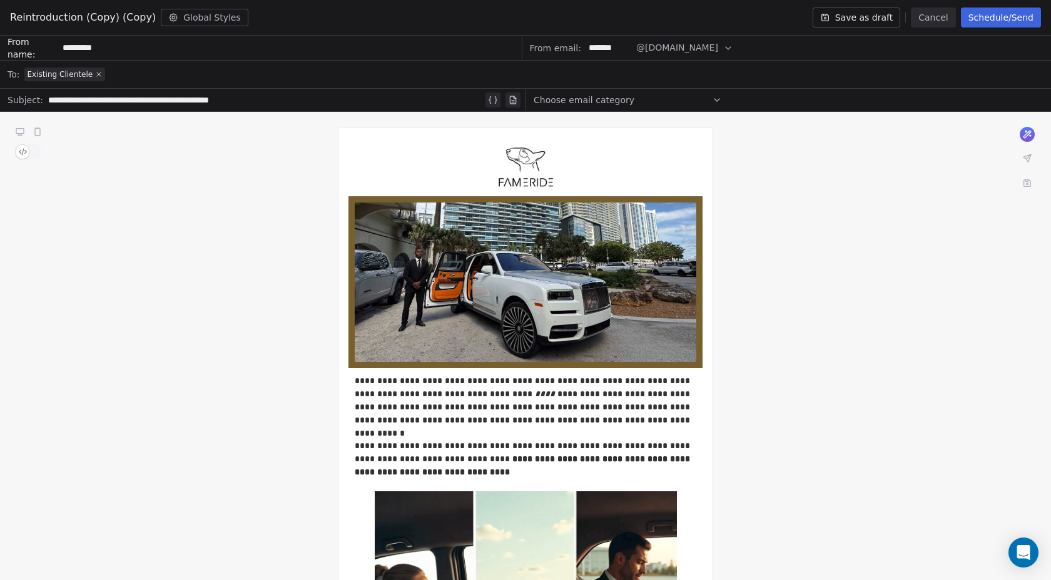
click at [144, 100] on div "**********" at bounding box center [265, 100] width 435 height 15
click at [134, 20] on span "Reintroduction (Copy) (Copy)" at bounding box center [83, 17] width 146 height 15
click at [880, 14] on button "Save as draft" at bounding box center [856, 18] width 88 height 20
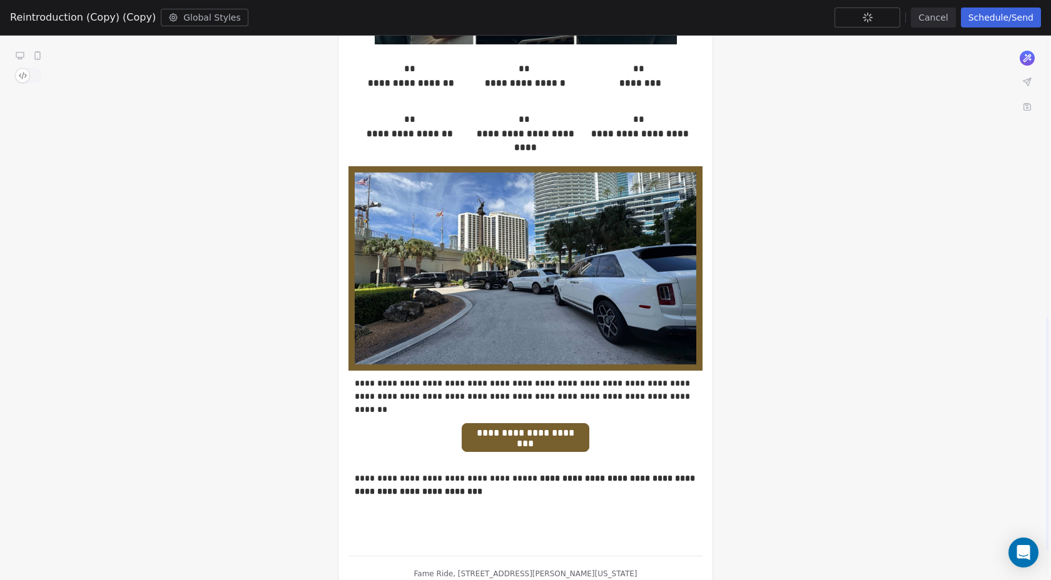
scroll to position [715, 0]
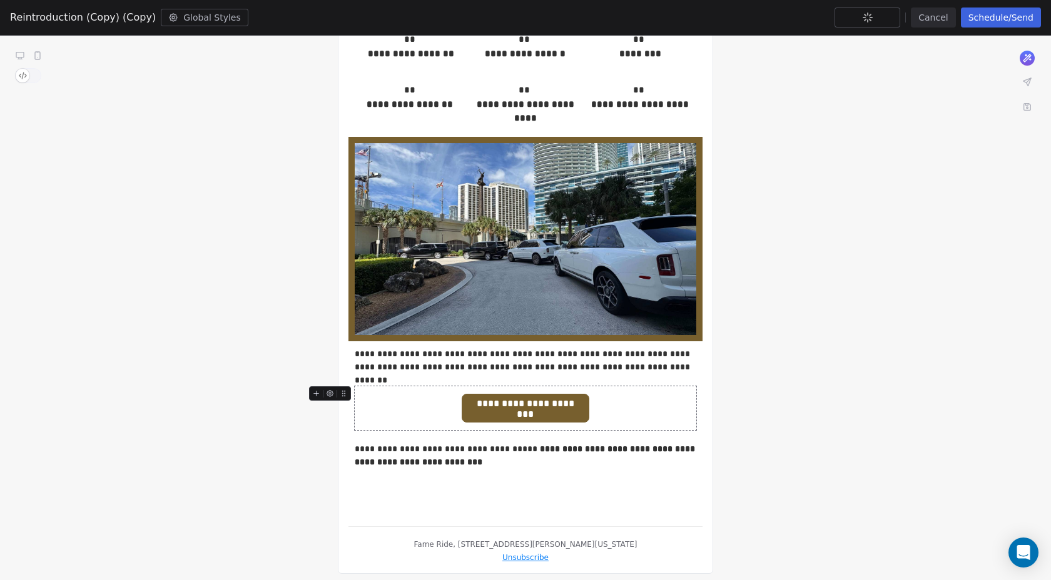
click at [582, 405] on span "**********" at bounding box center [525, 404] width 126 height 19
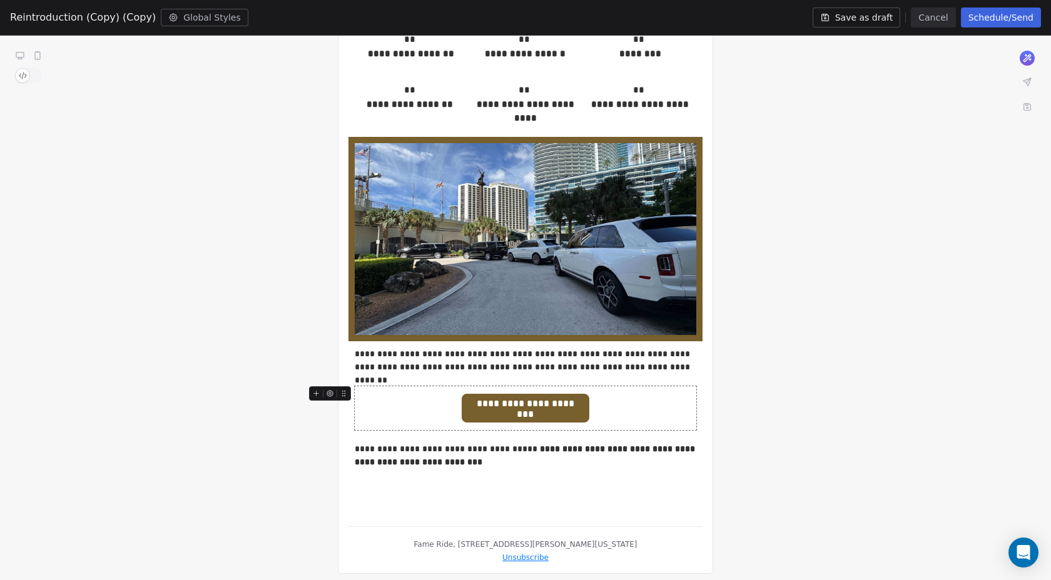
click at [1009, 14] on button "Schedule/Send" at bounding box center [1001, 18] width 80 height 20
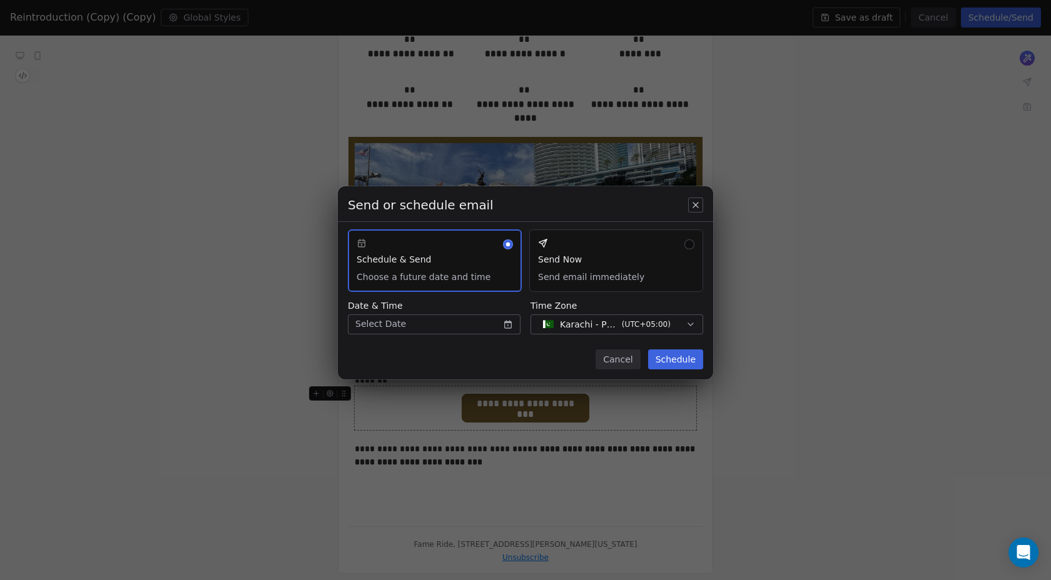
click at [605, 256] on button "Send Now Send email immediately" at bounding box center [616, 261] width 174 height 63
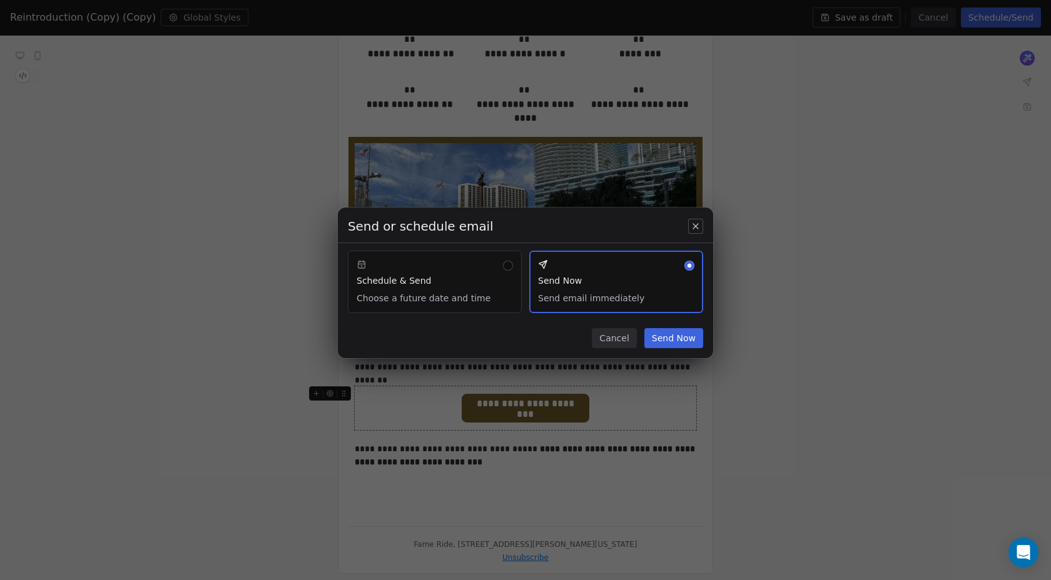
click at [690, 340] on button "Send Now" at bounding box center [673, 338] width 59 height 20
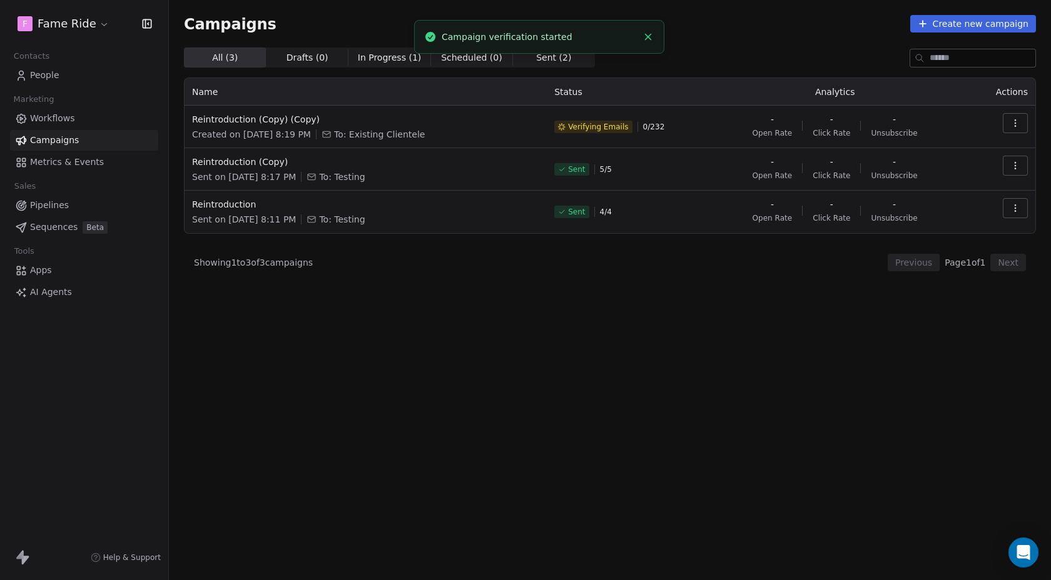
click at [1021, 127] on button "button" at bounding box center [1014, 123] width 25 height 20
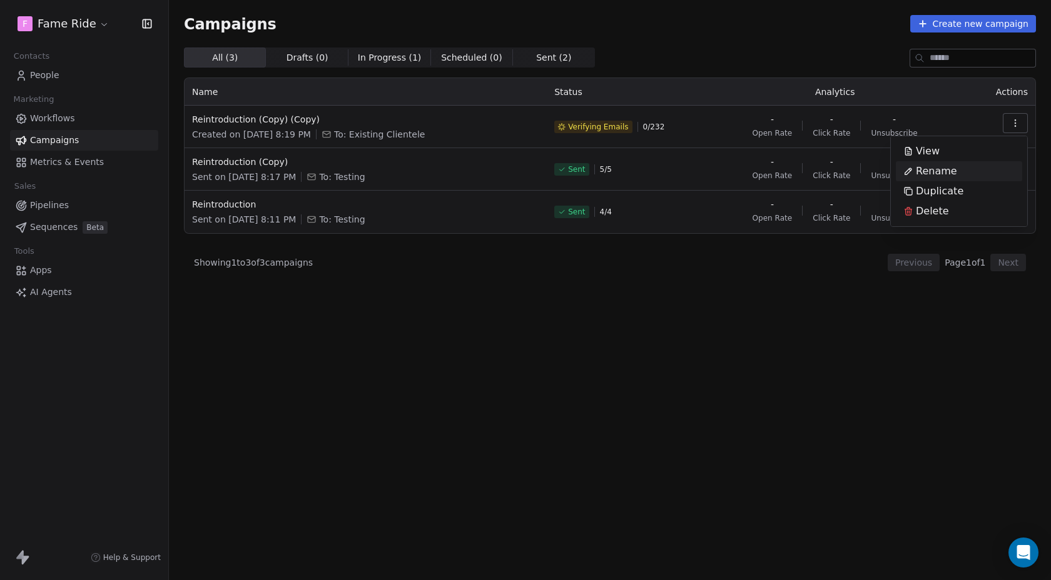
click at [949, 170] on span "Rename" at bounding box center [936, 171] width 41 height 15
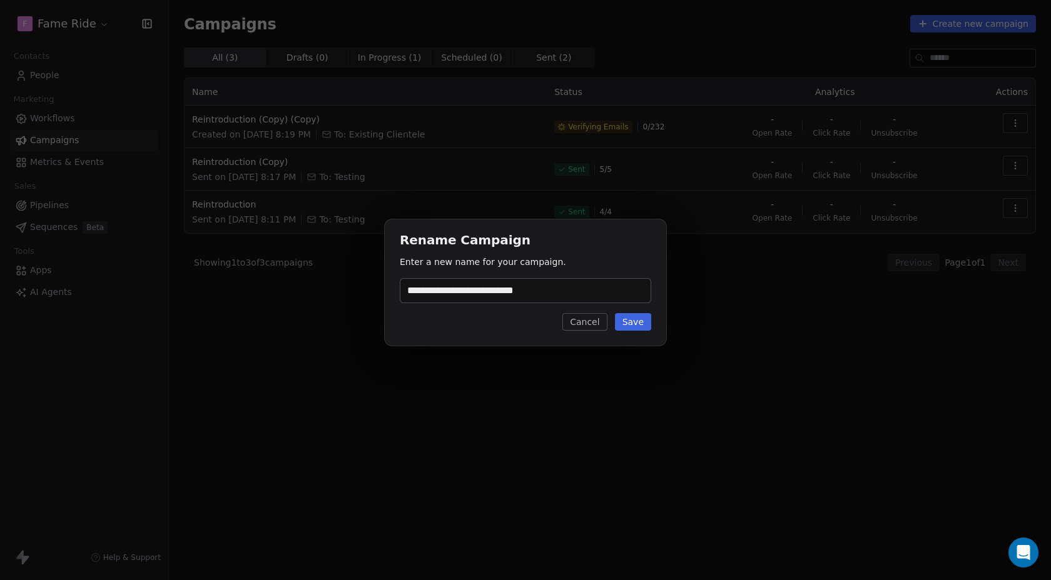
click at [566, 295] on input "**********" at bounding box center [525, 291] width 250 height 24
type input "**********"
click at [637, 322] on button "Save" at bounding box center [633, 322] width 36 height 18
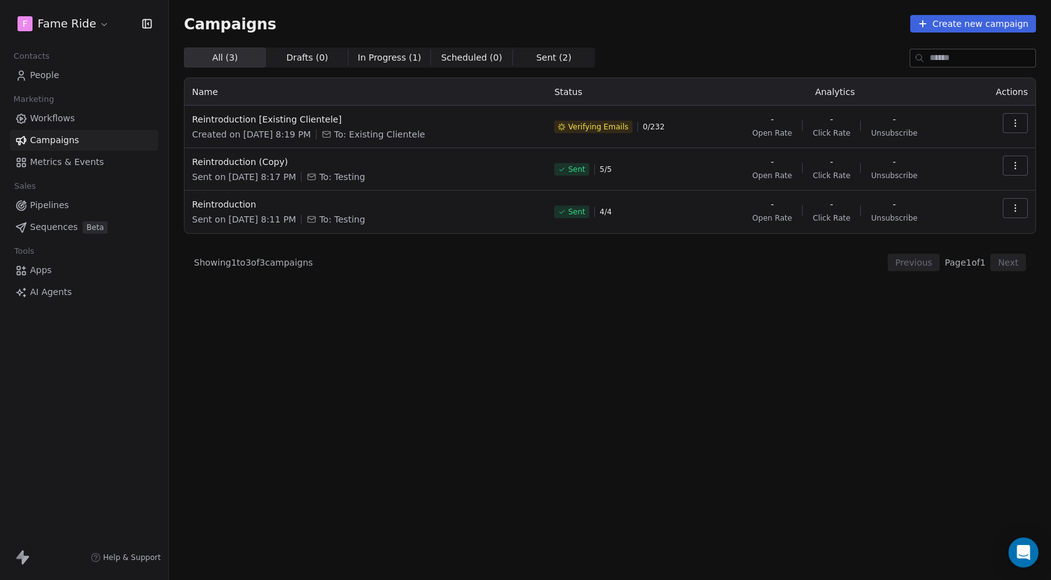
click at [1022, 167] on button "button" at bounding box center [1014, 166] width 25 height 20
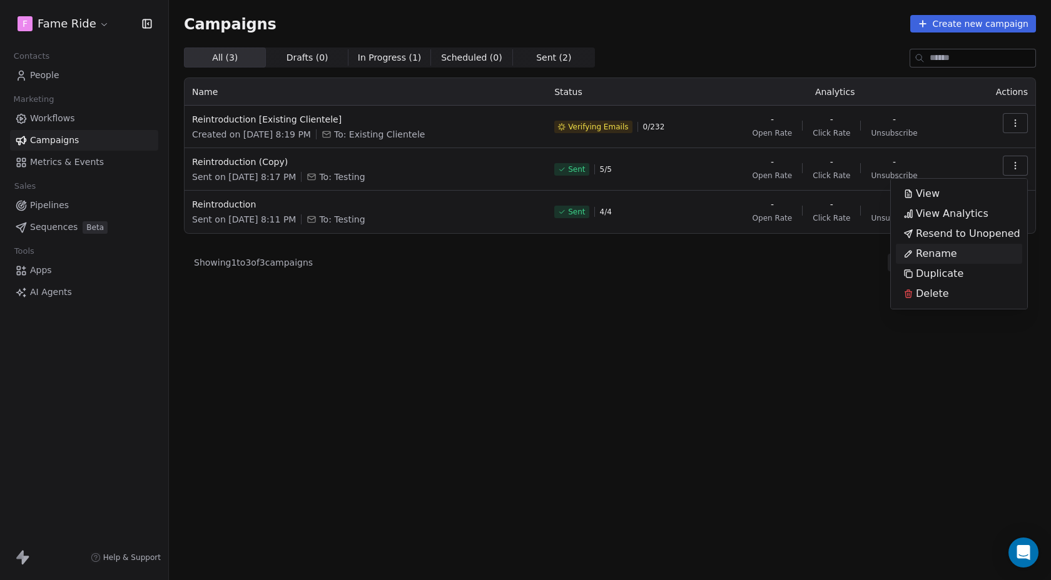
click at [931, 249] on span "Rename" at bounding box center [936, 253] width 41 height 15
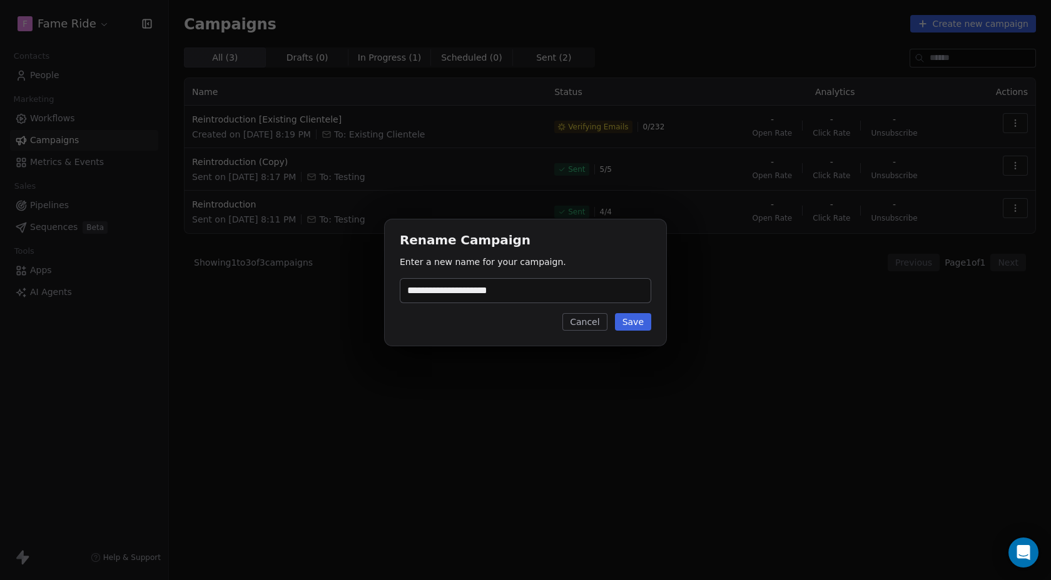
click at [546, 288] on input "**********" at bounding box center [525, 291] width 250 height 24
type input "**********"
click at [638, 326] on button "Save" at bounding box center [633, 322] width 36 height 18
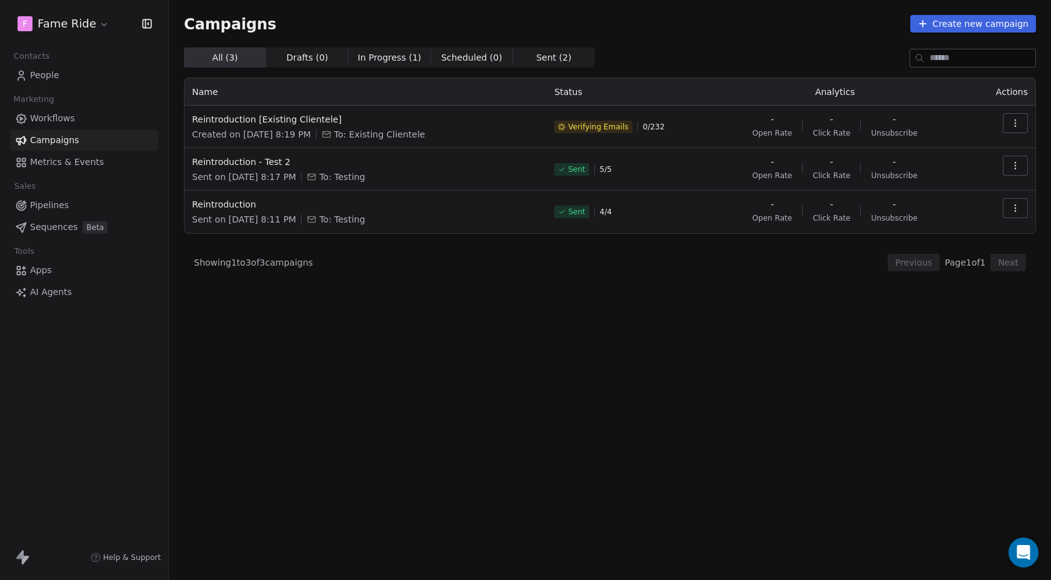
click at [1017, 205] on icon "button" at bounding box center [1015, 208] width 10 height 10
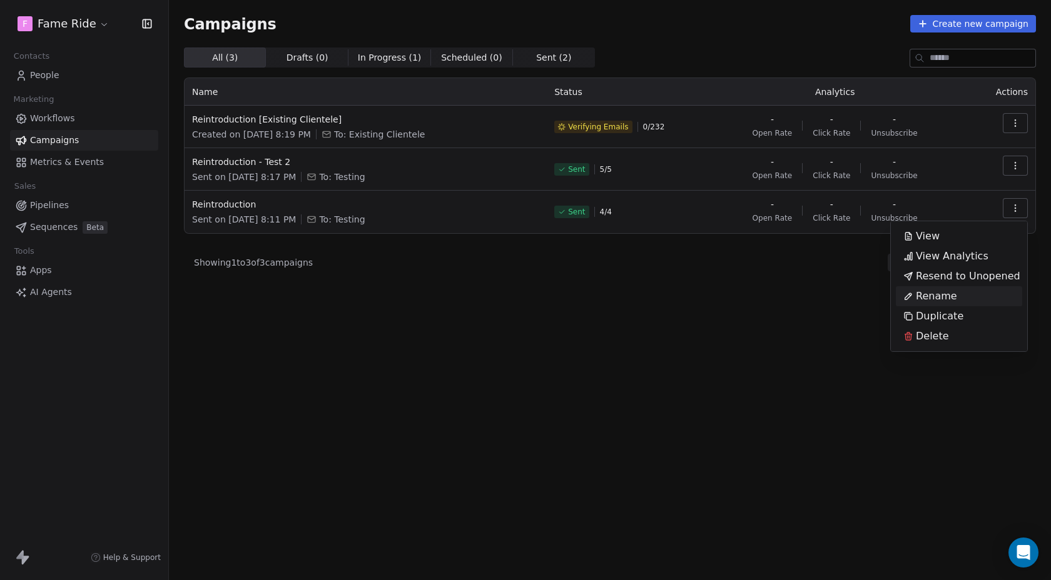
click at [912, 297] on icon "Suggestions" at bounding box center [908, 296] width 10 height 10
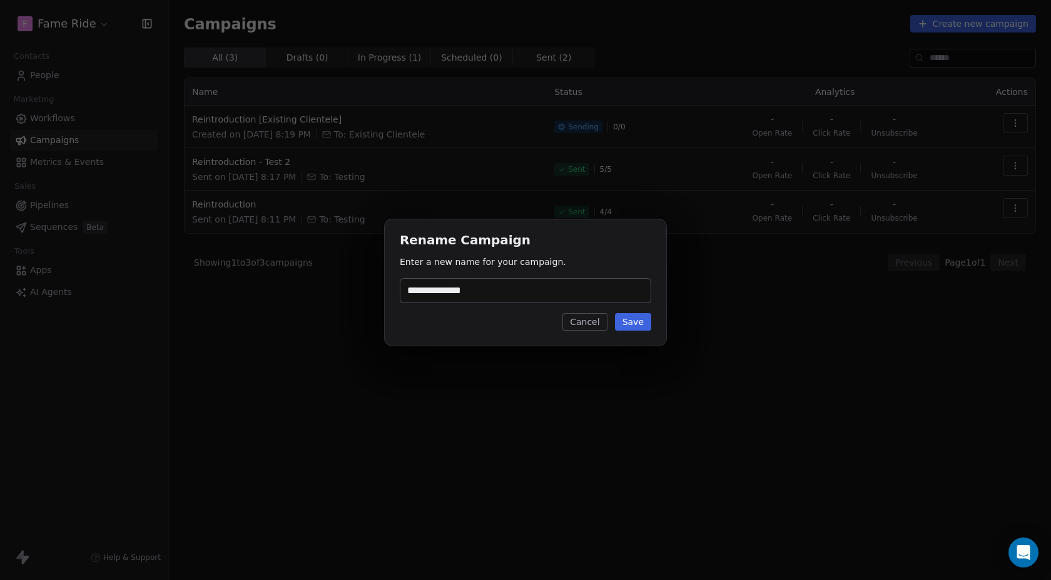
click at [518, 300] on input "**********" at bounding box center [525, 291] width 250 height 24
type input "**********"
click at [629, 324] on button "Save" at bounding box center [633, 322] width 36 height 18
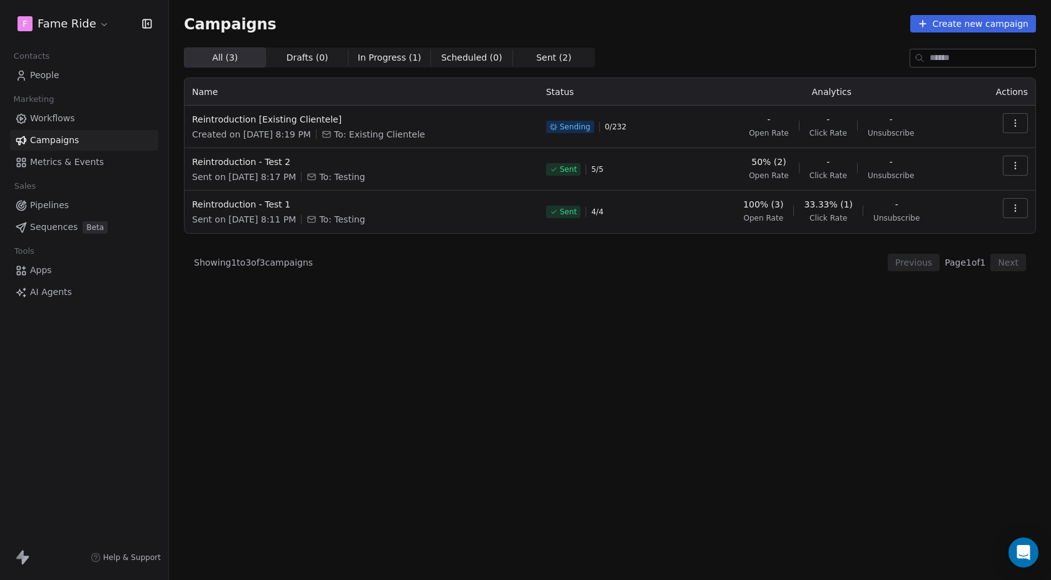
click at [90, 156] on span "Metrics & Events" at bounding box center [67, 162] width 74 height 13
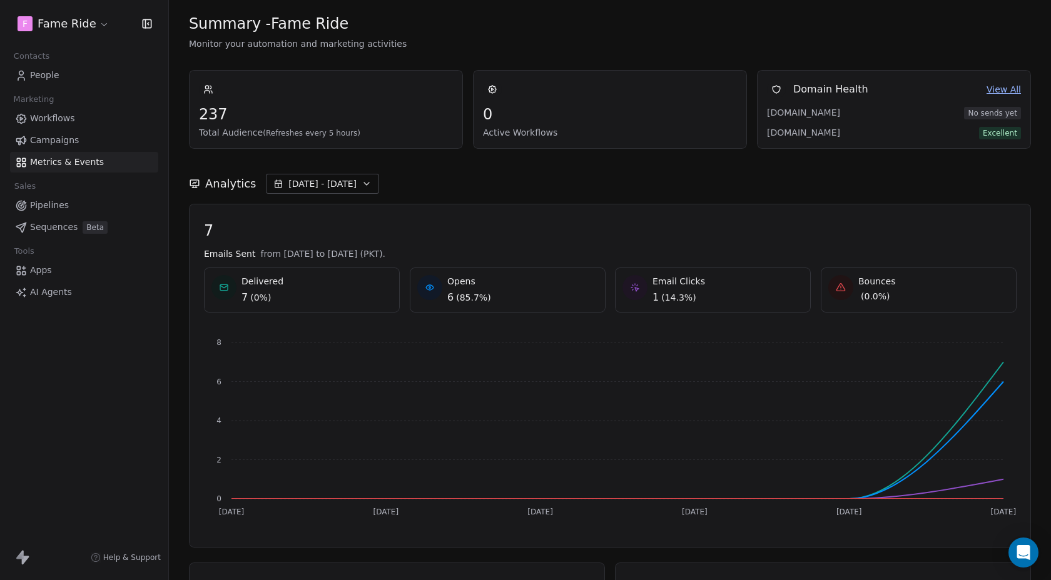
click at [94, 136] on link "Campaigns" at bounding box center [84, 140] width 148 height 21
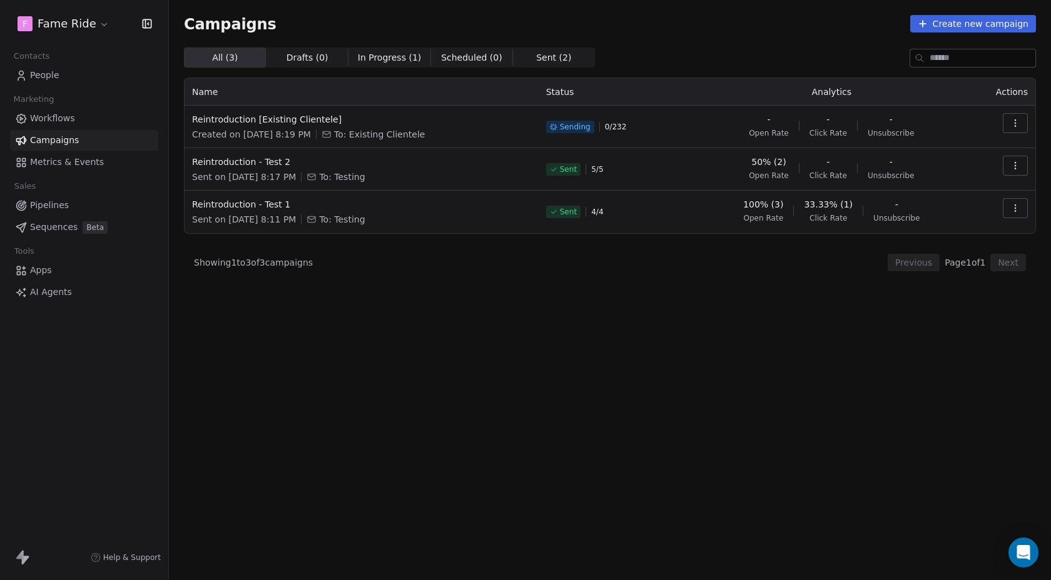
click at [66, 159] on span "Metrics & Events" at bounding box center [67, 162] width 74 height 13
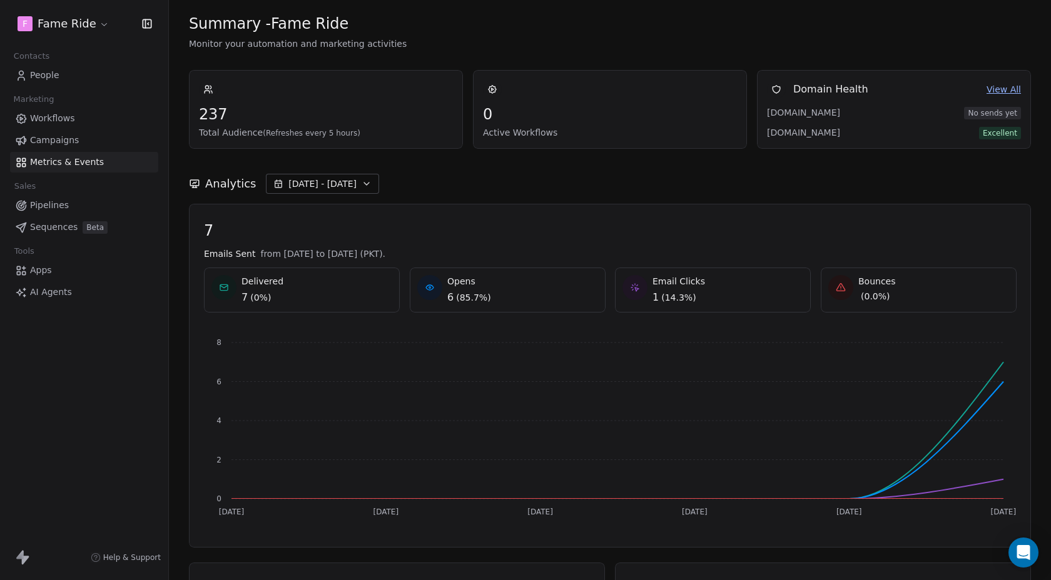
click at [52, 140] on span "Campaigns" at bounding box center [54, 140] width 49 height 13
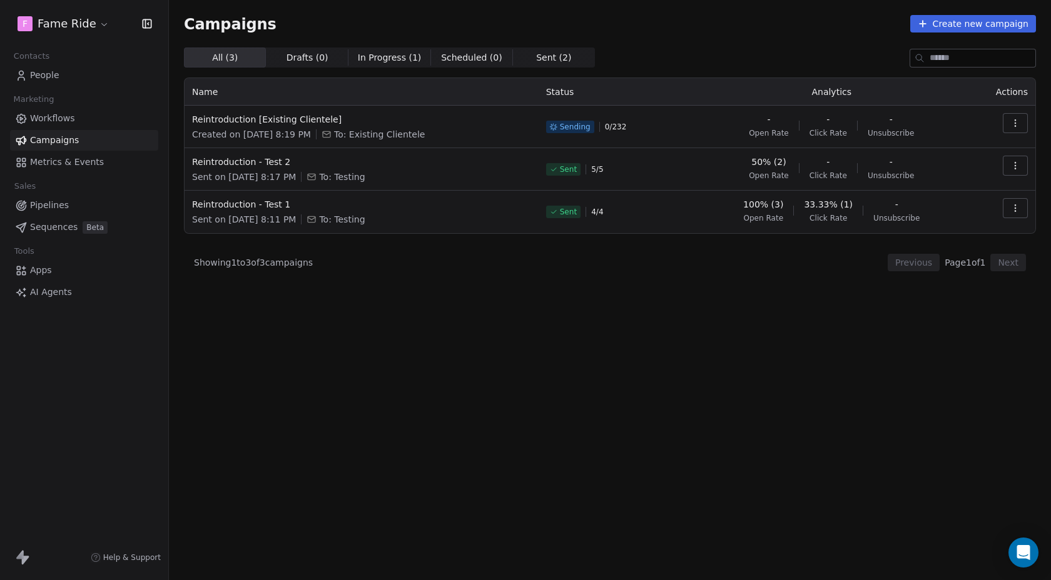
click at [58, 117] on span "Workflows" at bounding box center [52, 118] width 45 height 13
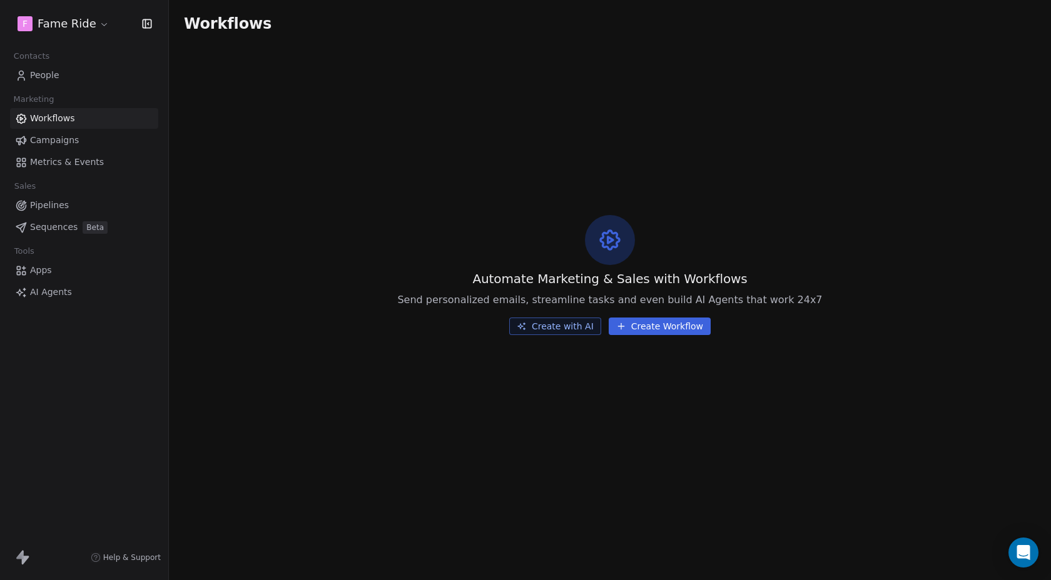
click at [43, 166] on span "Metrics & Events" at bounding box center [67, 162] width 74 height 13
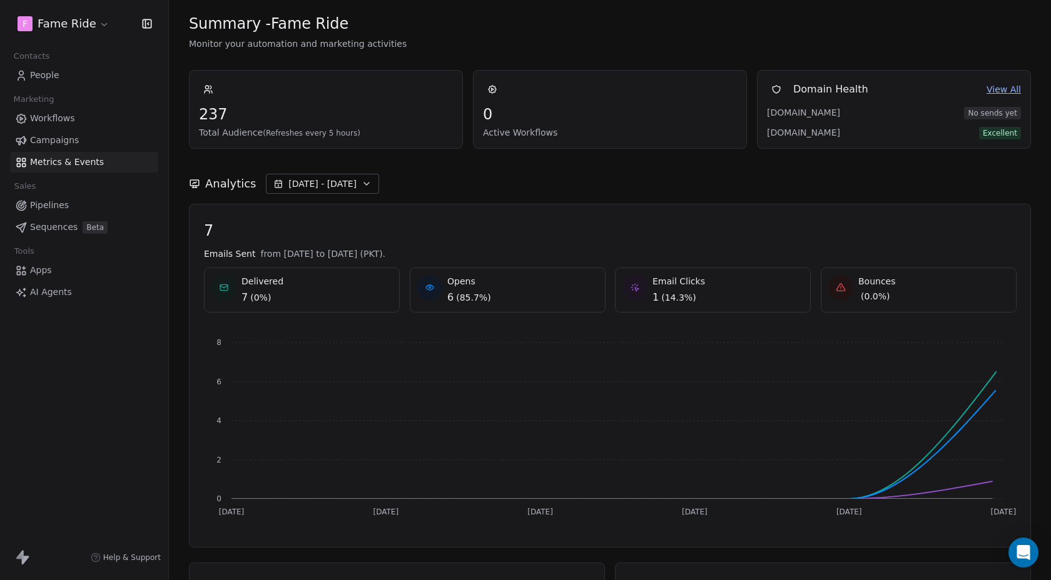
click at [41, 147] on link "Campaigns" at bounding box center [84, 140] width 148 height 21
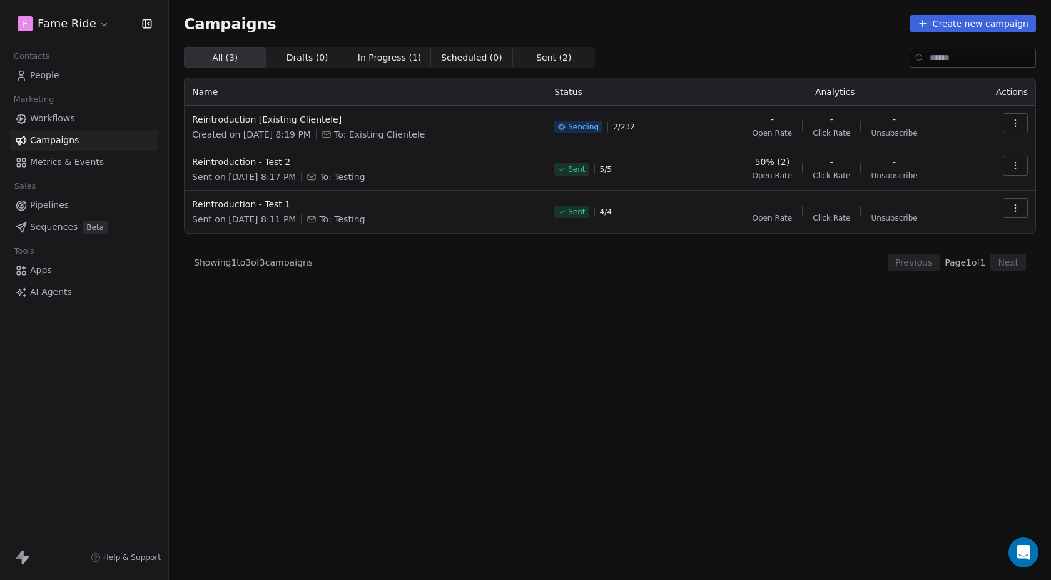
click at [54, 76] on span "People" at bounding box center [44, 75] width 29 height 13
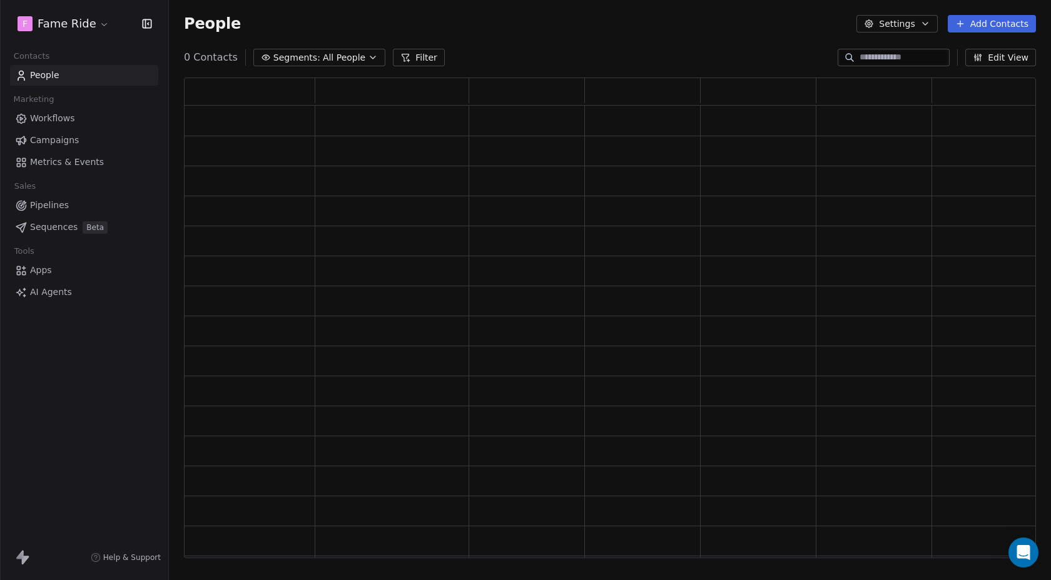
scroll to position [481, 852]
click at [50, 159] on span "Metrics & Events" at bounding box center [67, 162] width 74 height 13
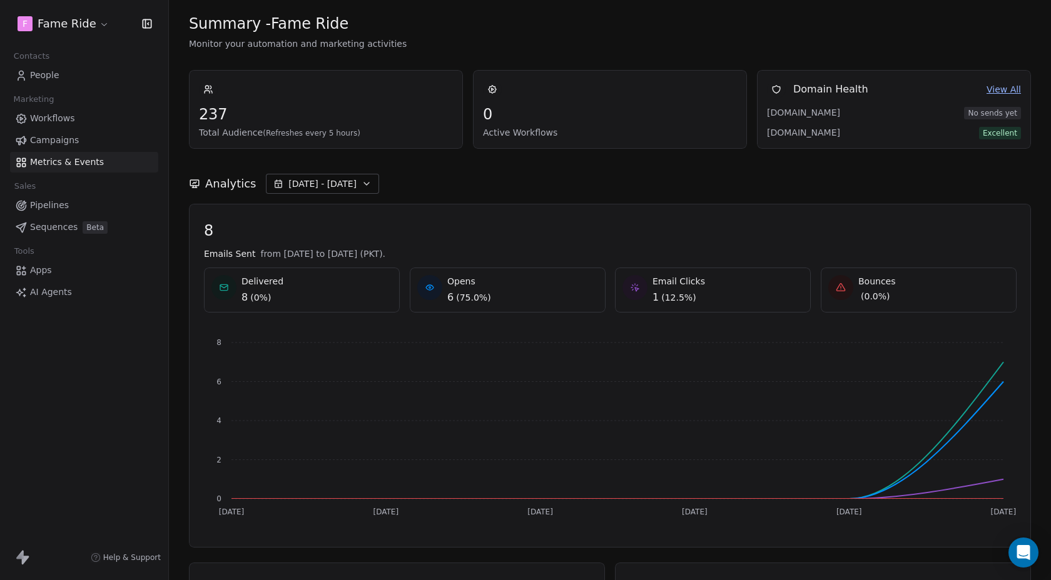
click at [69, 139] on span "Campaigns" at bounding box center [54, 140] width 49 height 13
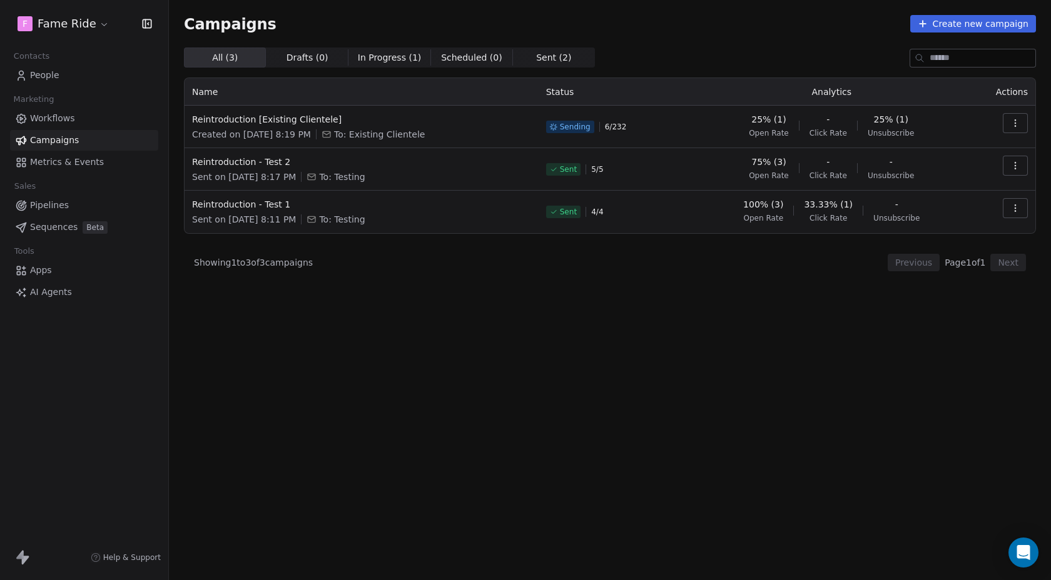
click at [626, 63] on div "All ( 3 ) All ( 3 ) Drafts ( 0 ) Drafts ( 0 ) In Progress ( 1 ) In Progress ( 1…" at bounding box center [610, 58] width 852 height 20
click at [73, 160] on span "Metrics & Events" at bounding box center [67, 162] width 74 height 13
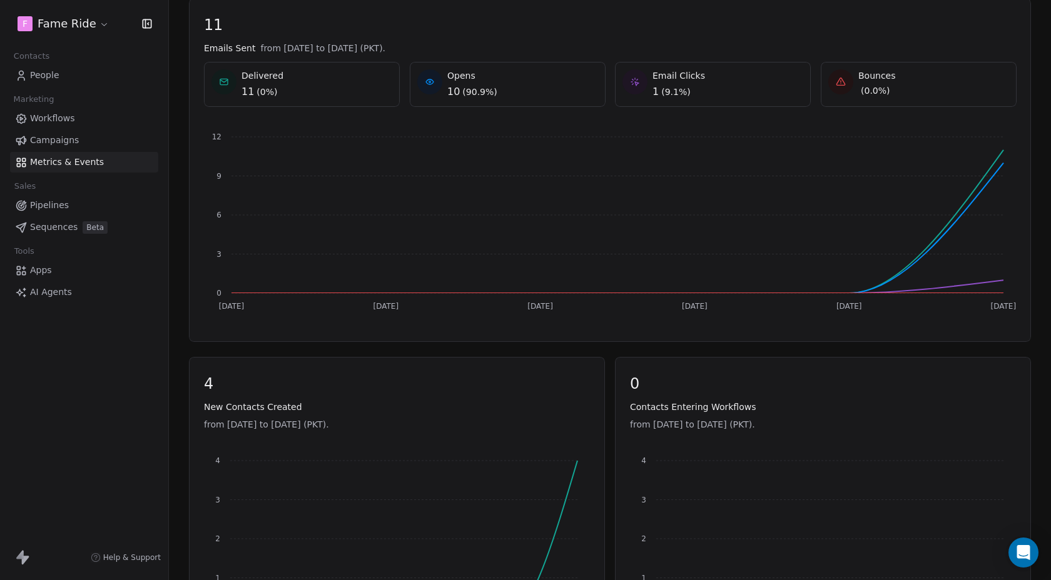
scroll to position [185, 0]
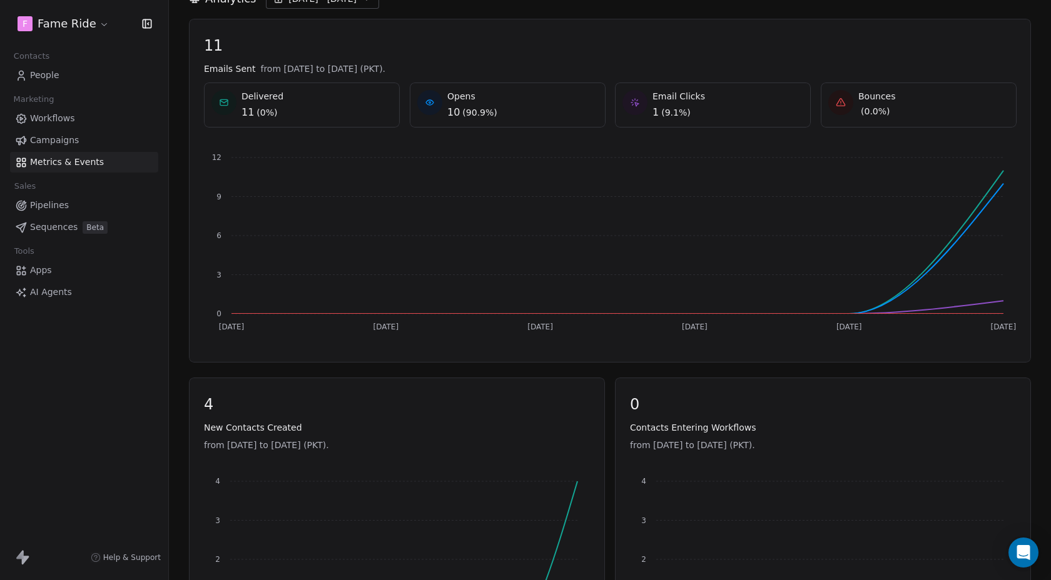
click at [48, 115] on span "Workflows" at bounding box center [52, 118] width 45 height 13
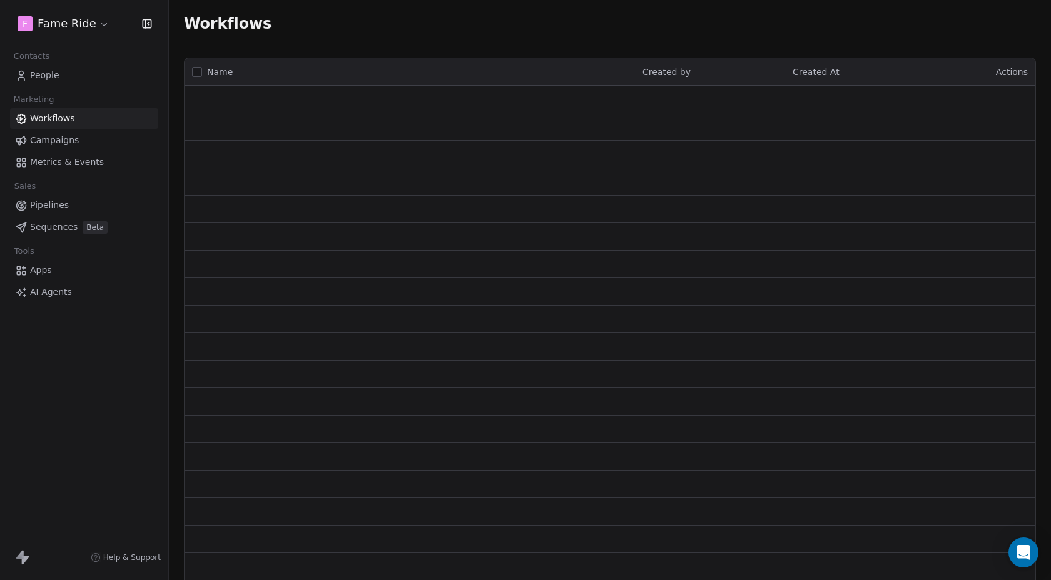
click at [65, 132] on link "Campaigns" at bounding box center [84, 140] width 148 height 21
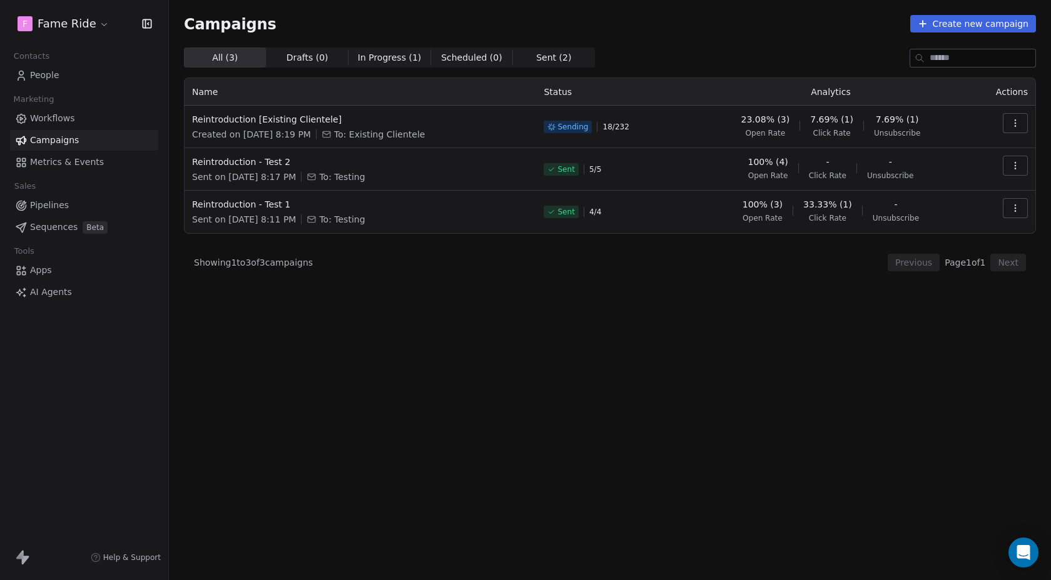
click at [52, 164] on span "Metrics & Events" at bounding box center [67, 162] width 74 height 13
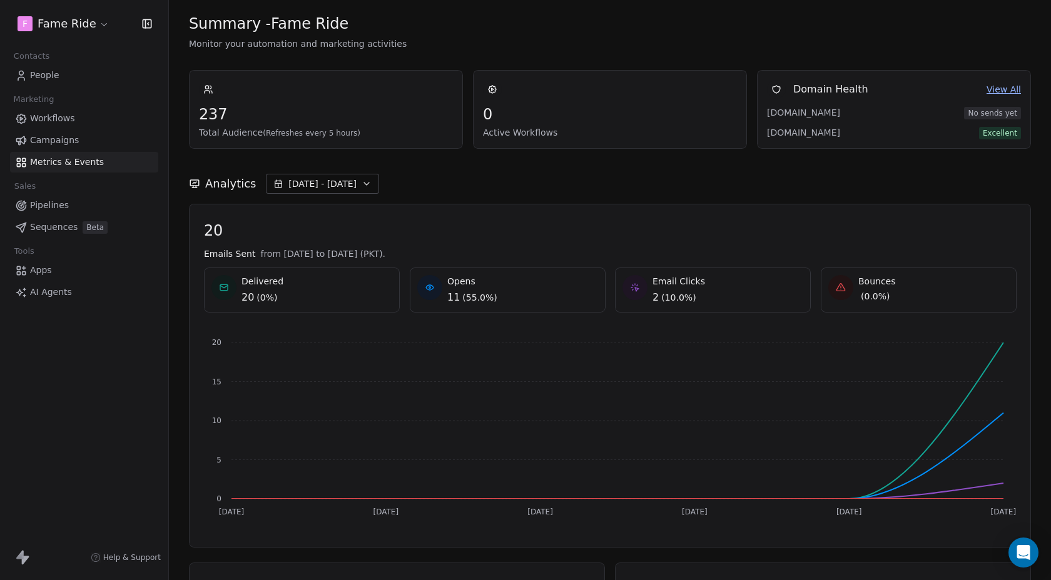
click at [66, 142] on span "Campaigns" at bounding box center [54, 140] width 49 height 13
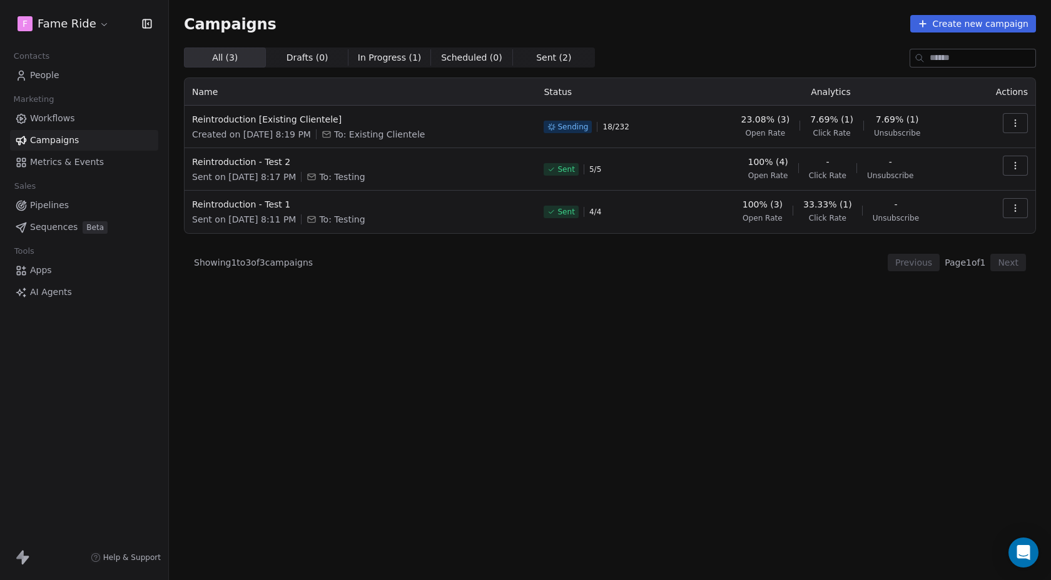
click at [69, 168] on span "Metrics & Events" at bounding box center [67, 162] width 74 height 13
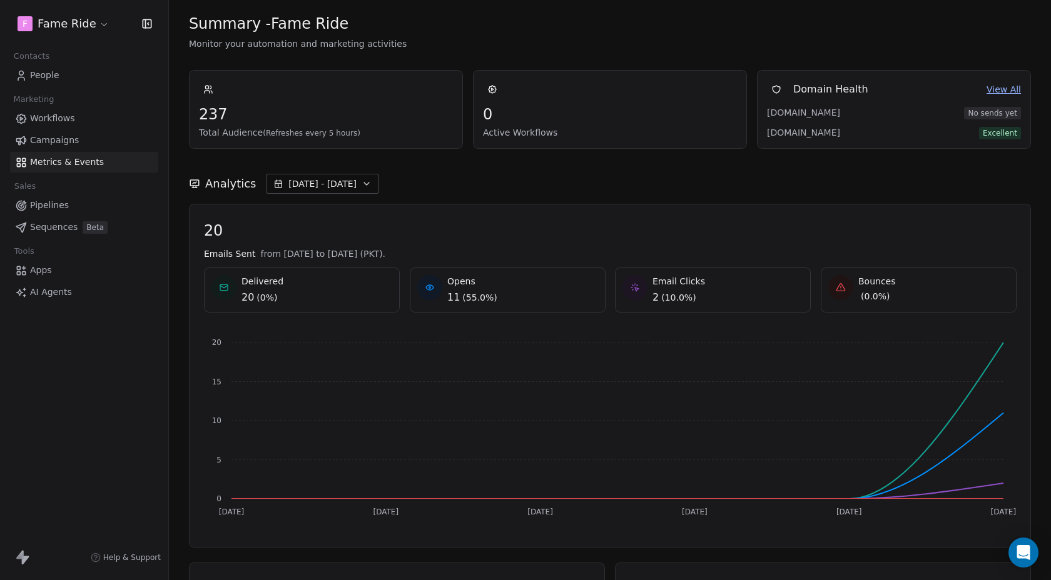
click at [41, 225] on span "Sequences" at bounding box center [54, 227] width 48 height 13
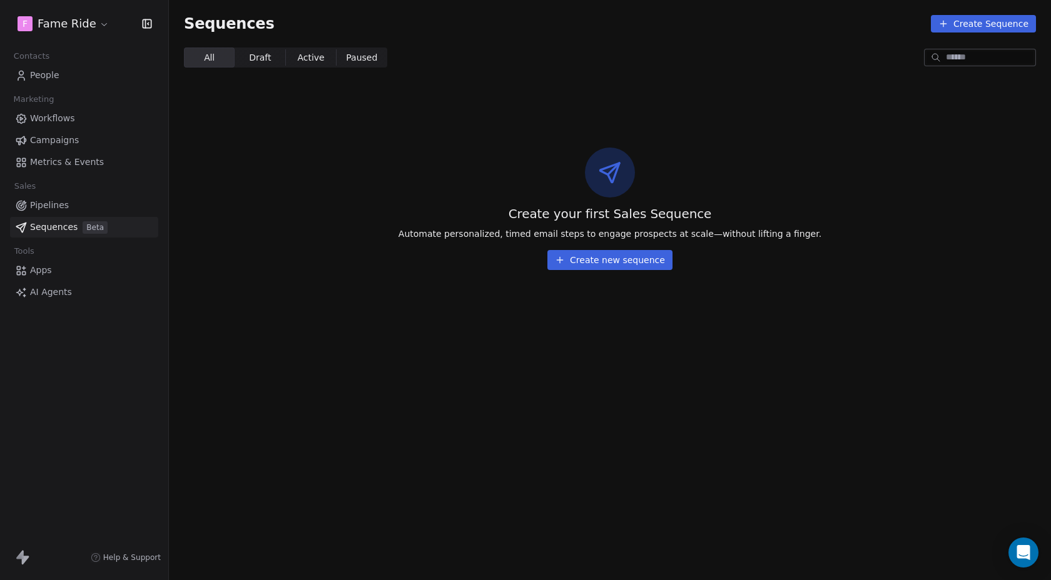
click at [69, 33] on html "F Fame Ride Contacts People Marketing Workflows Campaigns Metrics & Events Sale…" at bounding box center [525, 290] width 1051 height 580
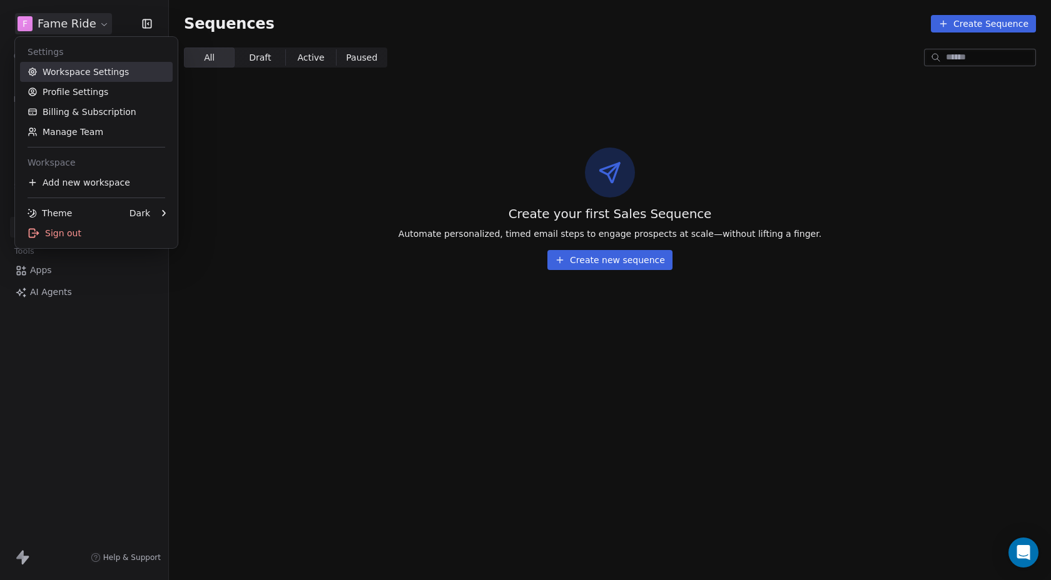
click at [106, 68] on link "Workspace Settings" at bounding box center [96, 72] width 153 height 20
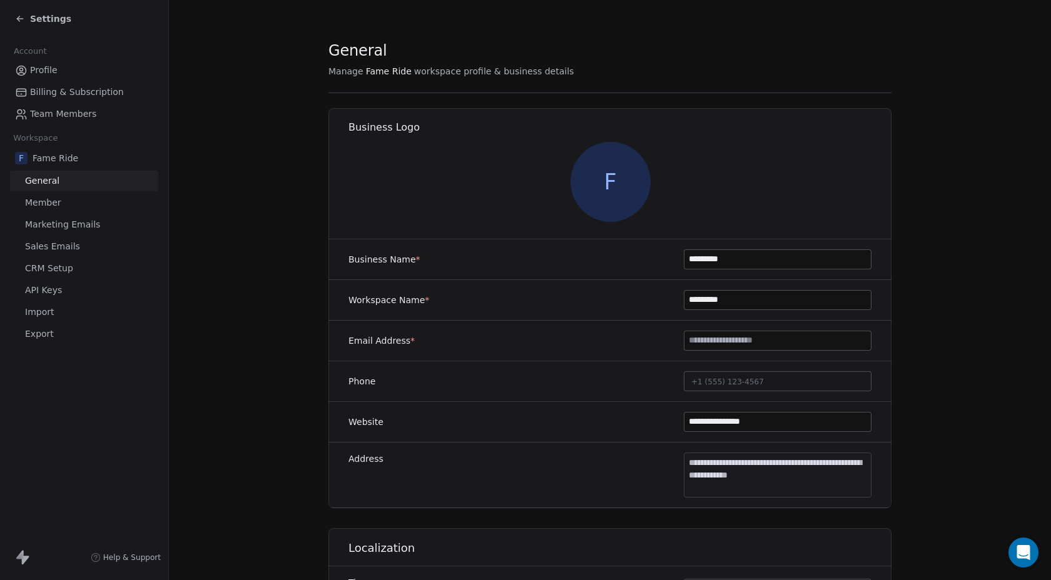
click at [68, 243] on span "Sales Emails" at bounding box center [52, 246] width 55 height 13
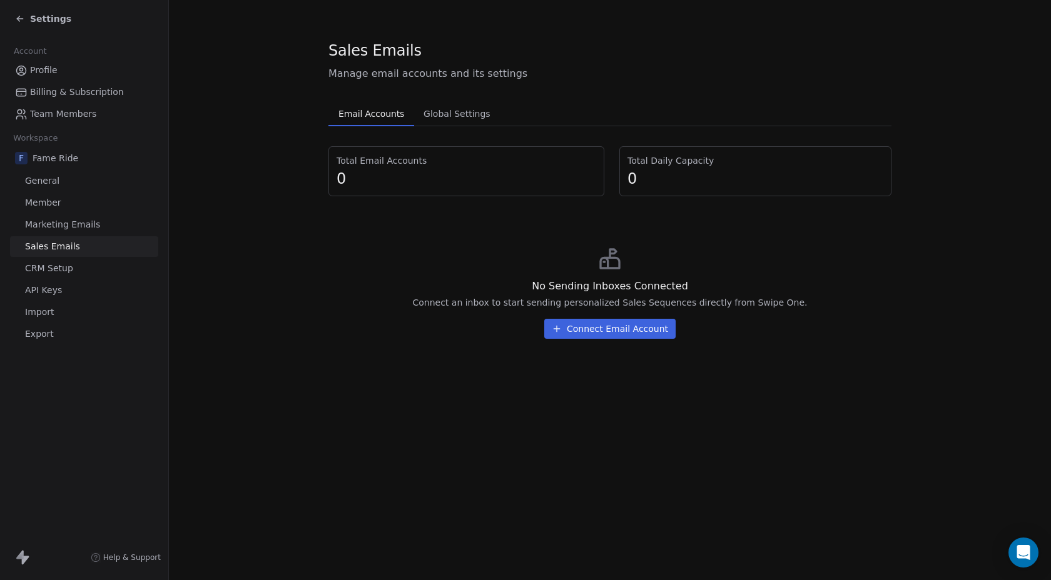
click at [619, 330] on button "Connect Email Account" at bounding box center [609, 329] width 131 height 20
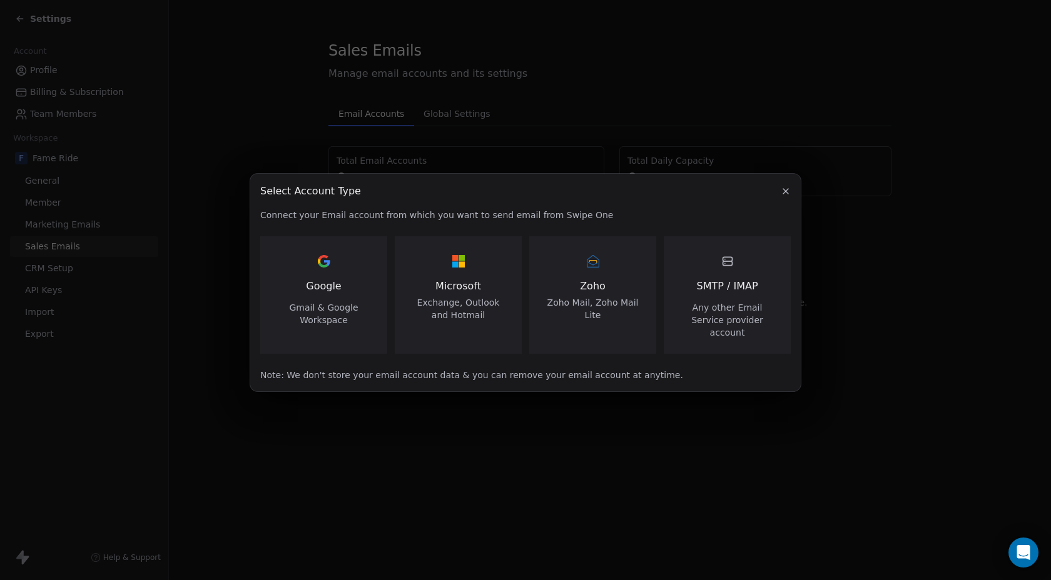
click at [324, 294] on span "Google" at bounding box center [323, 286] width 35 height 15
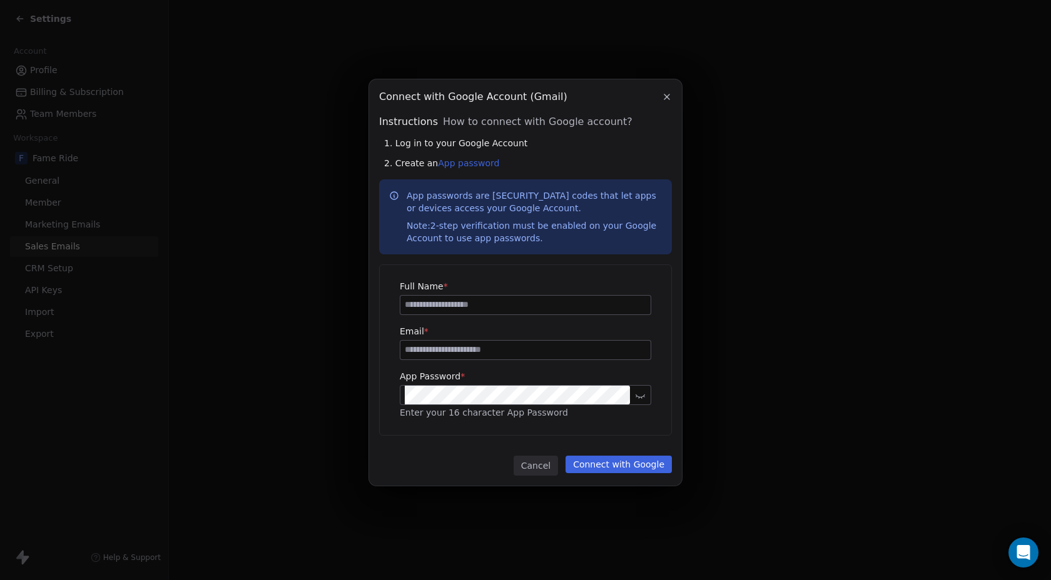
click at [444, 303] on input at bounding box center [525, 305] width 250 height 19
click at [663, 99] on icon "button" at bounding box center [667, 97] width 10 height 10
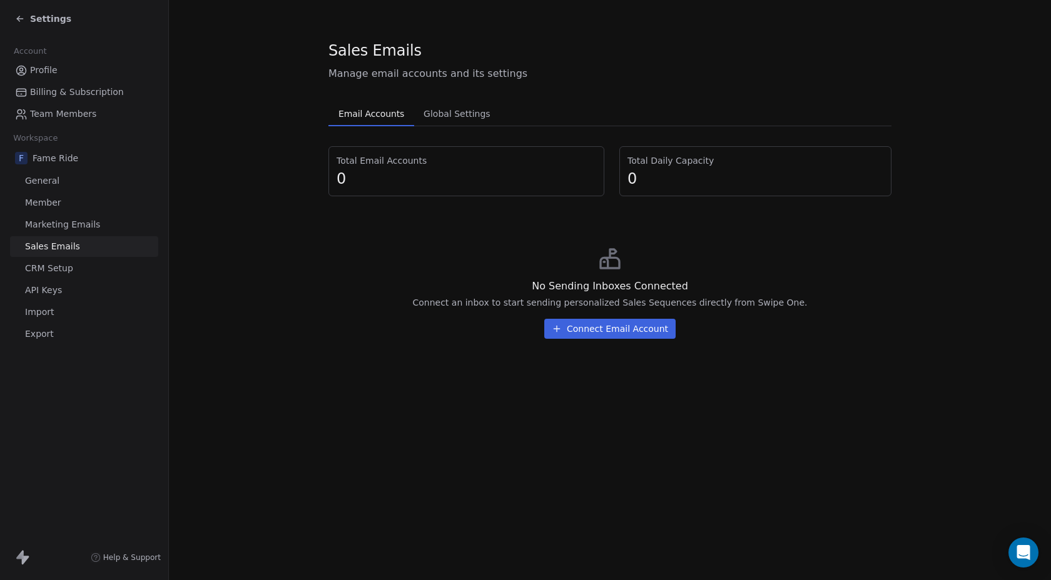
click at [445, 126] on div "Email Accounts Email Accounts Global Settings Global Settings Total Email Accou…" at bounding box center [609, 225] width 563 height 248
click at [419, 114] on span "Global Settings" at bounding box center [456, 114] width 77 height 18
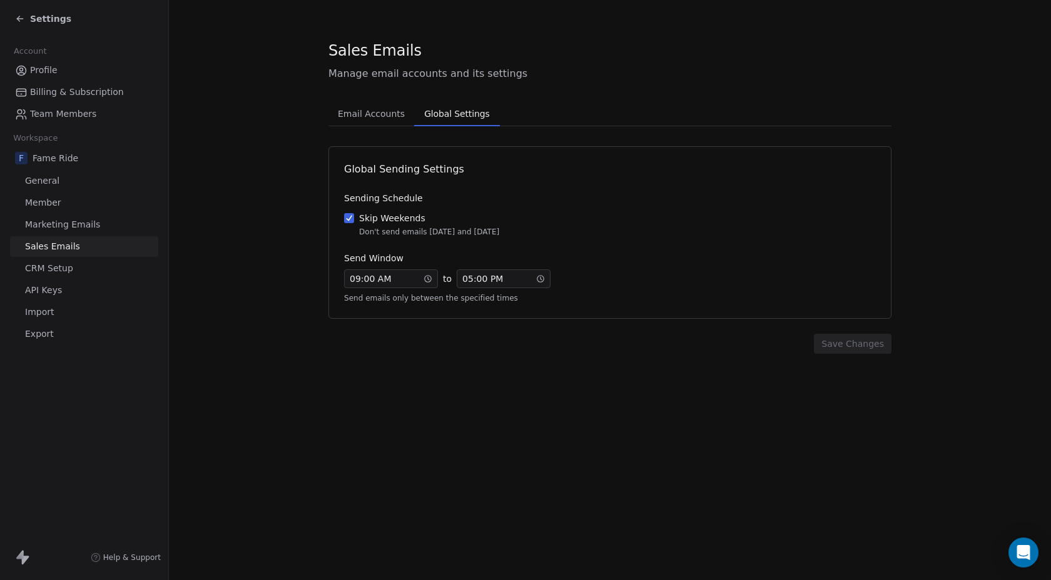
click at [358, 114] on span "Email Accounts" at bounding box center [371, 114] width 77 height 18
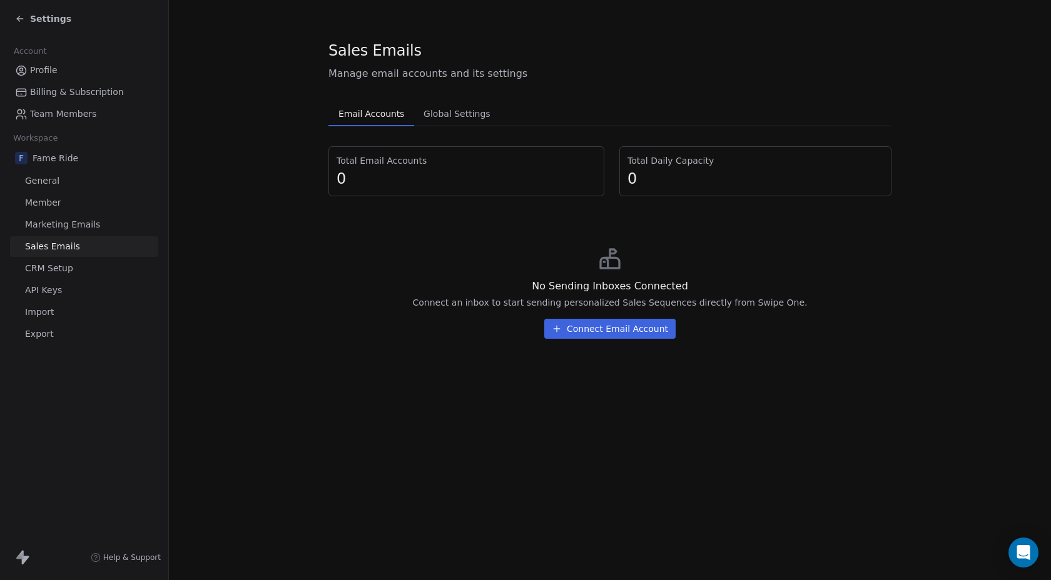
click at [23, 20] on icon at bounding box center [20, 19] width 10 height 10
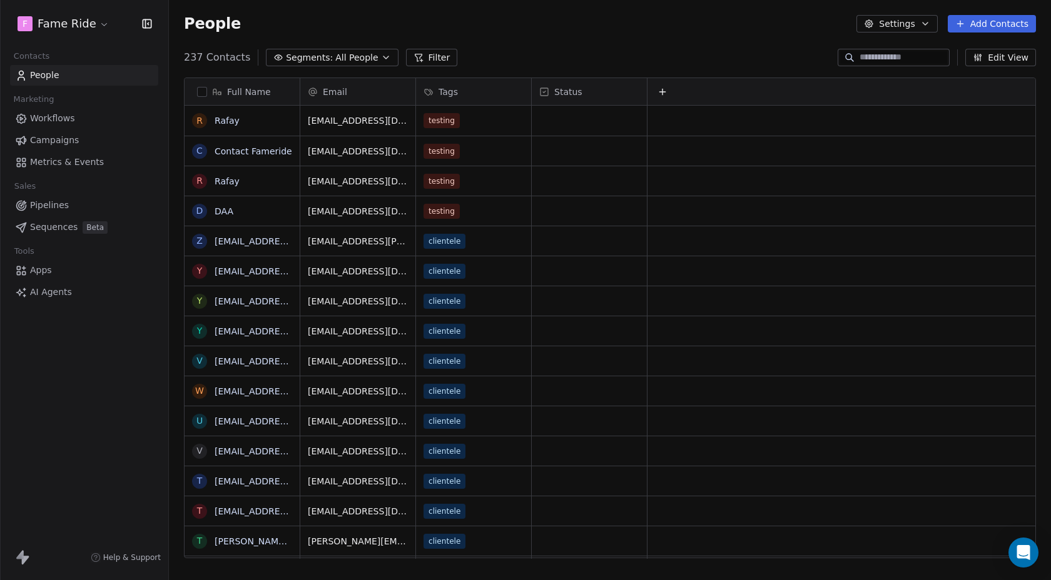
scroll to position [511, 882]
click at [34, 146] on span "Campaigns" at bounding box center [54, 140] width 49 height 13
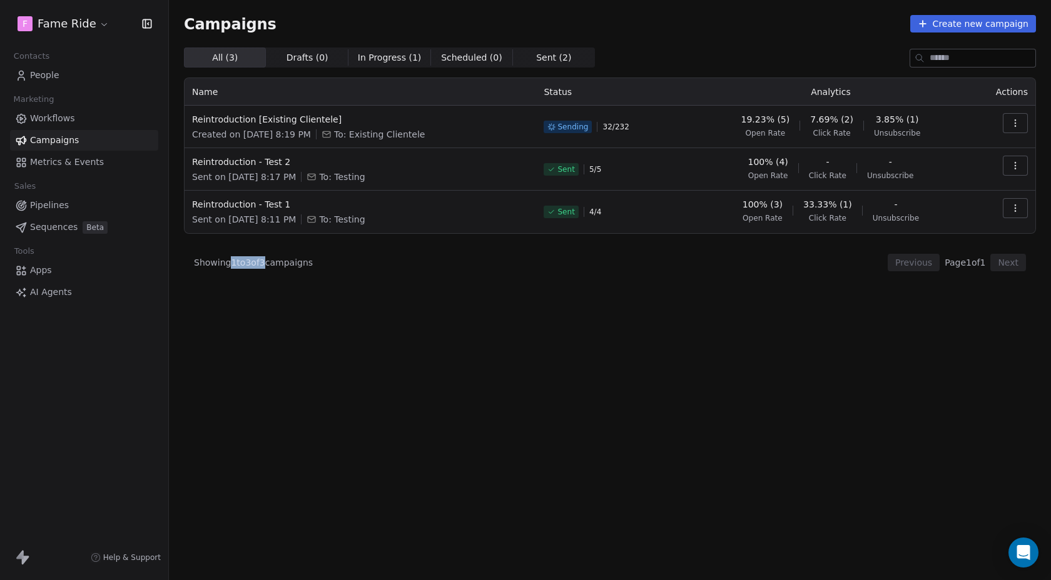
drag, startPoint x: 230, startPoint y: 263, endPoint x: 271, endPoint y: 265, distance: 40.7
click at [271, 265] on span "Showing 1 to 3 of 3 campaigns" at bounding box center [253, 262] width 119 height 13
click at [266, 284] on div "All ( 3 ) All ( 3 ) Drafts ( 0 ) Drafts ( 0 ) In Progress ( 1 ) In Progress ( 1…" at bounding box center [610, 259] width 852 height 423
drag, startPoint x: 317, startPoint y: 261, endPoint x: 198, endPoint y: 261, distance: 119.5
click at [198, 261] on span "Showing 1 to 3 of 3 campaigns" at bounding box center [253, 262] width 119 height 13
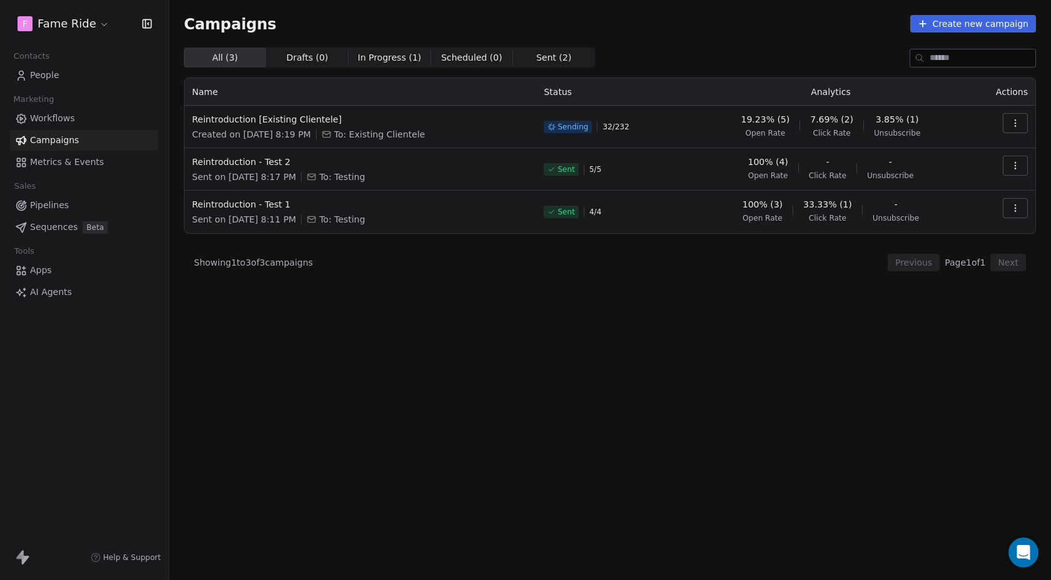
click at [259, 300] on div "All ( 3 ) All ( 3 ) Drafts ( 0 ) Drafts ( 0 ) In Progress ( 1 ) In Progress ( 1…" at bounding box center [610, 259] width 852 height 423
click at [330, 296] on div "All ( 3 ) All ( 3 ) Drafts ( 0 ) Drafts ( 0 ) In Progress ( 1 ) In Progress ( 1…" at bounding box center [610, 259] width 852 height 423
drag, startPoint x: 313, startPoint y: 266, endPoint x: 202, endPoint y: 265, distance: 111.3
click at [202, 265] on span "Showing 1 to 3 of 3 campaigns" at bounding box center [253, 262] width 119 height 13
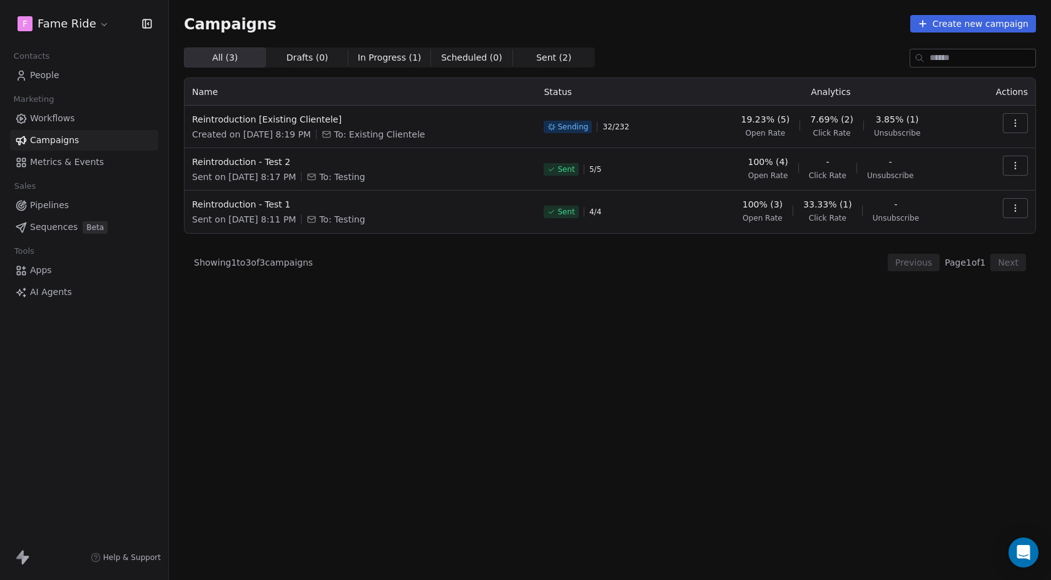
click at [202, 265] on span "Showing 1 to 3 of 3 campaigns" at bounding box center [253, 262] width 119 height 13
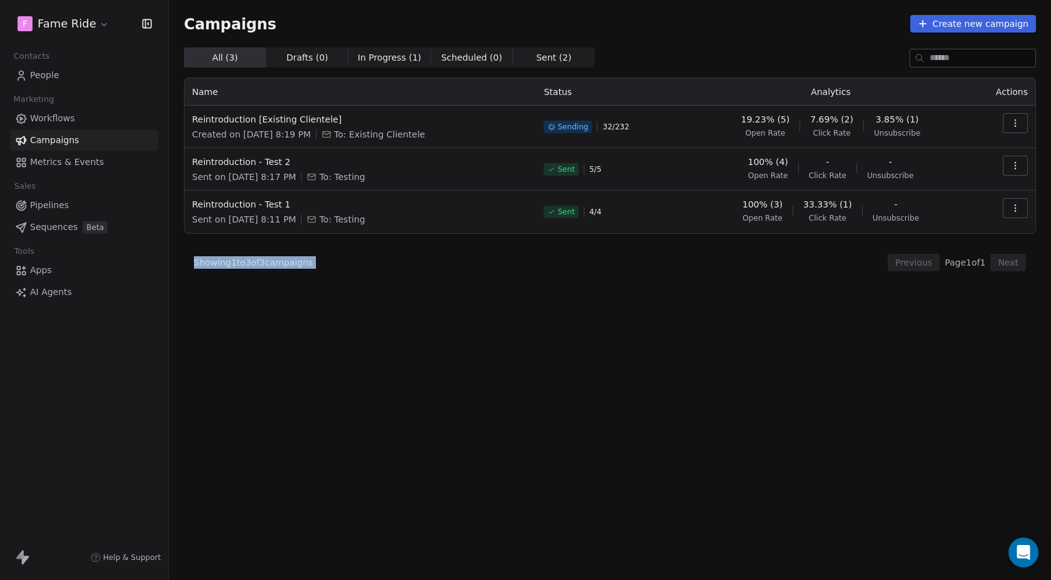
click at [202, 265] on span "Showing 1 to 3 of 3 campaigns" at bounding box center [253, 262] width 119 height 13
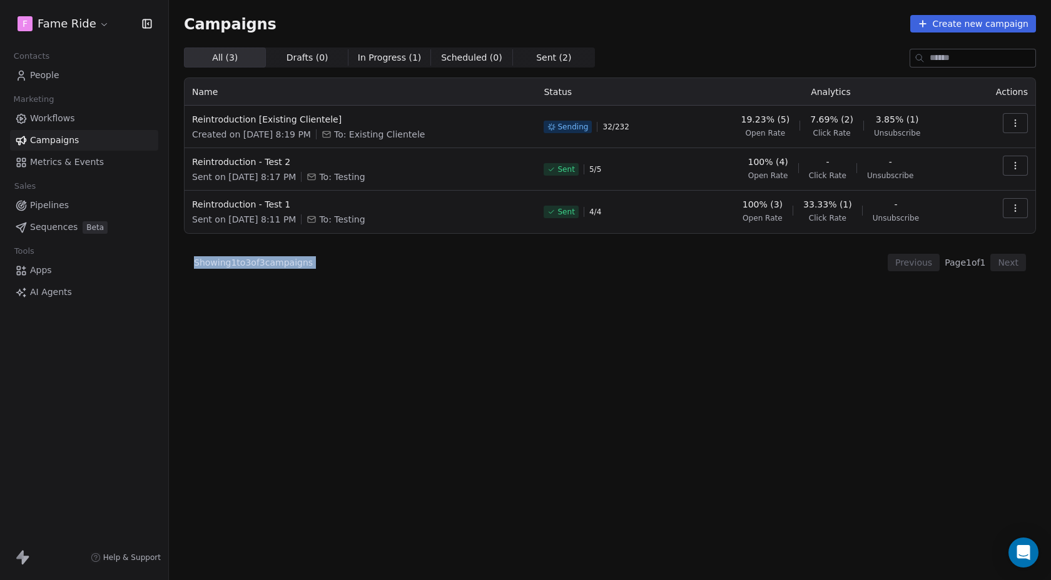
click at [231, 303] on div "All ( 3 ) All ( 3 ) Drafts ( 0 ) Drafts ( 0 ) In Progress ( 1 ) In Progress ( 1…" at bounding box center [610, 259] width 852 height 423
click at [228, 261] on span "Showing 1 to 3 of 3 campaigns" at bounding box center [253, 262] width 119 height 13
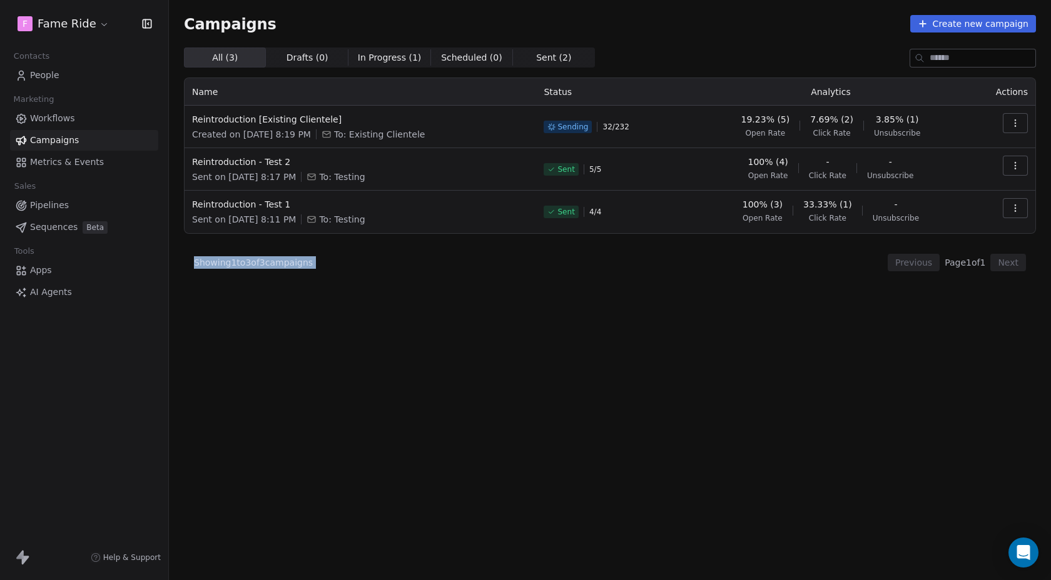
click at [228, 261] on span "Showing 1 to 3 of 3 campaigns" at bounding box center [253, 262] width 119 height 13
click at [252, 284] on div "All ( 3 ) All ( 3 ) Drafts ( 0 ) Drafts ( 0 ) In Progress ( 1 ) In Progress ( 1…" at bounding box center [610, 259] width 852 height 423
click at [225, 265] on span "Showing 1 to 3 of 3 campaigns" at bounding box center [253, 262] width 119 height 13
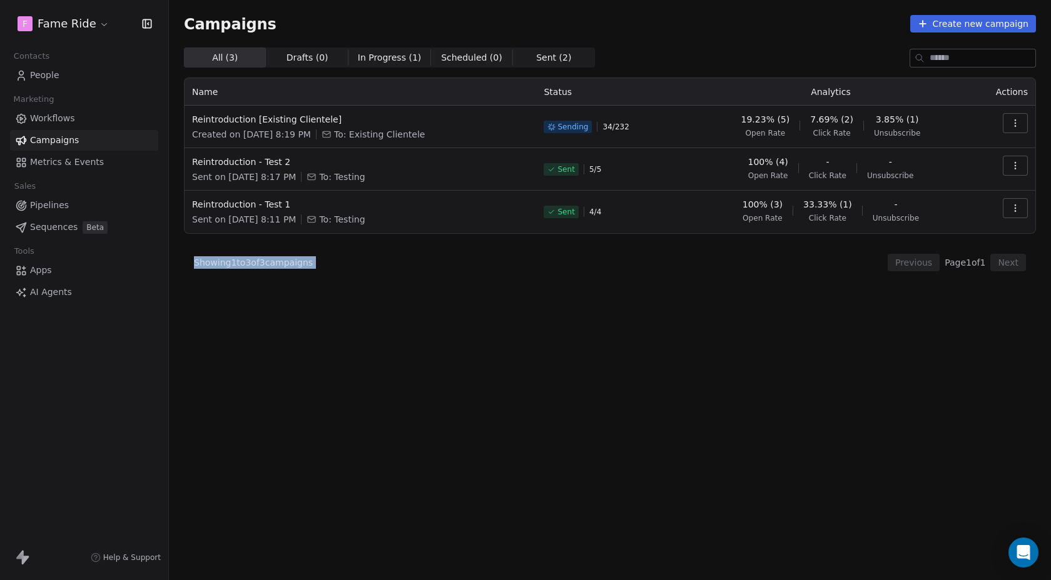
click at [225, 265] on span "Showing 1 to 3 of 3 campaigns" at bounding box center [253, 262] width 119 height 13
click at [368, 270] on div "Showing 1 to 3 of 3 campaigns Previous Page 1 of 1 Next" at bounding box center [610, 263] width 852 height 18
click at [306, 261] on span "Showing 1 to 3 of 3 campaigns" at bounding box center [253, 262] width 119 height 13
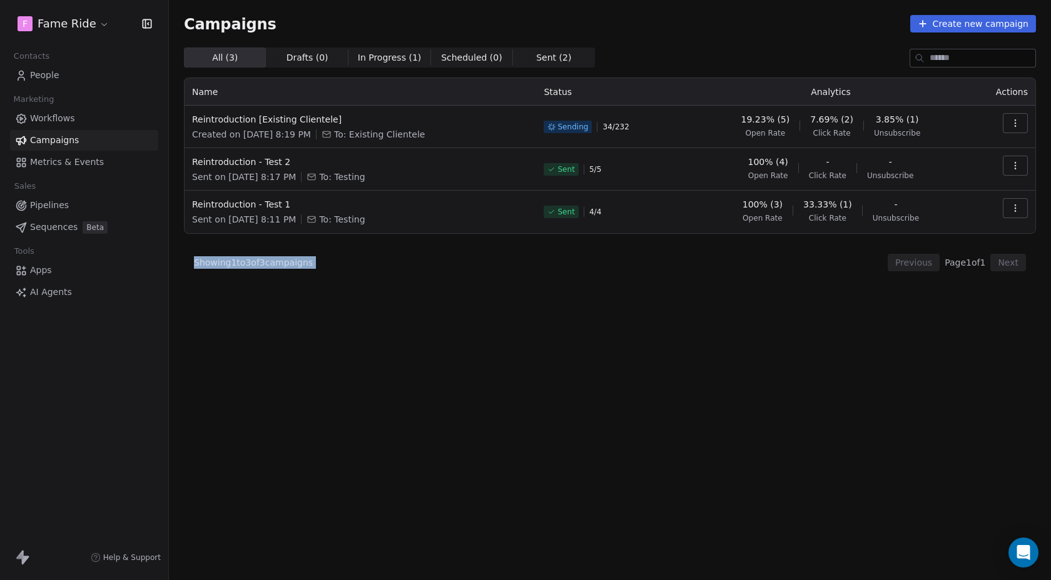
click at [306, 261] on span "Showing 1 to 3 of 3 campaigns" at bounding box center [253, 262] width 119 height 13
click at [358, 275] on div "All ( 3 ) All ( 3 ) Drafts ( 0 ) Drafts ( 0 ) In Progress ( 1 ) In Progress ( 1…" at bounding box center [610, 259] width 852 height 423
click at [283, 260] on span "Showing 1 to 3 of 3 campaigns" at bounding box center [253, 262] width 119 height 13
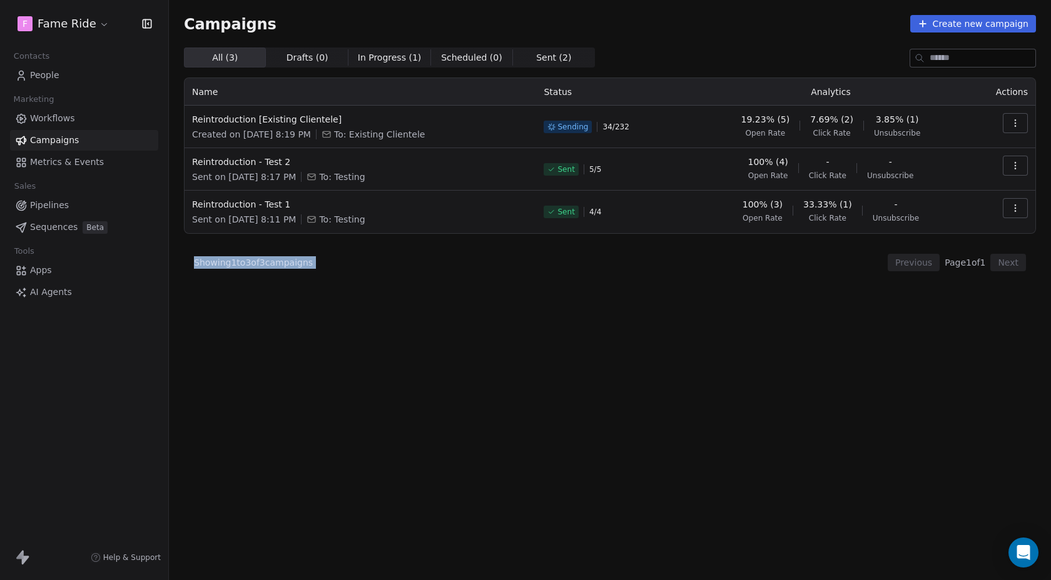
click at [333, 271] on div "Showing 1 to 3 of 3 campaigns Previous Page 1 of 1 Next" at bounding box center [610, 263] width 852 height 18
click at [300, 267] on span "Showing 1 to 3 of 3 campaigns" at bounding box center [253, 262] width 119 height 13
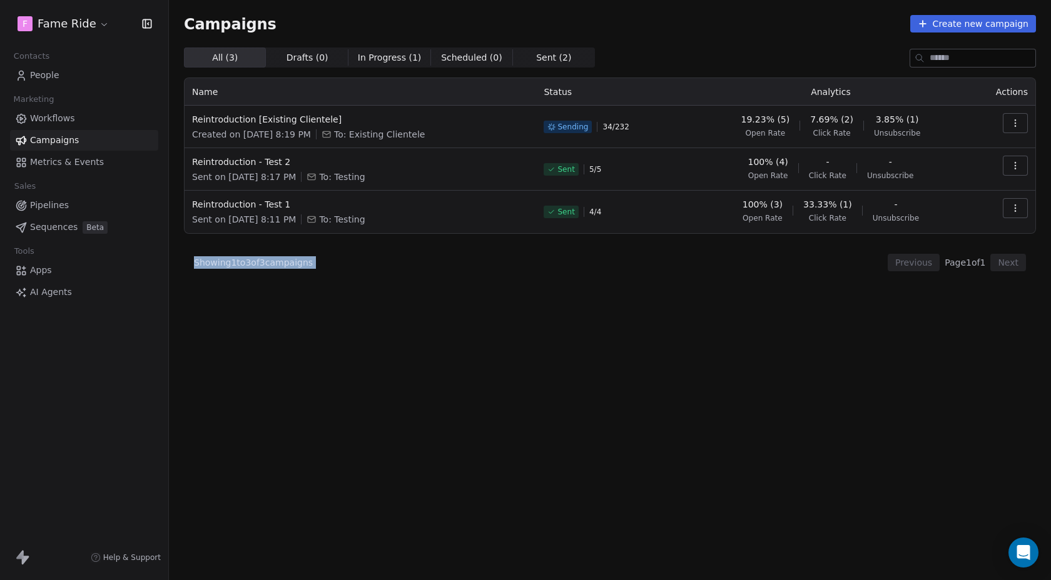
click at [367, 262] on div "Showing 1 to 3 of 3 campaigns Previous Page 1 of 1 Next" at bounding box center [610, 263] width 852 height 18
click at [269, 256] on span "Showing 1 to 3 of 3 campaigns" at bounding box center [253, 262] width 119 height 13
click at [273, 261] on span "Showing 1 to 3 of 3 campaigns" at bounding box center [253, 262] width 119 height 13
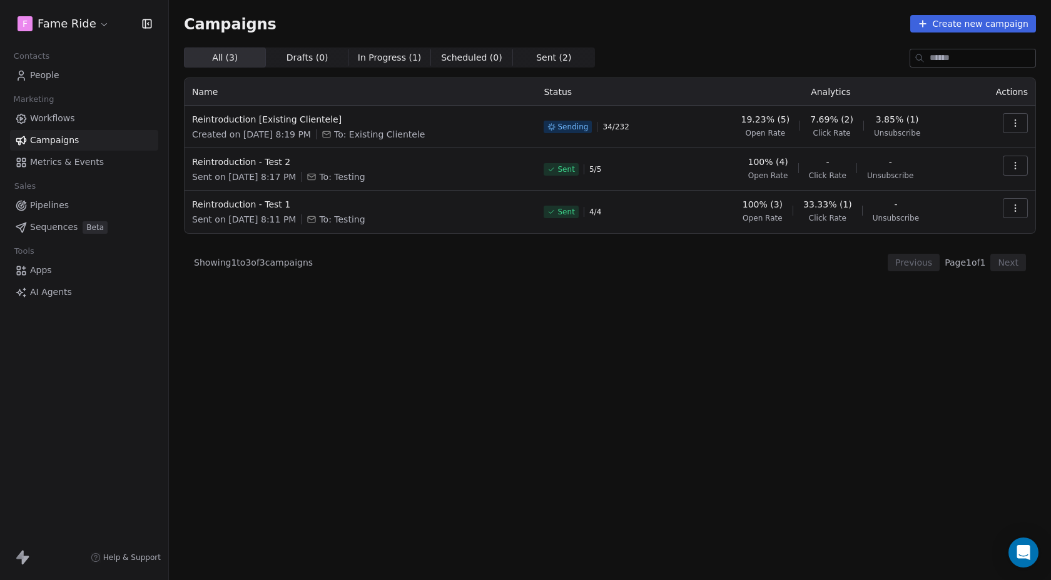
click at [273, 261] on span "Showing 1 to 3 of 3 campaigns" at bounding box center [253, 262] width 119 height 13
click at [358, 269] on div "Showing 1 to 3 of 3 campaigns Previous Page 1 of 1 Next" at bounding box center [610, 263] width 852 height 18
click at [283, 262] on span "Showing 1 to 3 of 3 campaigns" at bounding box center [253, 262] width 119 height 13
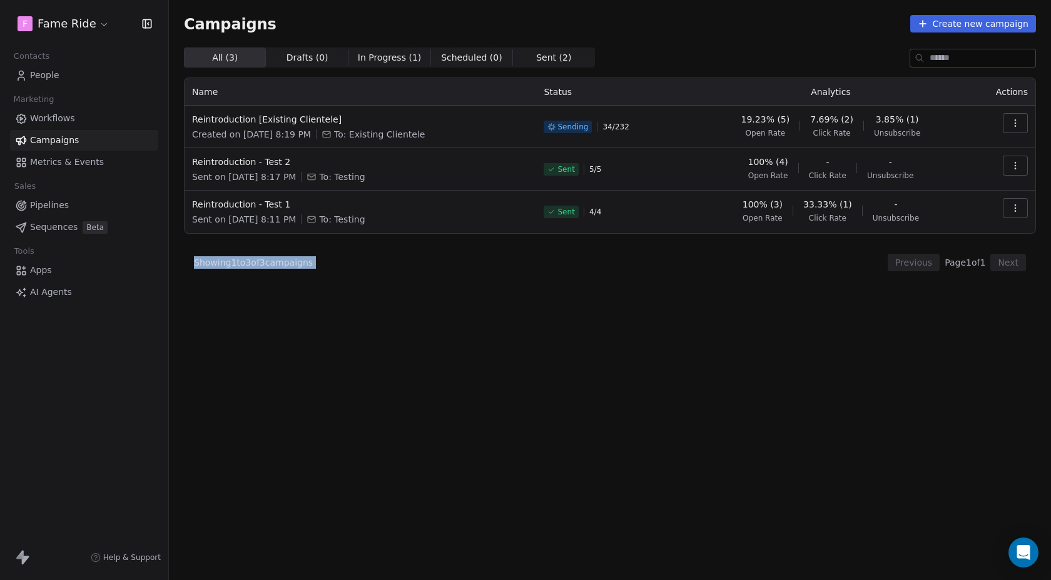
click at [338, 268] on div "Showing 1 to 3 of 3 campaigns Previous Page 1 of 1 Next" at bounding box center [610, 263] width 852 height 18
click at [283, 265] on span "Showing 1 to 3 of 3 campaigns" at bounding box center [253, 262] width 119 height 13
click at [346, 265] on div "Showing 1 to 3 of 3 campaigns Previous Page 1 of 1 Next" at bounding box center [610, 263] width 852 height 18
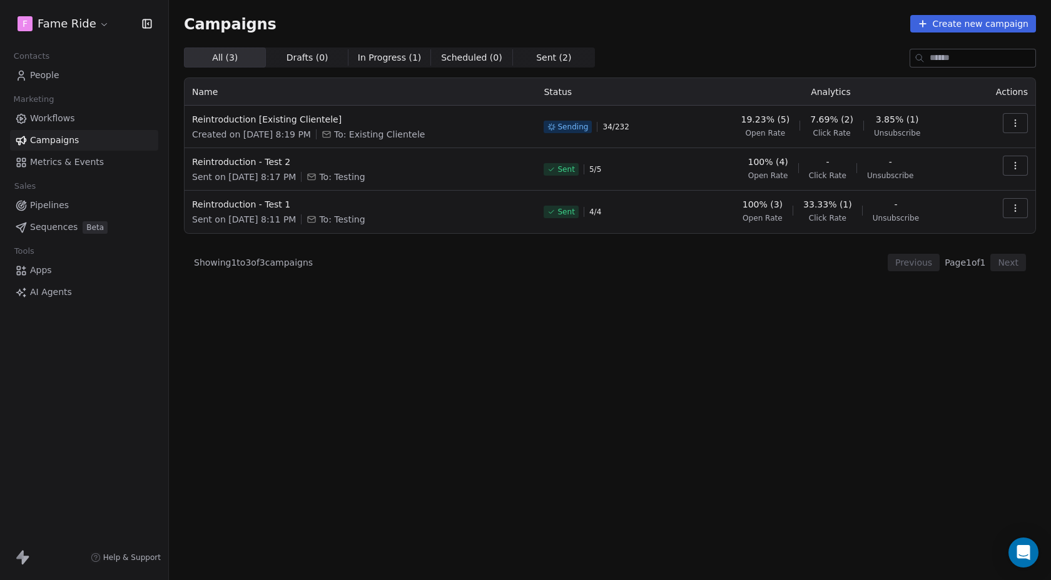
click at [284, 261] on span "Showing 1 to 3 of 3 campaigns" at bounding box center [253, 262] width 119 height 13
click at [338, 266] on div "Showing 1 to 3 of 3 campaigns Previous Page 1 of 1 Next" at bounding box center [610, 263] width 852 height 18
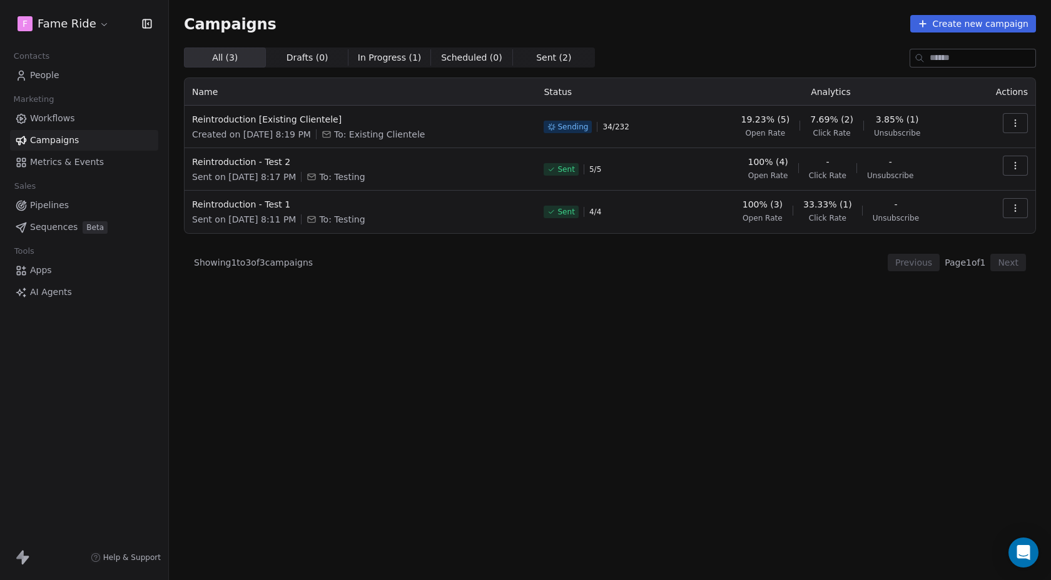
click at [268, 266] on span "Showing 1 to 3 of 3 campaigns" at bounding box center [253, 262] width 119 height 13
click at [330, 268] on div "Showing 1 to 3 of 3 campaigns Previous Page 1 of 1 Next" at bounding box center [610, 263] width 852 height 18
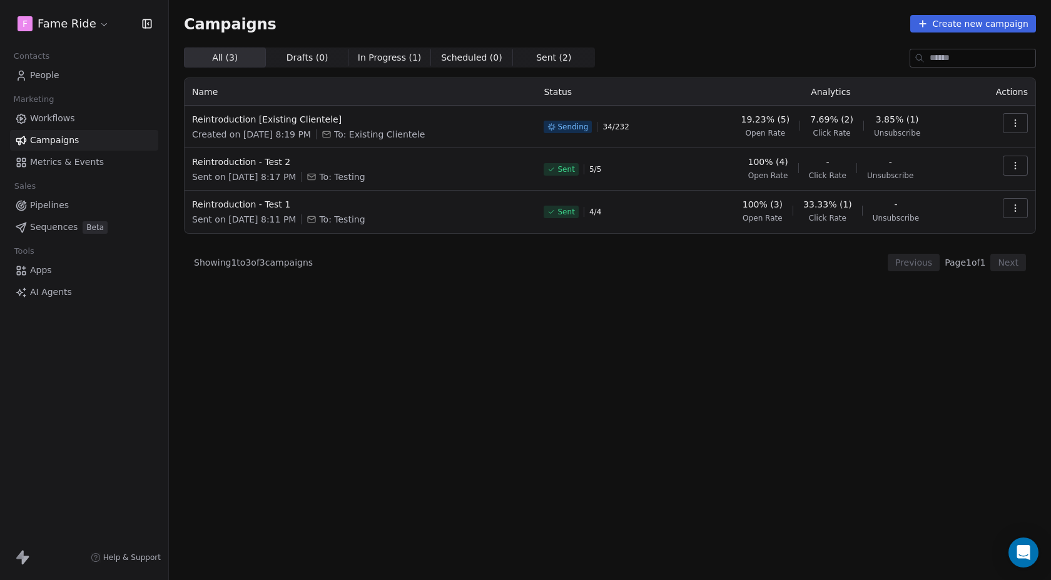
click at [266, 261] on span "Showing 1 to 3 of 3 campaigns" at bounding box center [253, 262] width 119 height 13
click at [339, 263] on div "Showing 1 to 3 of 3 campaigns Previous Page 1 of 1 Next" at bounding box center [610, 263] width 852 height 18
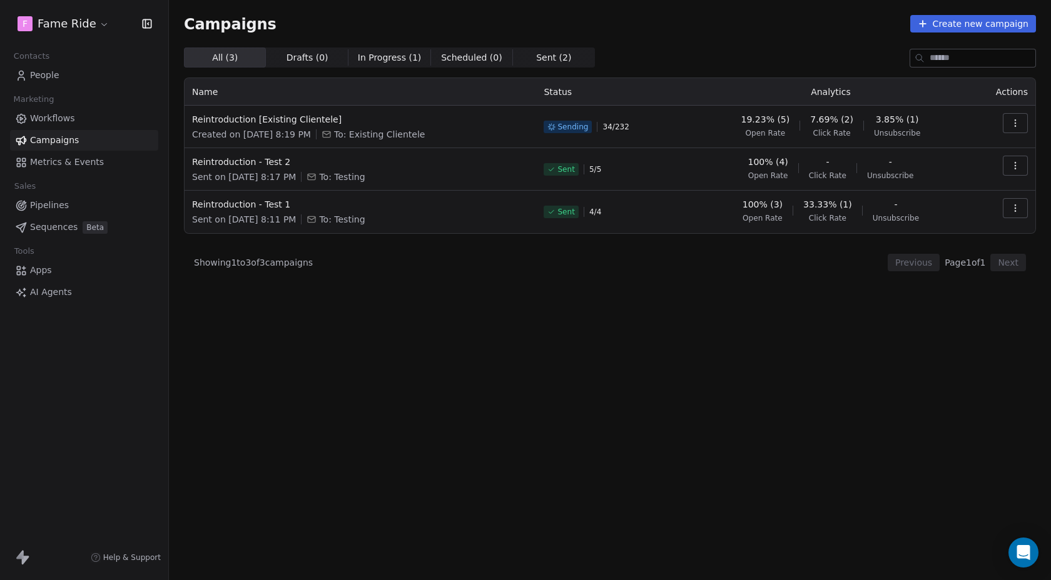
click at [295, 266] on span "Showing 1 to 3 of 3 campaigns" at bounding box center [253, 262] width 119 height 13
click at [353, 275] on div "All ( 3 ) All ( 3 ) Drafts ( 0 ) Drafts ( 0 ) In Progress ( 1 ) In Progress ( 1…" at bounding box center [610, 259] width 852 height 423
click at [281, 256] on span "Showing 1 to 3 of 3 campaigns" at bounding box center [253, 262] width 119 height 13
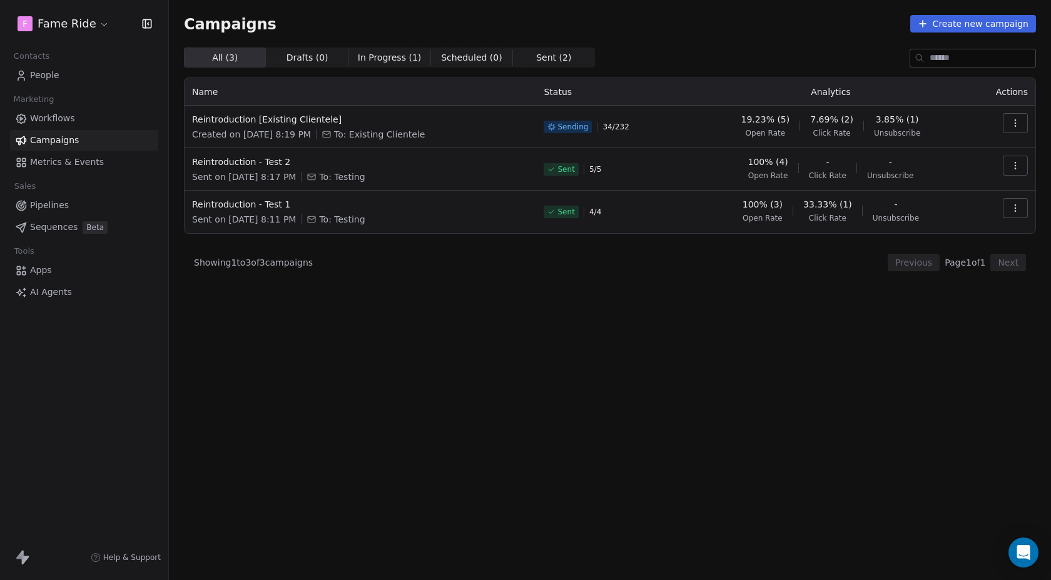
click at [285, 266] on span "Showing 1 to 3 of 3 campaigns" at bounding box center [253, 262] width 119 height 13
click at [361, 268] on div "Showing 1 to 3 of 3 campaigns Previous Page 1 of 1 Next" at bounding box center [610, 263] width 852 height 18
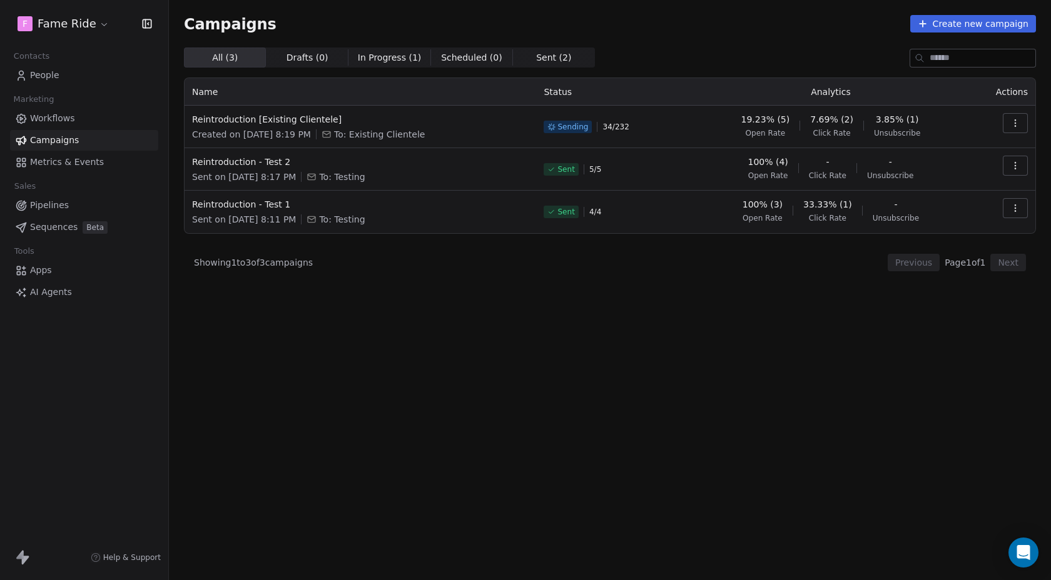
click at [281, 259] on span "Showing 1 to 3 of 3 campaigns" at bounding box center [253, 262] width 119 height 13
click at [345, 272] on div "All ( 3 ) All ( 3 ) Drafts ( 0 ) Drafts ( 0 ) In Progress ( 1 ) In Progress ( 1…" at bounding box center [610, 259] width 852 height 423
click at [262, 260] on span "Showing 1 to 3 of 3 campaigns" at bounding box center [253, 262] width 119 height 13
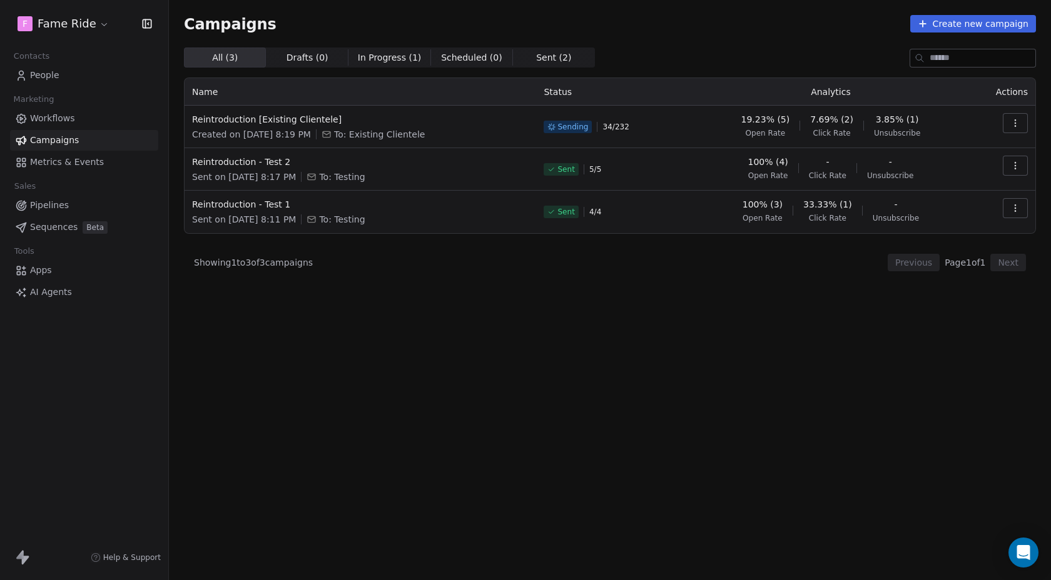
click at [262, 260] on span "Showing 1 to 3 of 3 campaigns" at bounding box center [253, 262] width 119 height 13
click at [321, 261] on div "Showing 1 to 3 of 3 campaigns Previous Page 1 of 1 Next" at bounding box center [610, 263] width 852 height 18
click at [286, 264] on span "Showing 1 to 3 of 3 campaigns" at bounding box center [253, 262] width 119 height 13
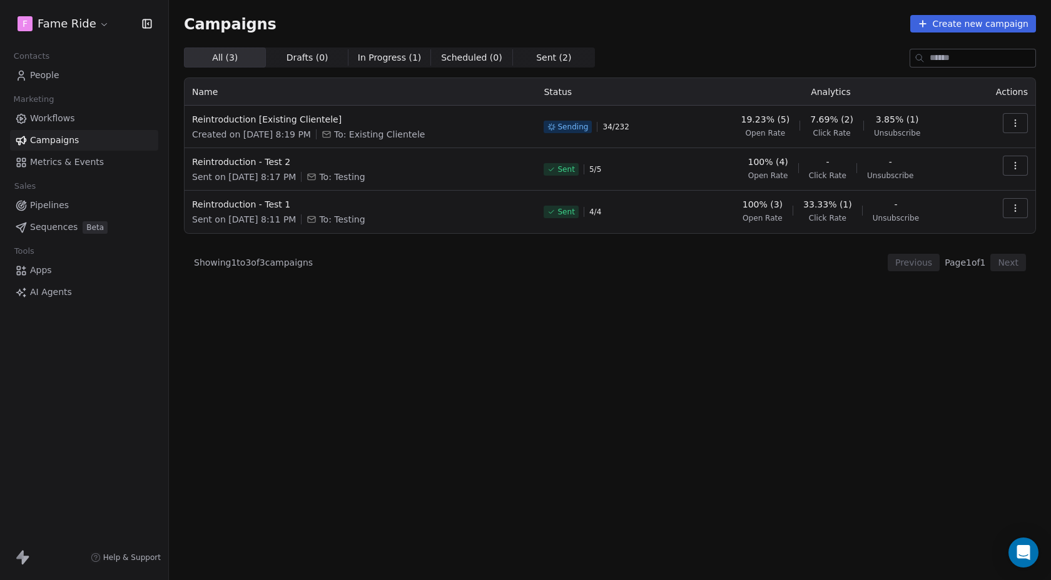
click at [286, 264] on span "Showing 1 to 3 of 3 campaigns" at bounding box center [253, 262] width 119 height 13
click at [355, 263] on div "Showing 1 to 3 of 3 campaigns Previous Page 1 of 1 Next" at bounding box center [610, 263] width 852 height 18
click at [283, 266] on span "Showing 1 to 3 of 3 campaigns" at bounding box center [253, 262] width 119 height 13
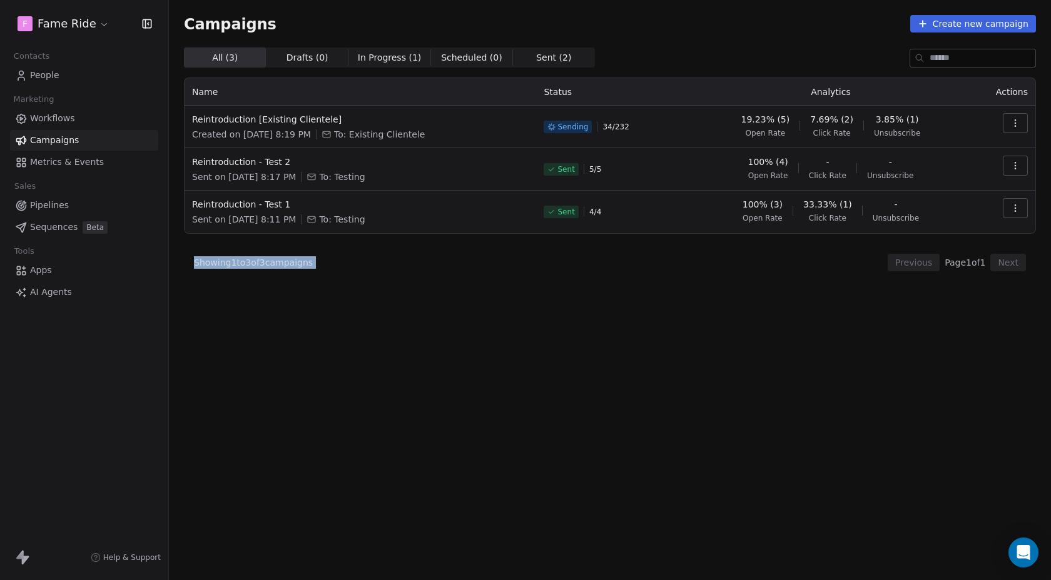
click at [323, 266] on div "Showing 1 to 3 of 3 campaigns Previous Page 1 of 1 Next" at bounding box center [610, 263] width 852 height 18
click at [325, 63] on span "Drafts ( 0 ) Drafts ( 0 )" at bounding box center [307, 58] width 82 height 20
click at [252, 63] on span "All ( 3 ) All ( 3 )" at bounding box center [225, 58] width 82 height 20
click at [217, 59] on span "All ( 3 )" at bounding box center [225, 57] width 26 height 13
click at [545, 300] on div "All ( 3 ) All ( 3 ) Drafts ( 0 ) Drafts ( 0 ) In Progress ( 1 ) In Progress ( 1…" at bounding box center [610, 259] width 852 height 423
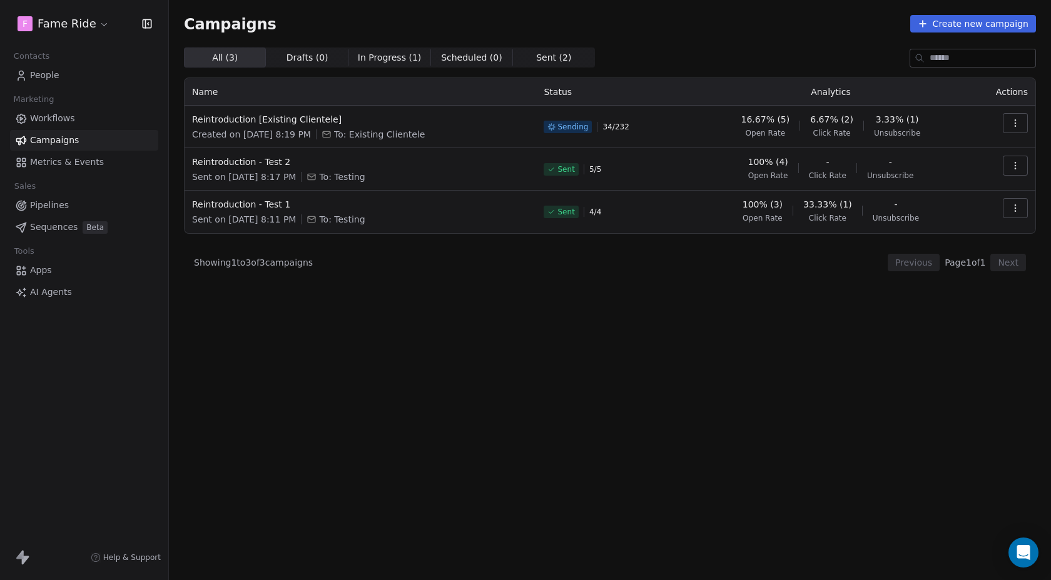
click at [545, 300] on div "All ( 3 ) All ( 3 ) Drafts ( 0 ) Drafts ( 0 ) In Progress ( 1 ) In Progress ( 1…" at bounding box center [610, 259] width 852 height 423
click at [396, 262] on div "Showing 1 to 3 of 3 campaigns Previous Page 1 of 1 Next" at bounding box center [610, 263] width 852 height 18
click at [310, 248] on div "All ( 3 ) All ( 3 ) Drafts ( 0 ) Drafts ( 0 ) In Progress ( 1 ) In Progress ( 1…" at bounding box center [610, 259] width 852 height 423
click at [376, 261] on div "Showing 1 to 3 of 3 campaigns Previous Page 1 of 1 Next" at bounding box center [610, 263] width 852 height 18
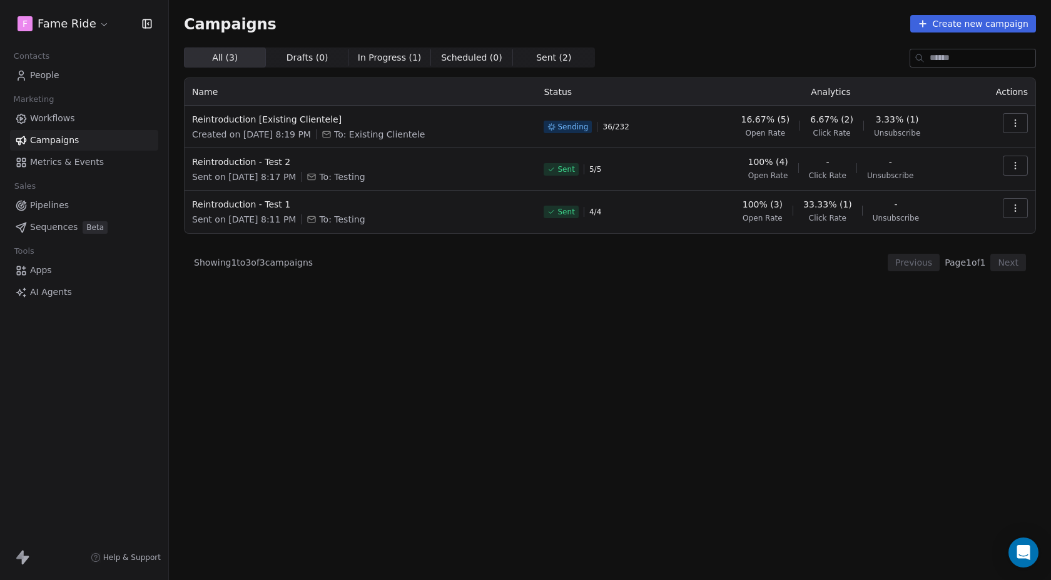
click at [320, 56] on span "Drafts ( 0 )" at bounding box center [307, 57] width 42 height 13
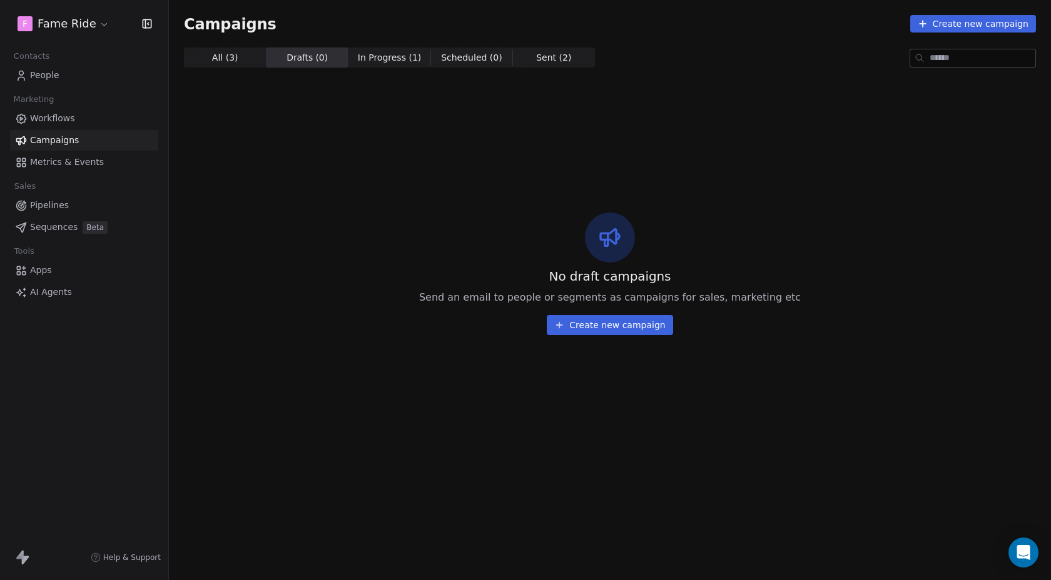
click at [252, 55] on span "All ( 3 ) All ( 3 )" at bounding box center [225, 58] width 82 height 20
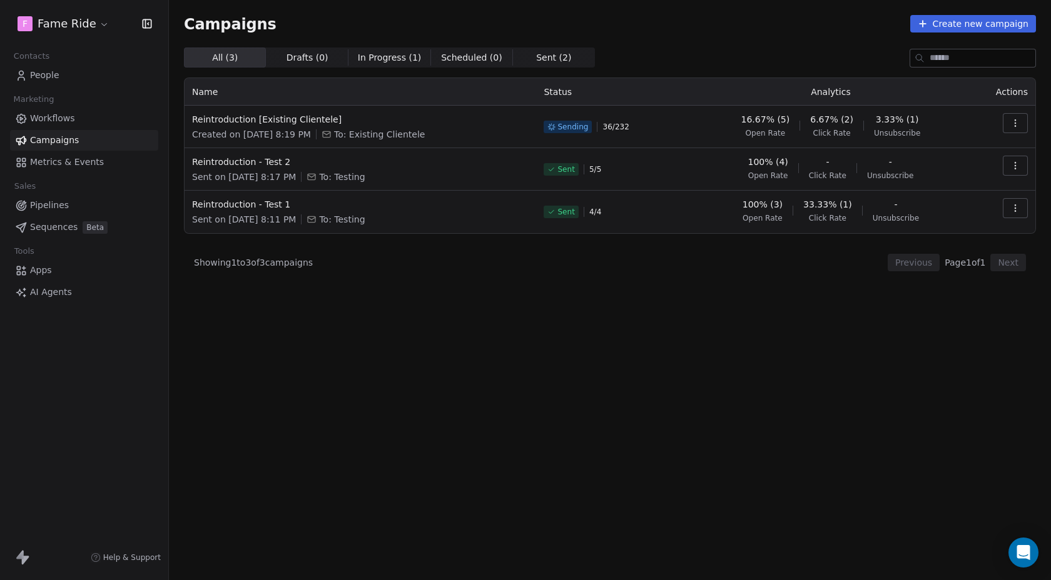
click at [380, 58] on span "In Progress ( 1 )" at bounding box center [390, 57] width 64 height 13
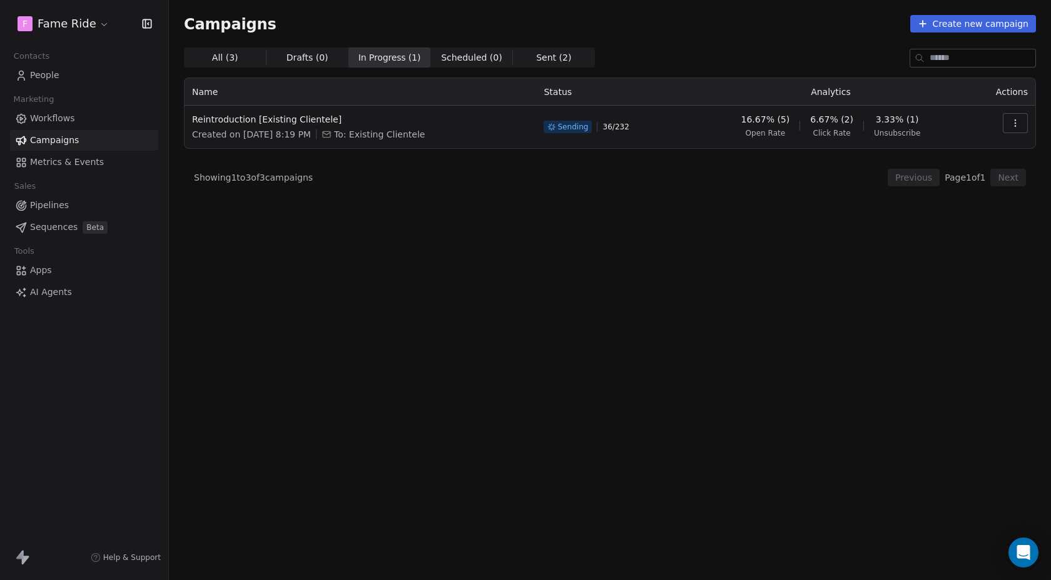
click at [222, 54] on span "All ( 3 )" at bounding box center [225, 57] width 26 height 13
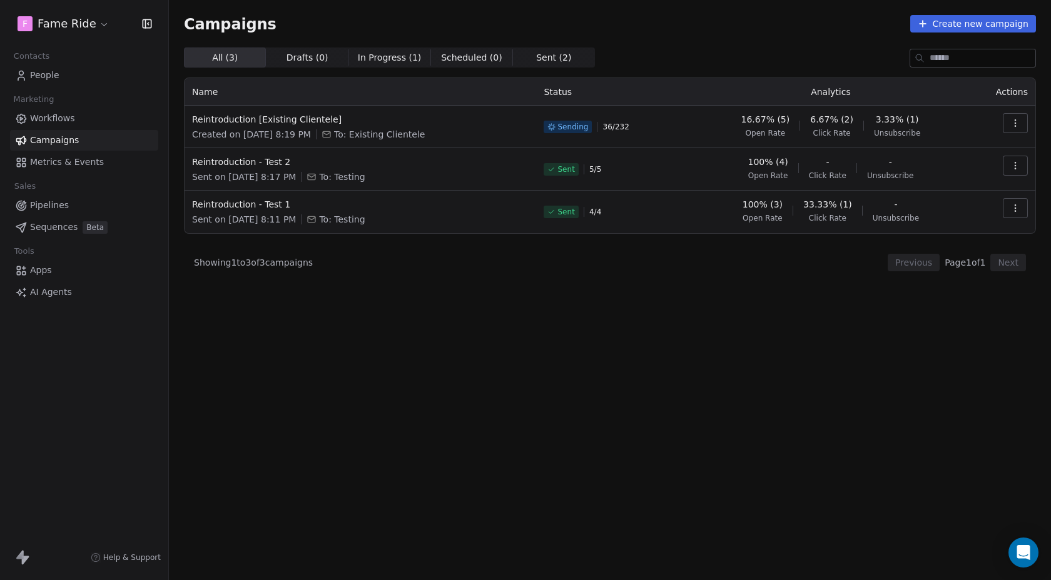
click at [368, 61] on span "In Progress ( 1 )" at bounding box center [390, 57] width 64 height 13
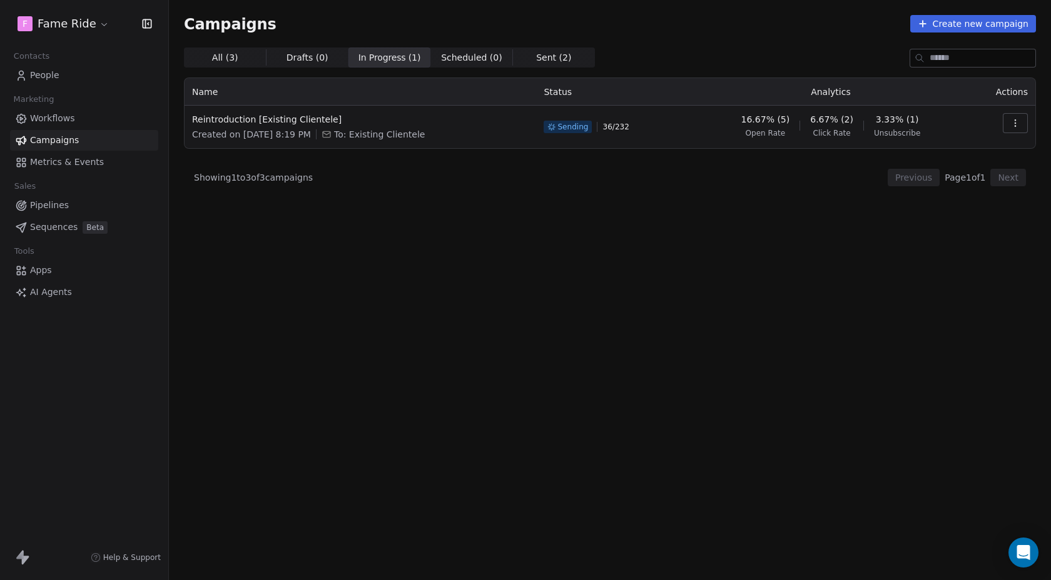
click at [236, 56] on span "All ( 3 ) All ( 3 )" at bounding box center [225, 58] width 82 height 20
